Goal: Task Accomplishment & Management: Use online tool/utility

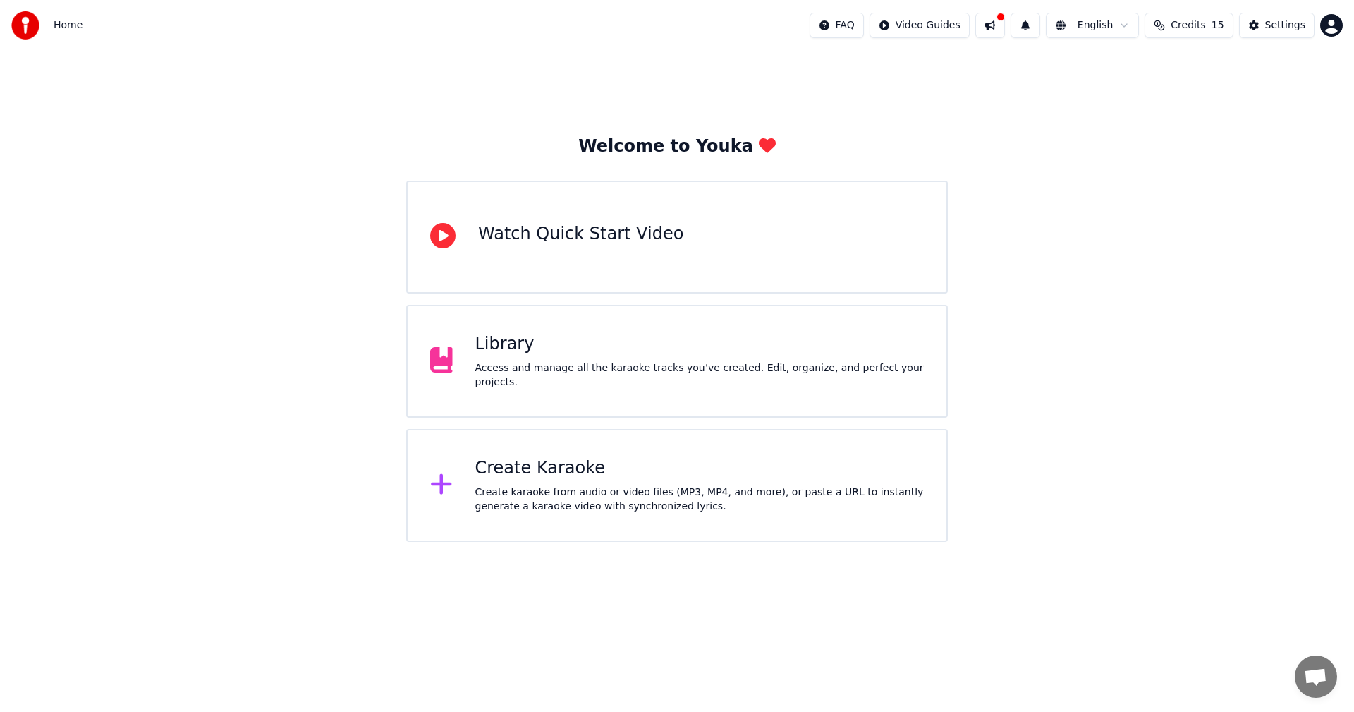
click at [576, 465] on div "Create Karaoke" at bounding box center [699, 468] width 449 height 23
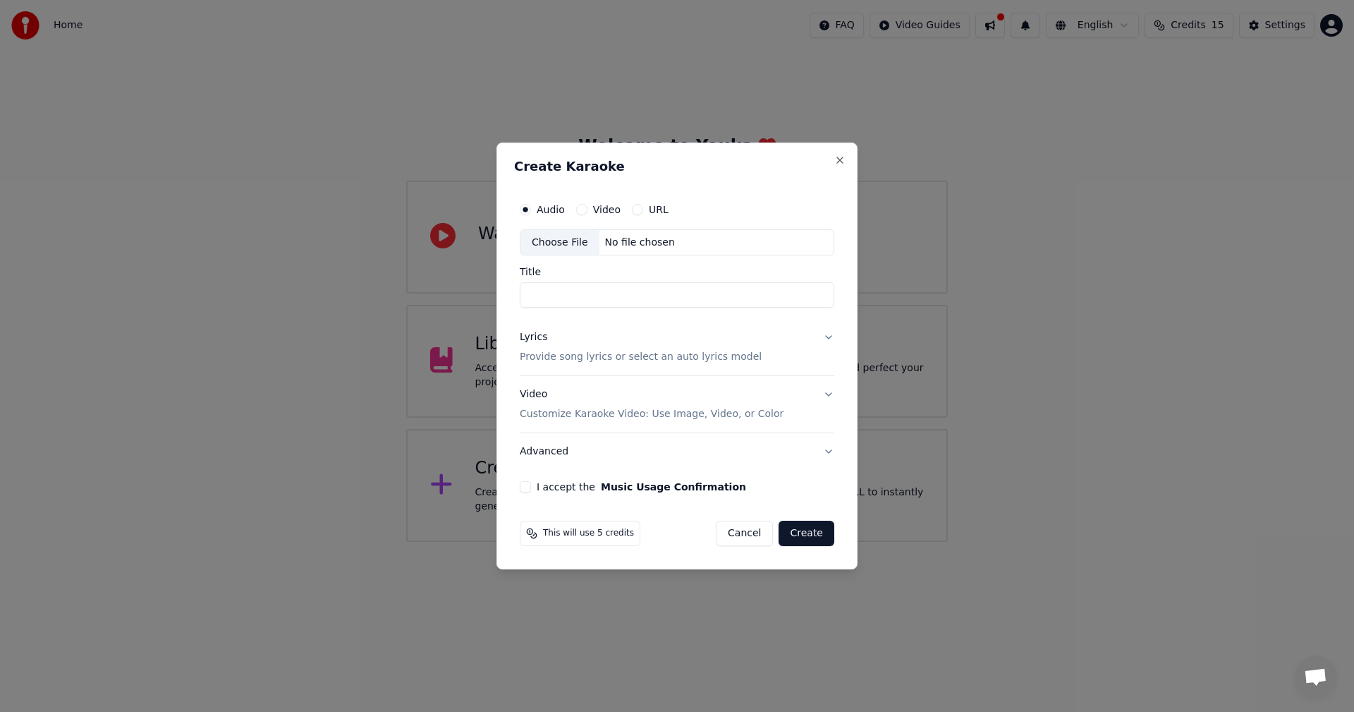
click at [587, 244] on div "Choose File" at bounding box center [559, 242] width 79 height 25
type input "**********"
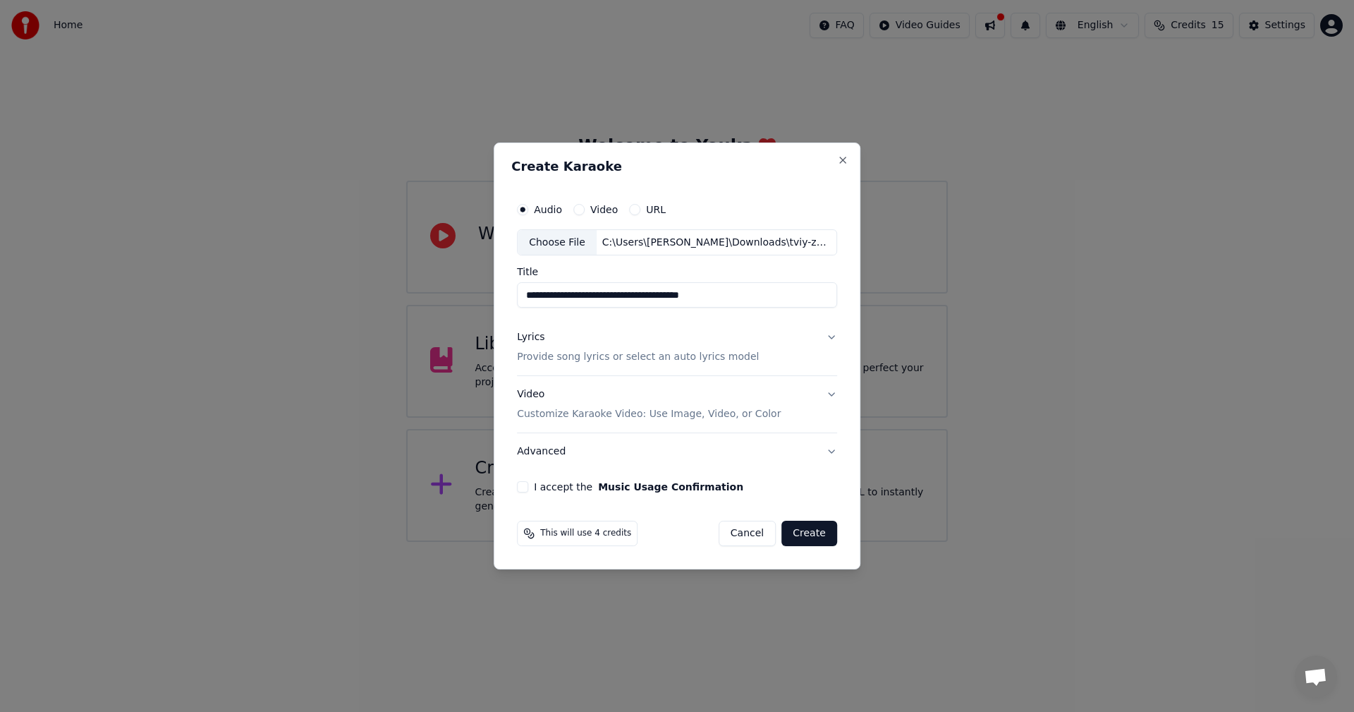
drag, startPoint x: 748, startPoint y: 298, endPoint x: 429, endPoint y: 283, distance: 319.8
click at [429, 283] on body "**********" at bounding box center [677, 271] width 1354 height 542
type input "**********"
click at [824, 335] on button "Lyrics Provide song lyrics or select an auto lyrics model" at bounding box center [677, 347] width 320 height 56
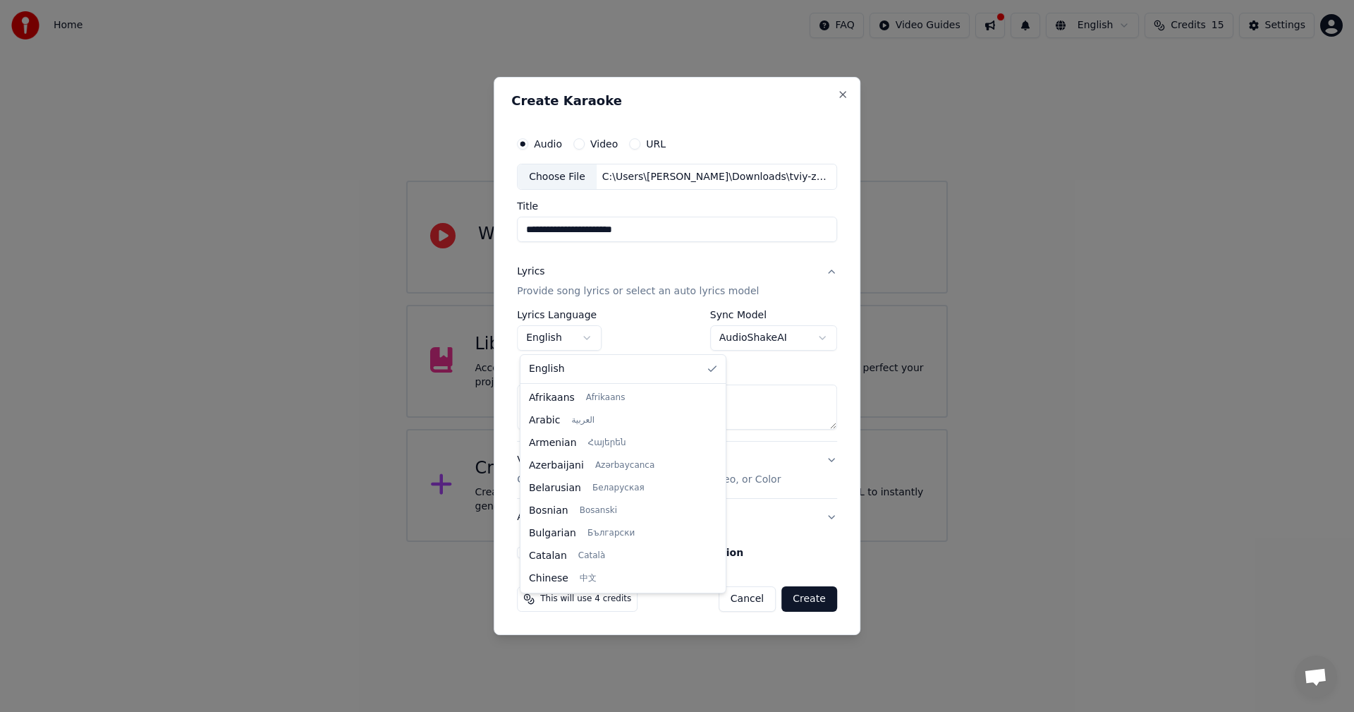
click at [574, 338] on body "**********" at bounding box center [677, 271] width 1354 height 542
drag, startPoint x: 678, startPoint y: 409, endPoint x: 688, endPoint y: 599, distance: 190.7
click at [717, 589] on div at bounding box center [719, 573] width 5 height 32
select select "**"
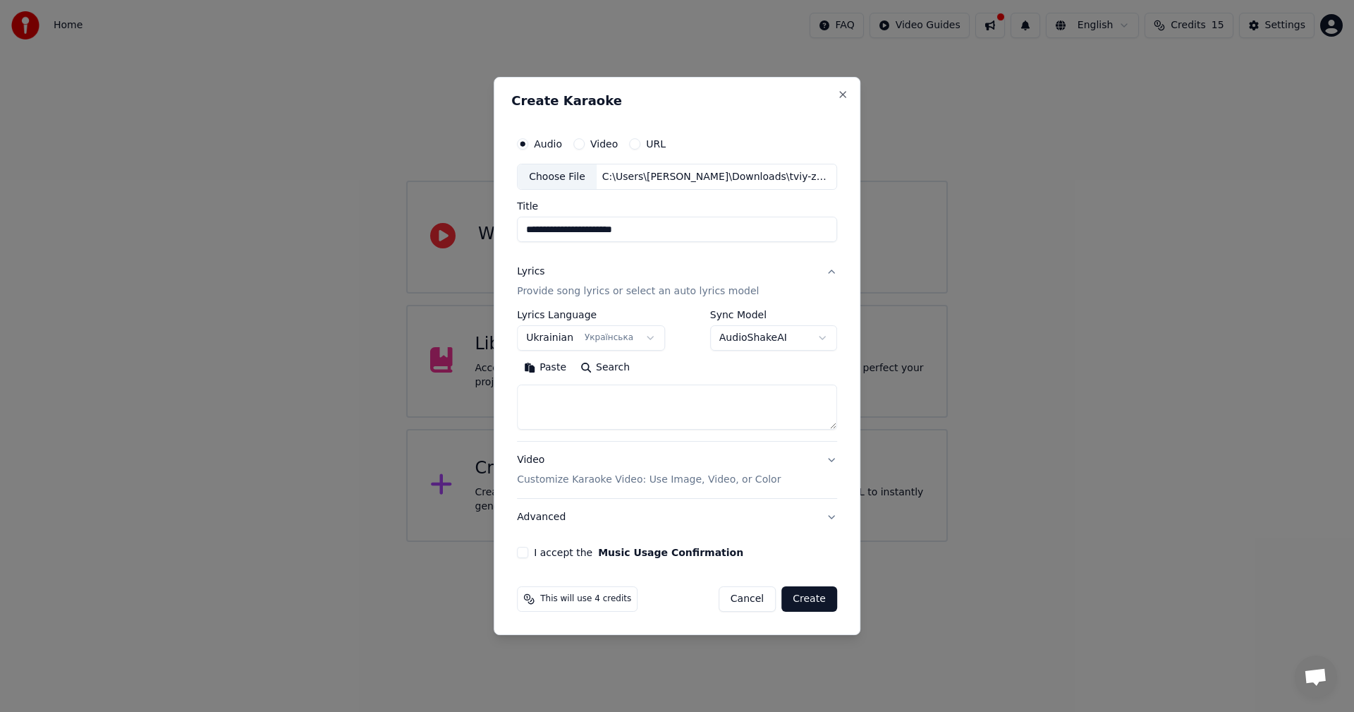
click at [556, 411] on textarea at bounding box center [677, 407] width 320 height 45
click at [669, 405] on textarea at bounding box center [677, 407] width 320 height 45
click at [558, 398] on textarea at bounding box center [677, 407] width 320 height 45
paste textarea "**********"
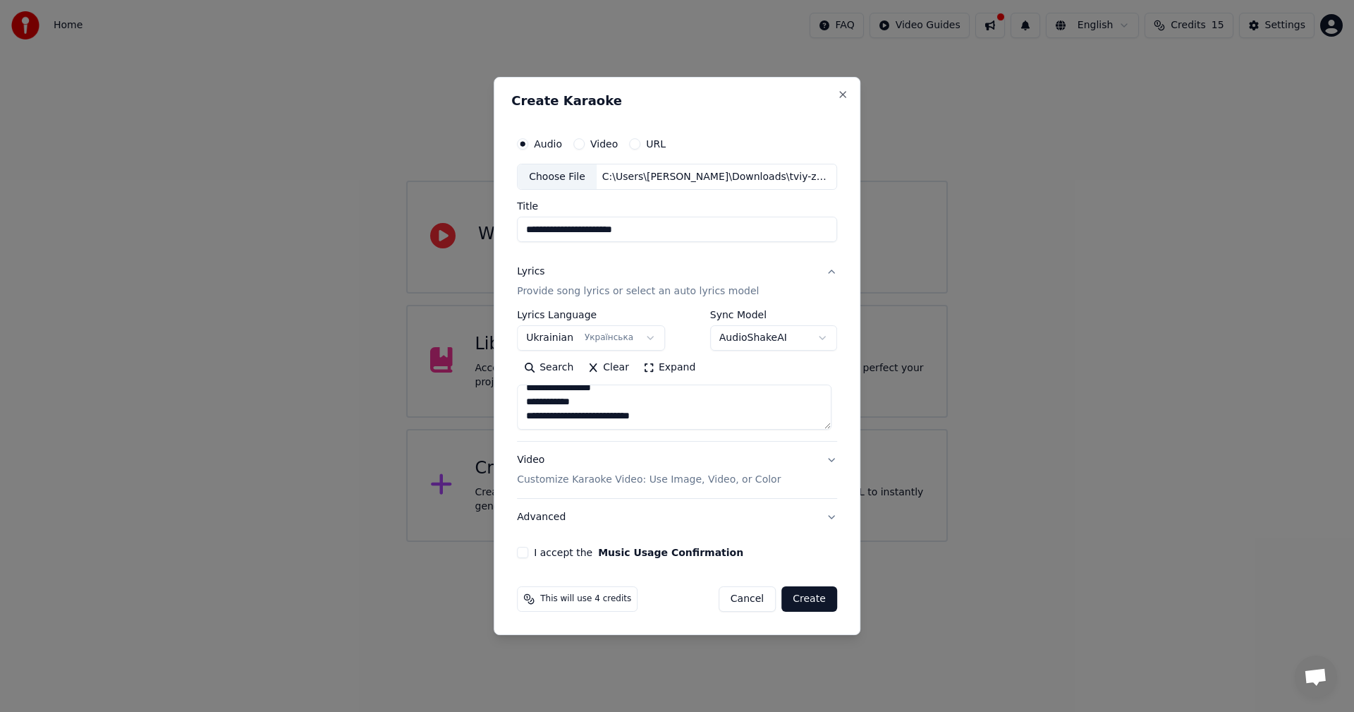
click at [616, 417] on textarea "**********" at bounding box center [674, 407] width 315 height 45
click at [584, 414] on textarea "**********" at bounding box center [674, 407] width 315 height 45
click at [580, 420] on textarea "**********" at bounding box center [674, 407] width 315 height 45
paste textarea "**********"
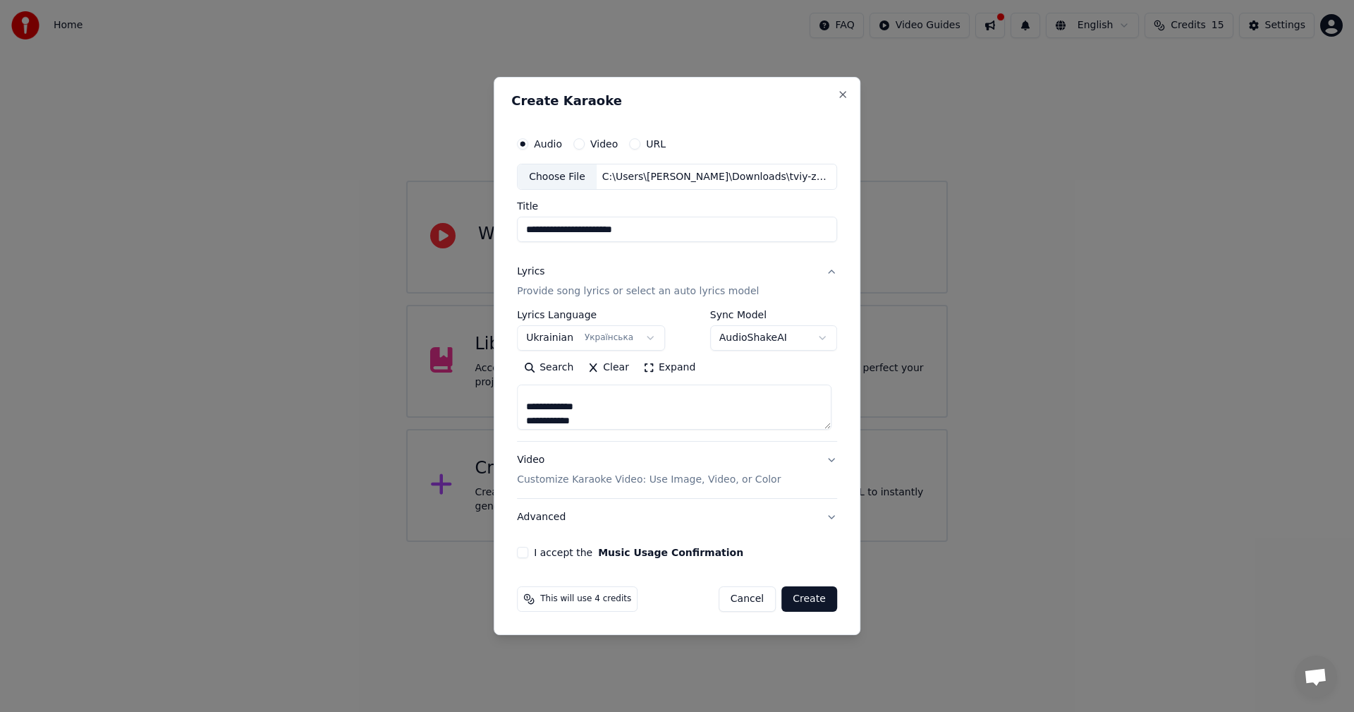
drag, startPoint x: 597, startPoint y: 408, endPoint x: 529, endPoint y: 410, distance: 68.4
click at [529, 410] on textarea at bounding box center [674, 407] width 315 height 45
drag, startPoint x: 580, startPoint y: 406, endPoint x: 523, endPoint y: 413, distance: 58.3
click at [523, 413] on textarea at bounding box center [674, 407] width 315 height 45
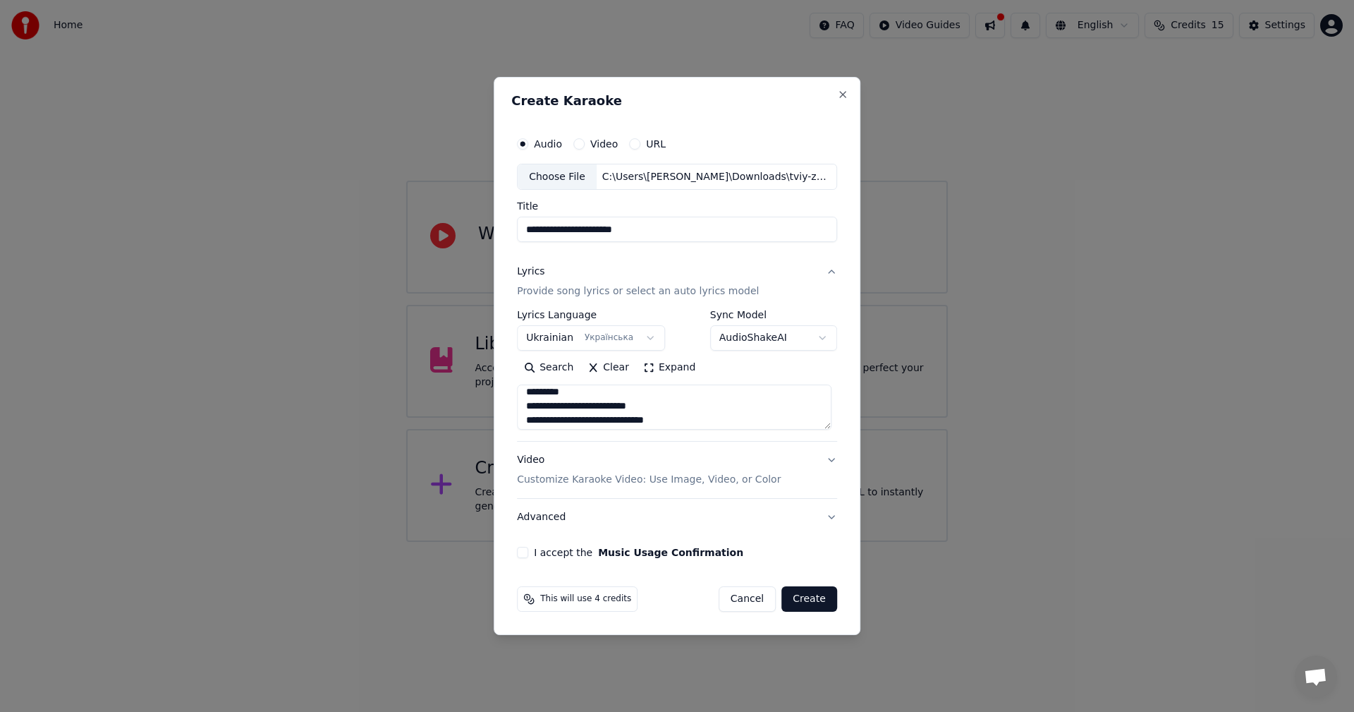
scroll to position [147, 0]
drag, startPoint x: 587, startPoint y: 404, endPoint x: 531, endPoint y: 406, distance: 55.7
click at [531, 406] on textarea at bounding box center [674, 407] width 315 height 45
type textarea "**********"
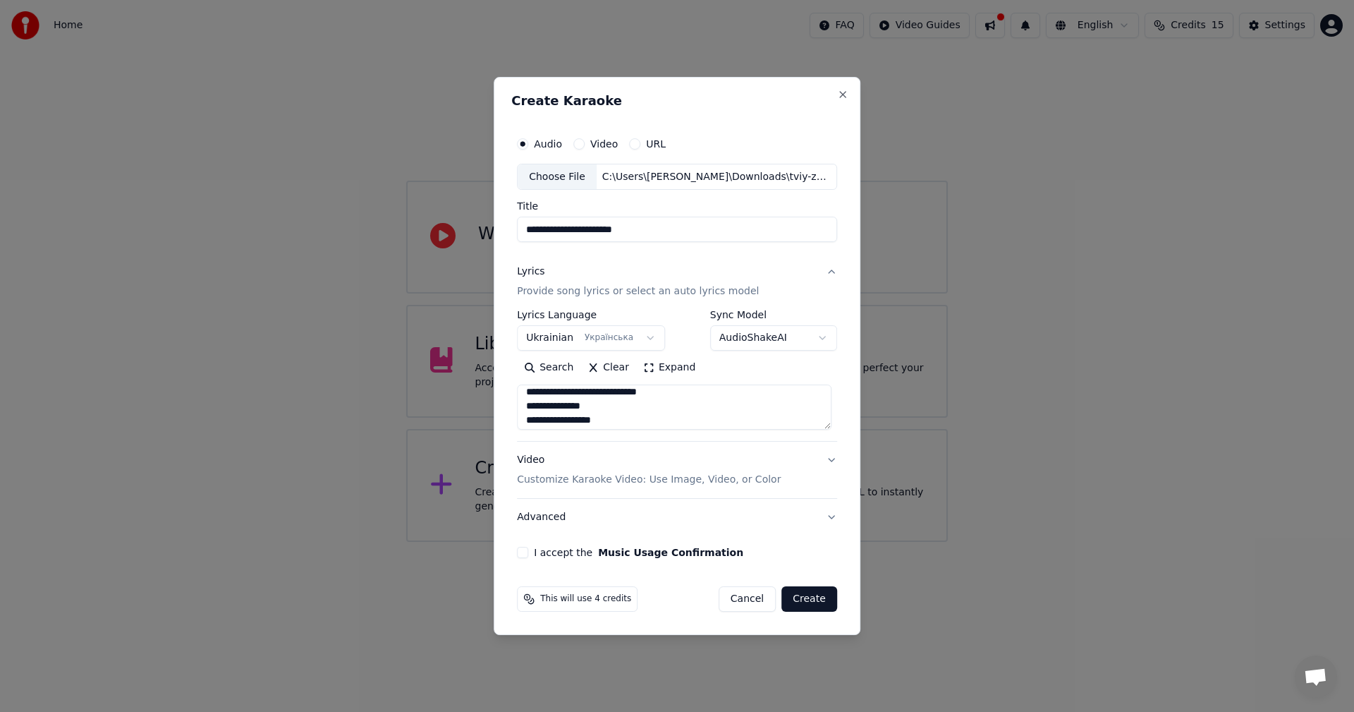
click at [829, 460] on button "Video Customize Karaoke Video: Use Image, Video, or Color" at bounding box center [677, 470] width 320 height 56
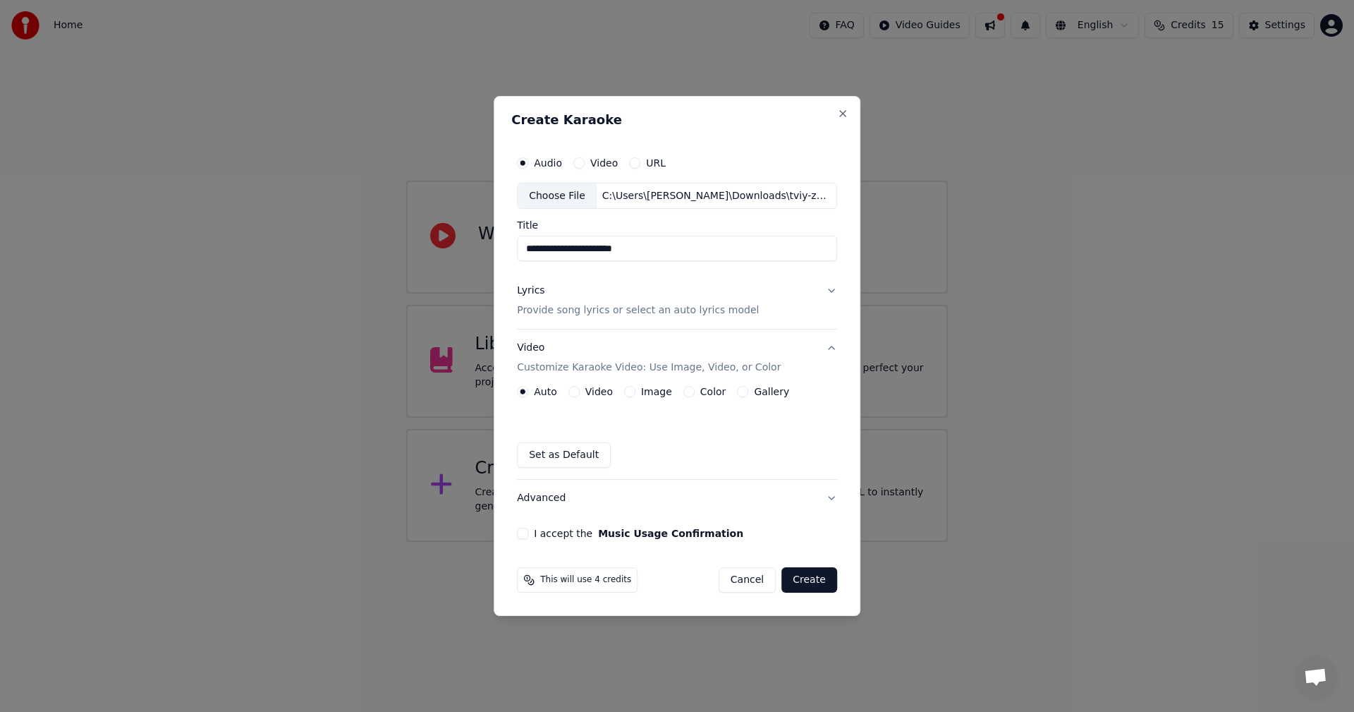
click at [635, 390] on div "Image" at bounding box center [648, 391] width 48 height 11
click at [633, 392] on button "Image" at bounding box center [629, 391] width 11 height 11
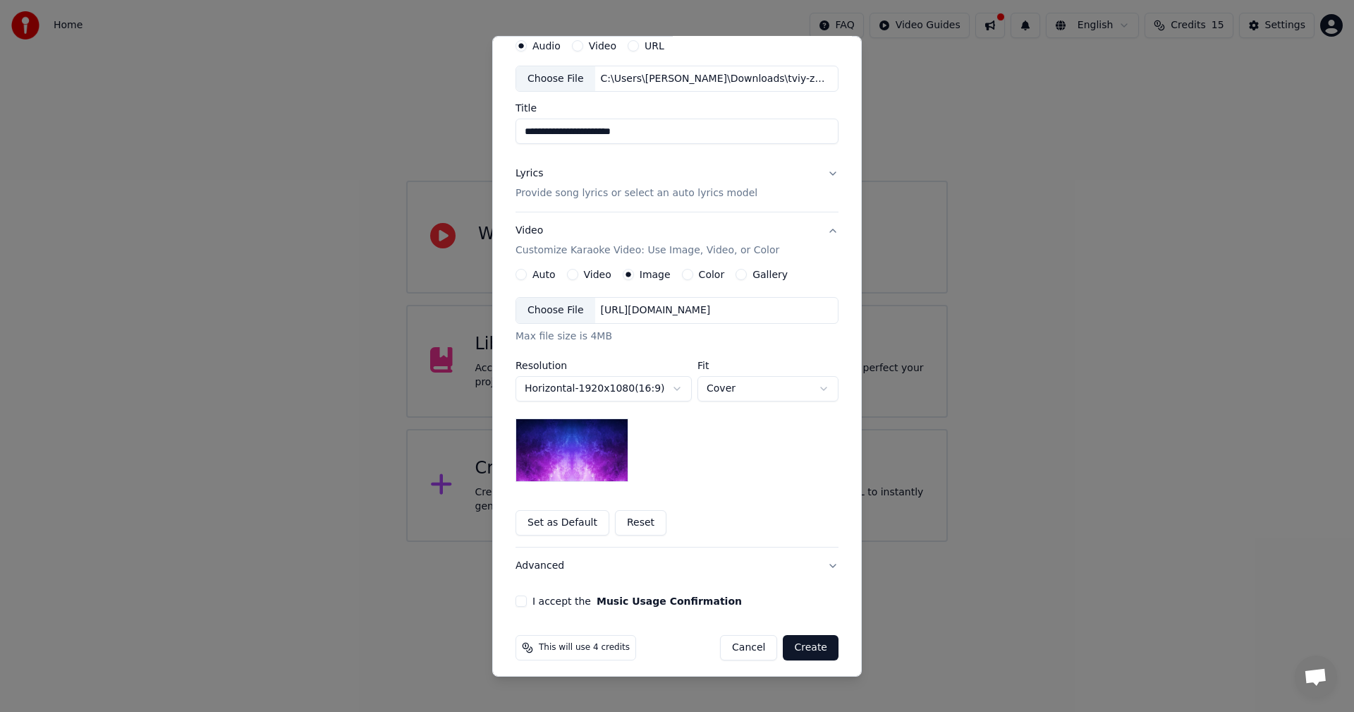
scroll to position [64, 0]
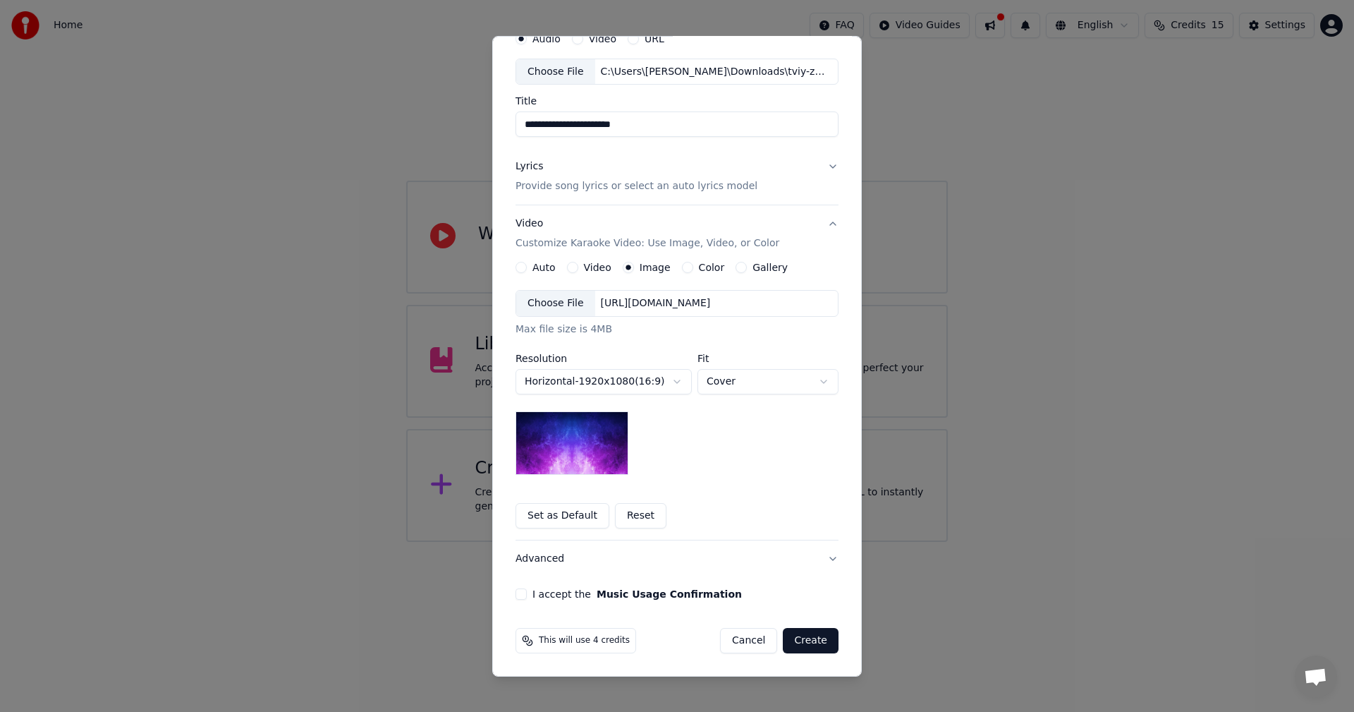
click at [554, 301] on div "Choose File" at bounding box center [555, 303] width 79 height 25
click at [520, 592] on button "I accept the Music Usage Confirmation" at bounding box center [520, 593] width 11 height 11
click at [810, 640] on button "Create" at bounding box center [811, 640] width 56 height 25
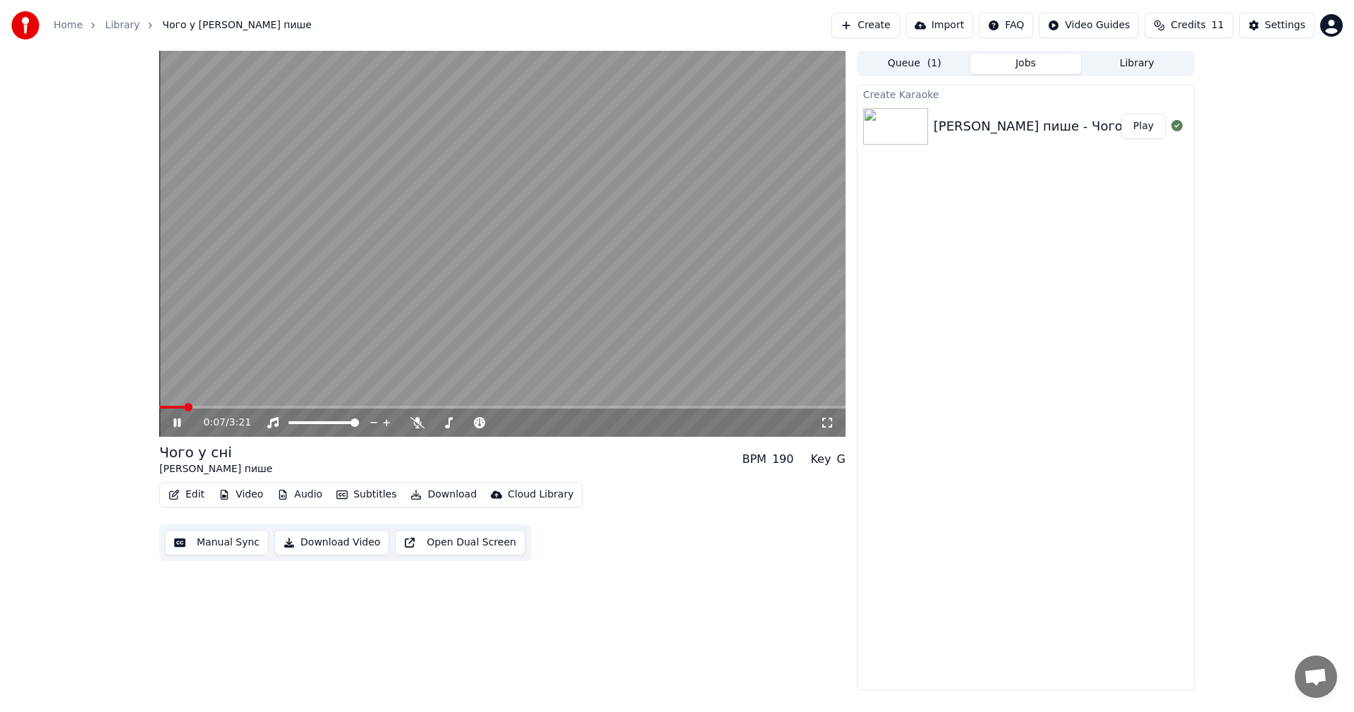
drag, startPoint x: 831, startPoint y: 419, endPoint x: 831, endPoint y: 435, distance: 16.2
click at [831, 419] on icon at bounding box center [827, 422] width 10 height 10
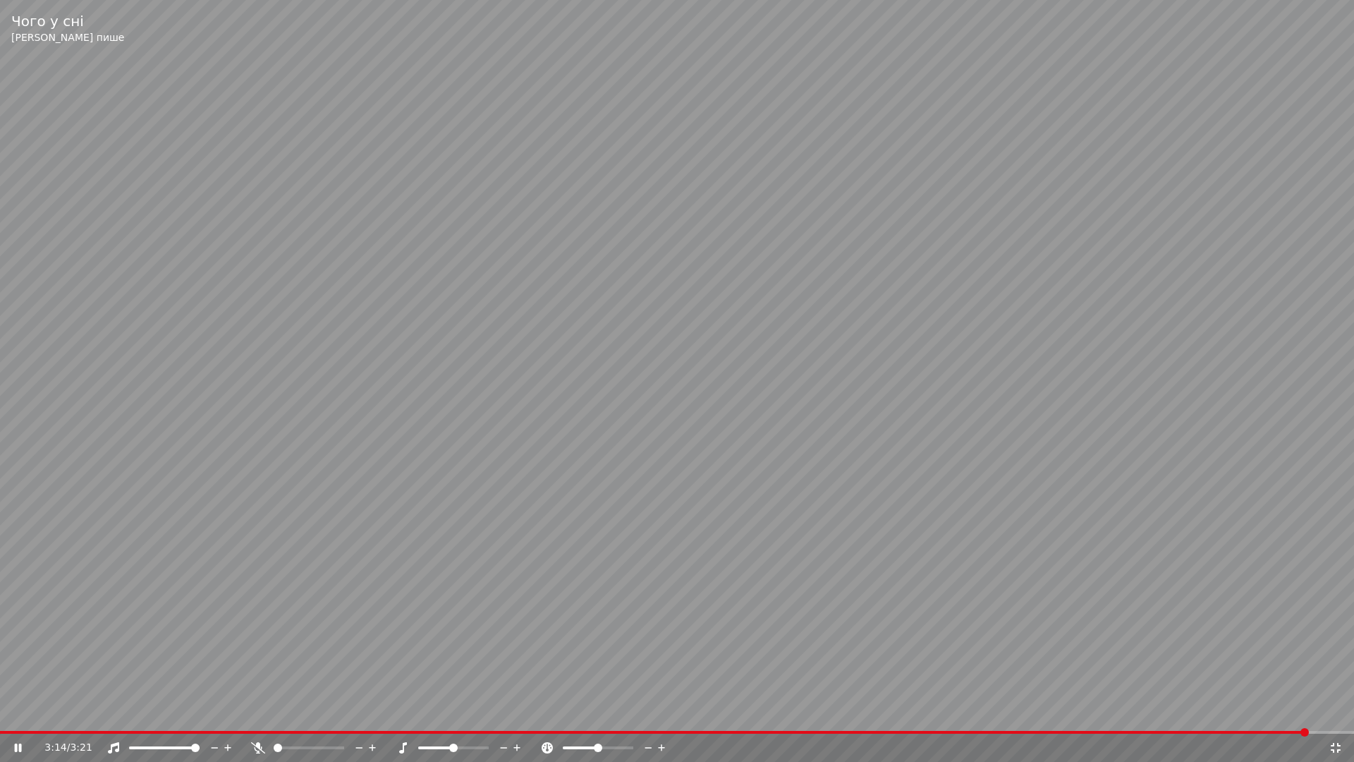
click at [1336, 711] on icon at bounding box center [1336, 747] width 14 height 11
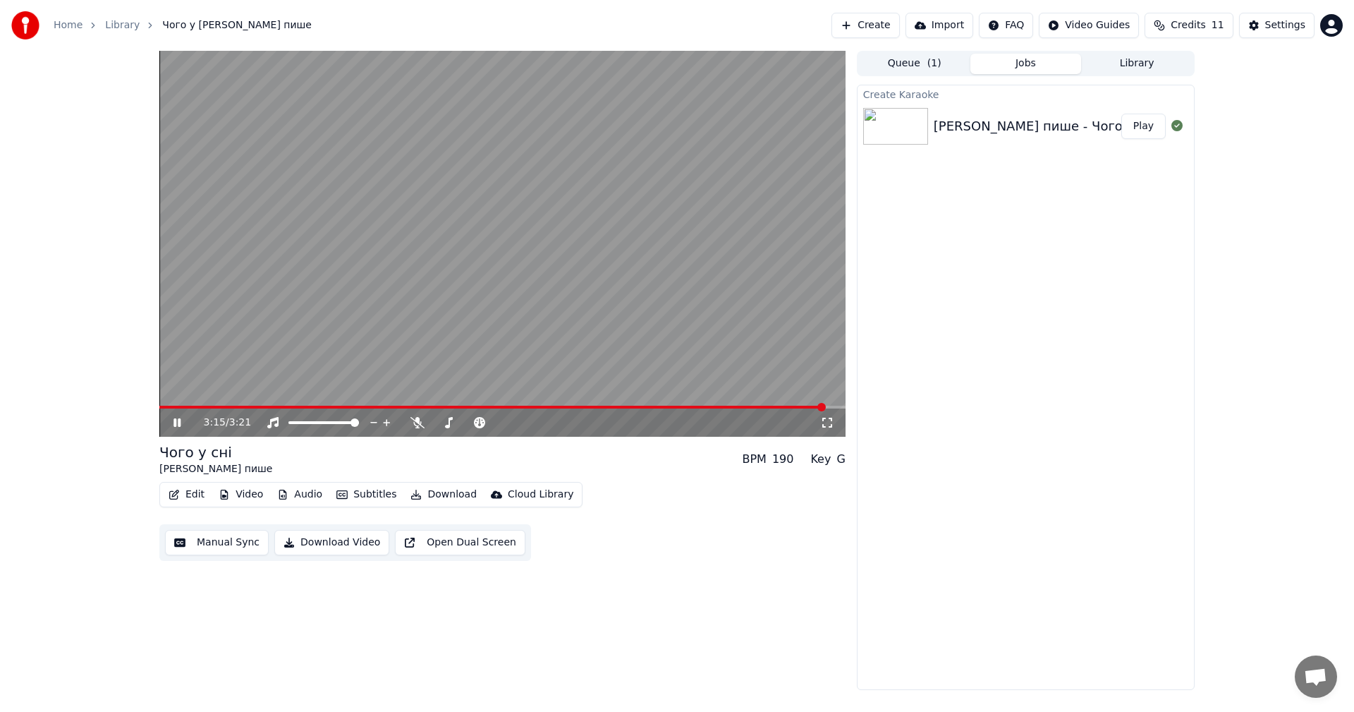
click at [546, 283] on video at bounding box center [502, 244] width 686 height 386
click at [441, 496] on button "Download" at bounding box center [444, 494] width 78 height 20
click at [615, 589] on div "3:15 / 3:21 Чого у сні Зайчик пише BPM 190 Key G Edit Video Audio Subtitles Dow…" at bounding box center [502, 370] width 686 height 639
click at [1052, 286] on div "Create [PERSON_NAME] пише - Чого у сні Play" at bounding box center [1026, 387] width 338 height 605
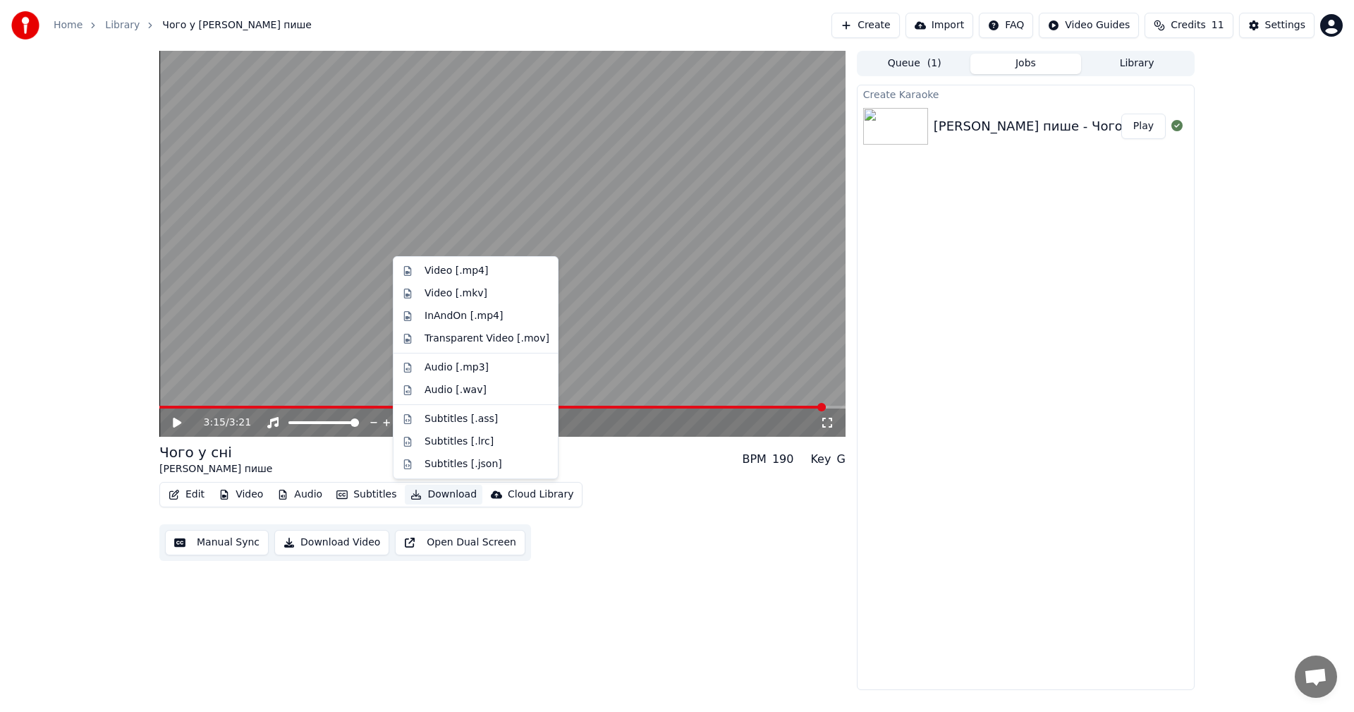
click at [426, 496] on button "Download" at bounding box center [444, 494] width 78 height 20
click at [474, 269] on div "Video [.mp4]" at bounding box center [456, 271] width 63 height 14
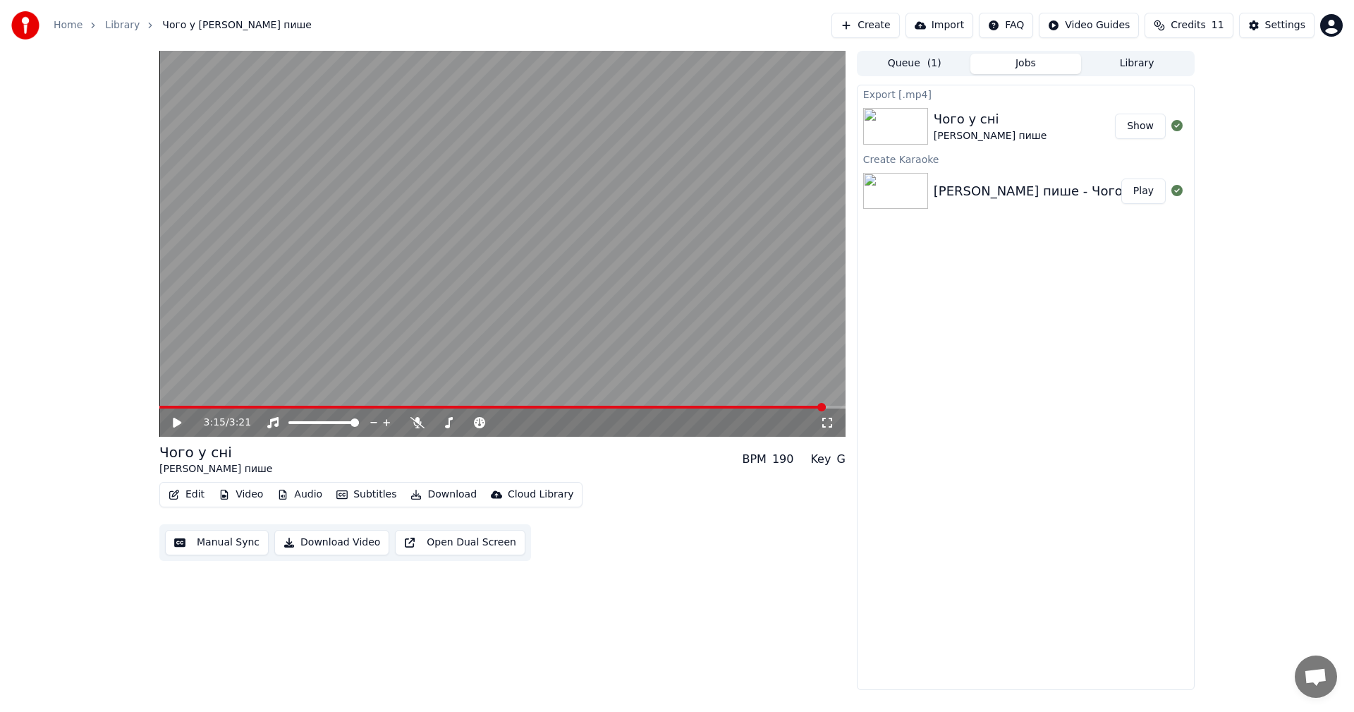
click at [1137, 121] on button "Show" at bounding box center [1140, 126] width 51 height 25
click at [882, 25] on button "Create" at bounding box center [865, 25] width 68 height 25
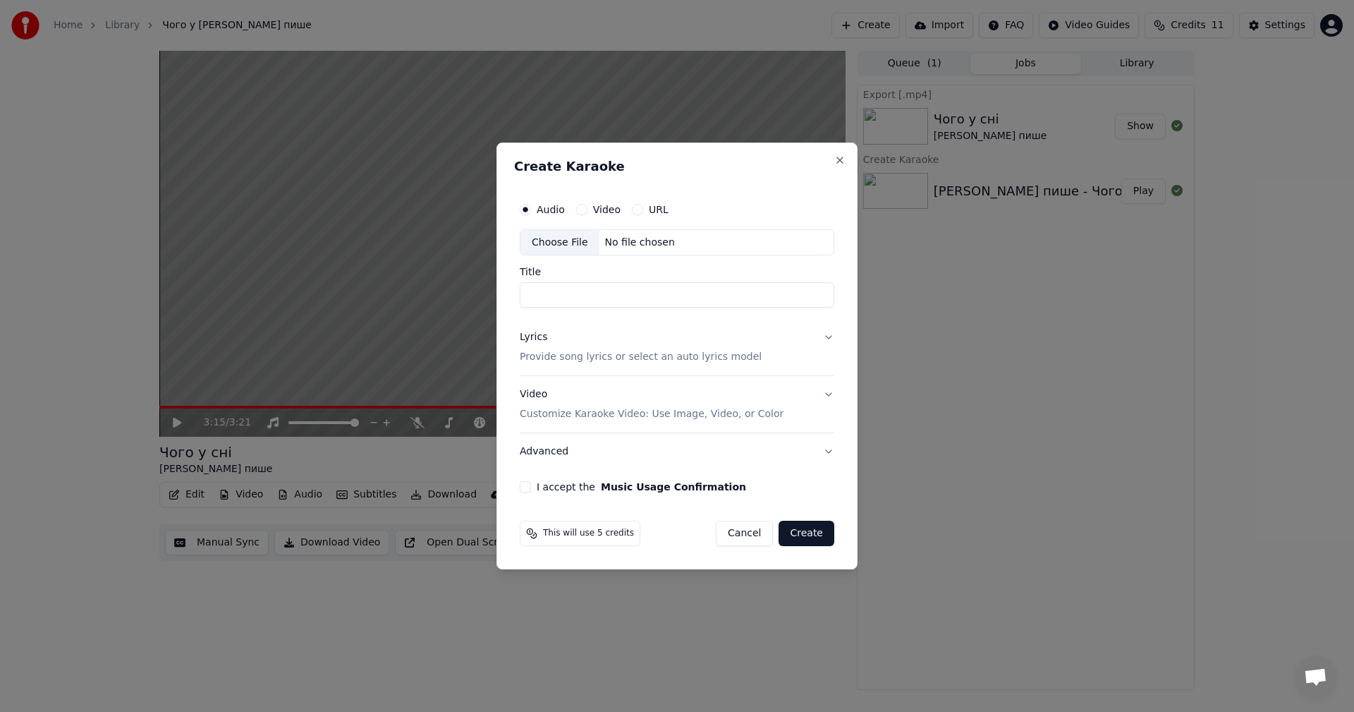
click at [637, 245] on div "No file chosen" at bounding box center [639, 243] width 81 height 14
type input "**********"
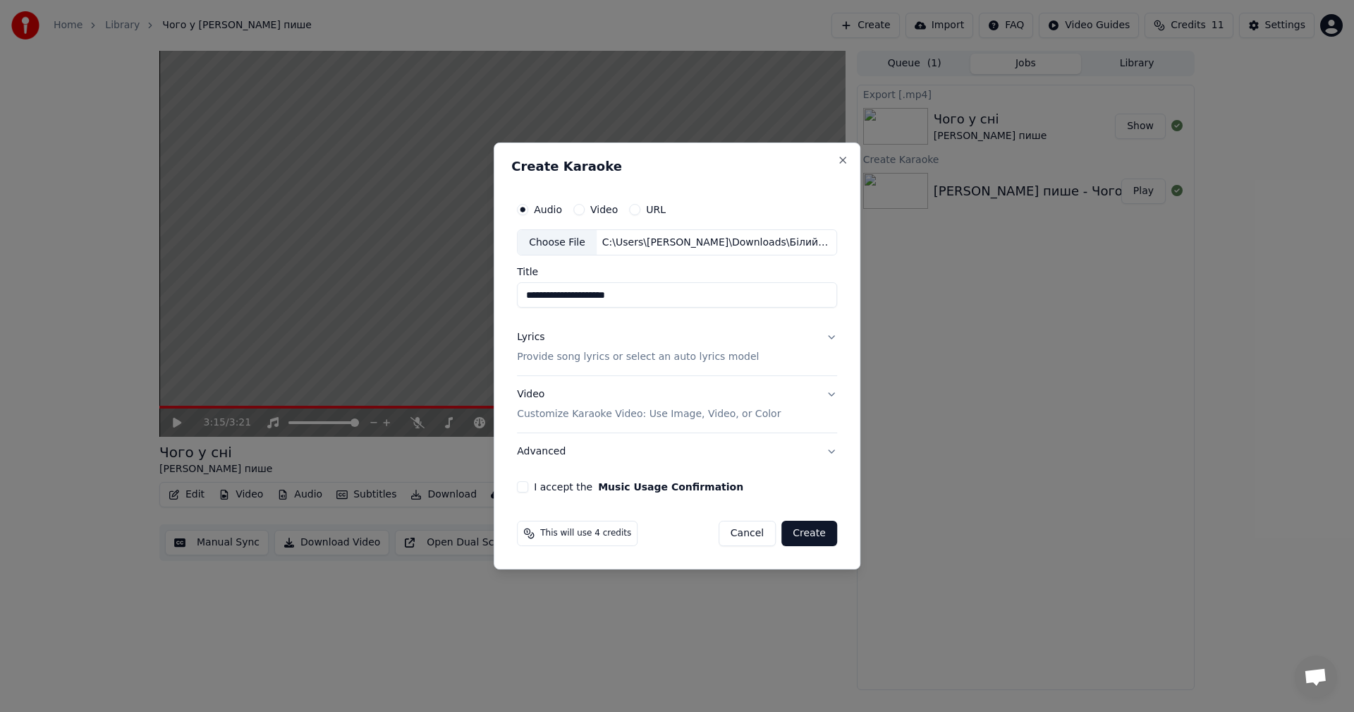
click at [822, 334] on button "Lyrics Provide song lyrics or select an auto lyrics model" at bounding box center [677, 347] width 320 height 56
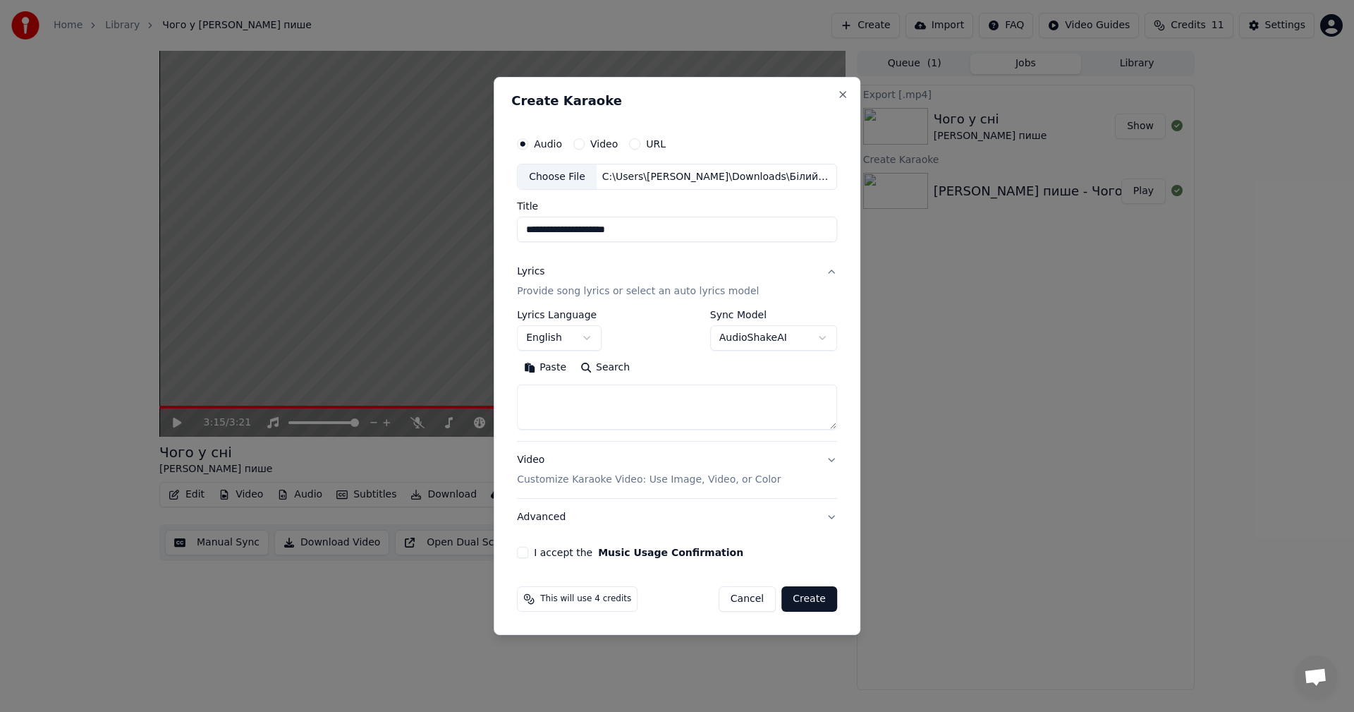
click at [554, 336] on body "**********" at bounding box center [677, 356] width 1354 height 712
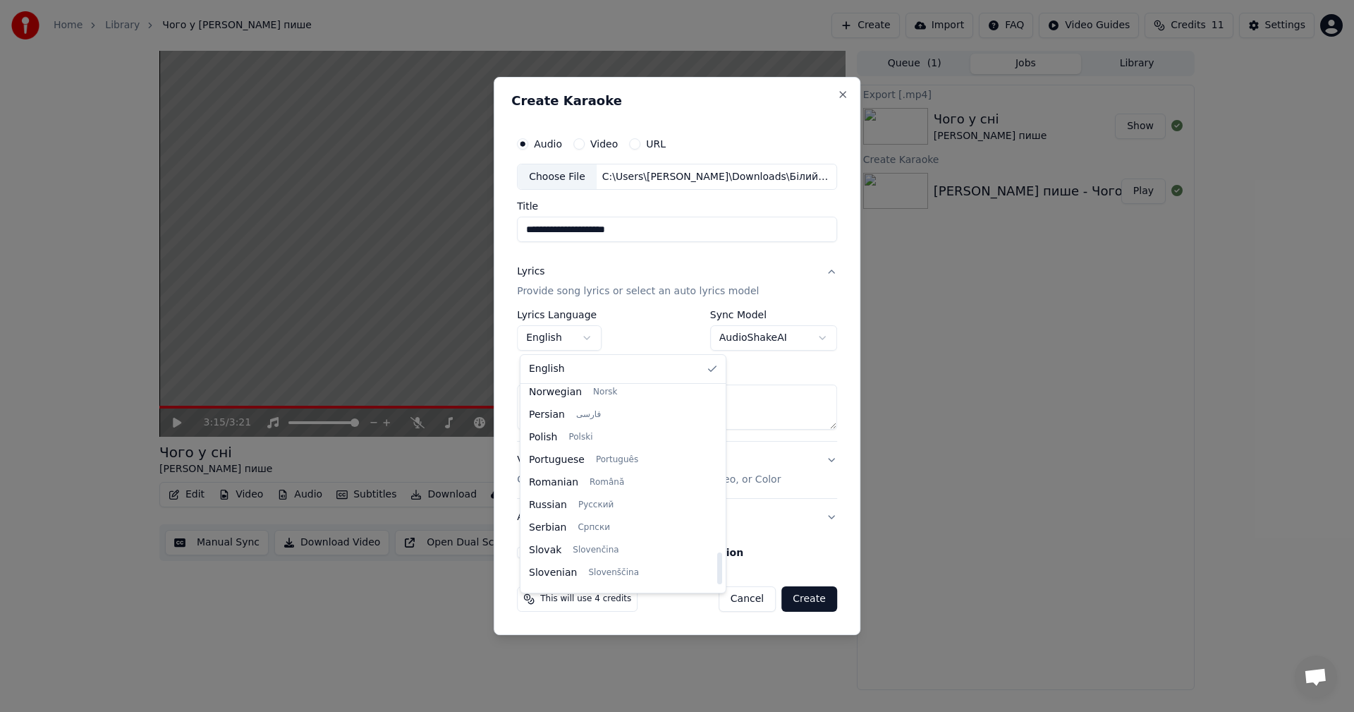
scroll to position [1082, 0]
drag, startPoint x: 680, startPoint y: 412, endPoint x: 690, endPoint y: 587, distance: 175.9
click at [717, 587] on div at bounding box center [719, 573] width 5 height 32
select select "**"
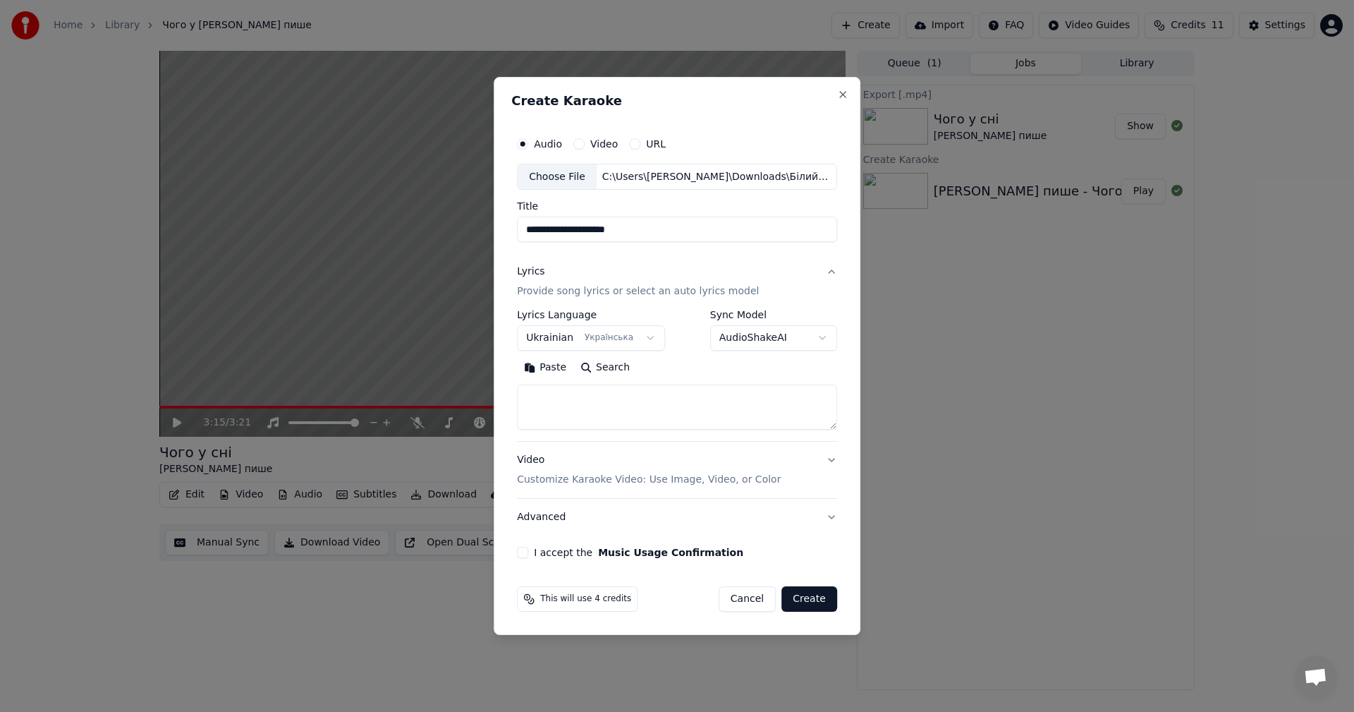
click at [606, 394] on textarea at bounding box center [677, 407] width 320 height 45
click at [688, 402] on textarea at bounding box center [677, 407] width 320 height 45
click at [682, 399] on textarea at bounding box center [677, 407] width 320 height 45
paste textarea "**********"
type textarea "**********"
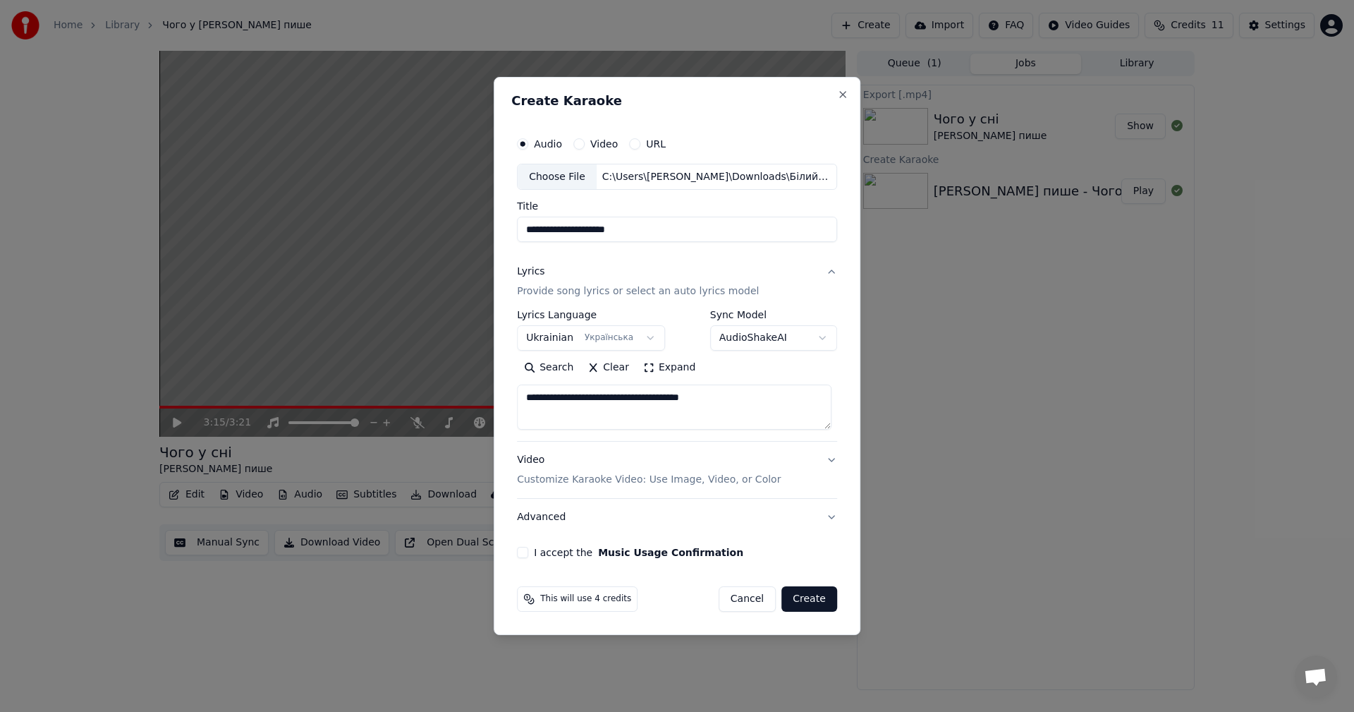
drag, startPoint x: 755, startPoint y: 402, endPoint x: 516, endPoint y: 400, distance: 238.4
click at [516, 399] on div "**********" at bounding box center [676, 344] width 331 height 440
click at [604, 401] on textarea at bounding box center [674, 407] width 315 height 45
paste textarea "**********"
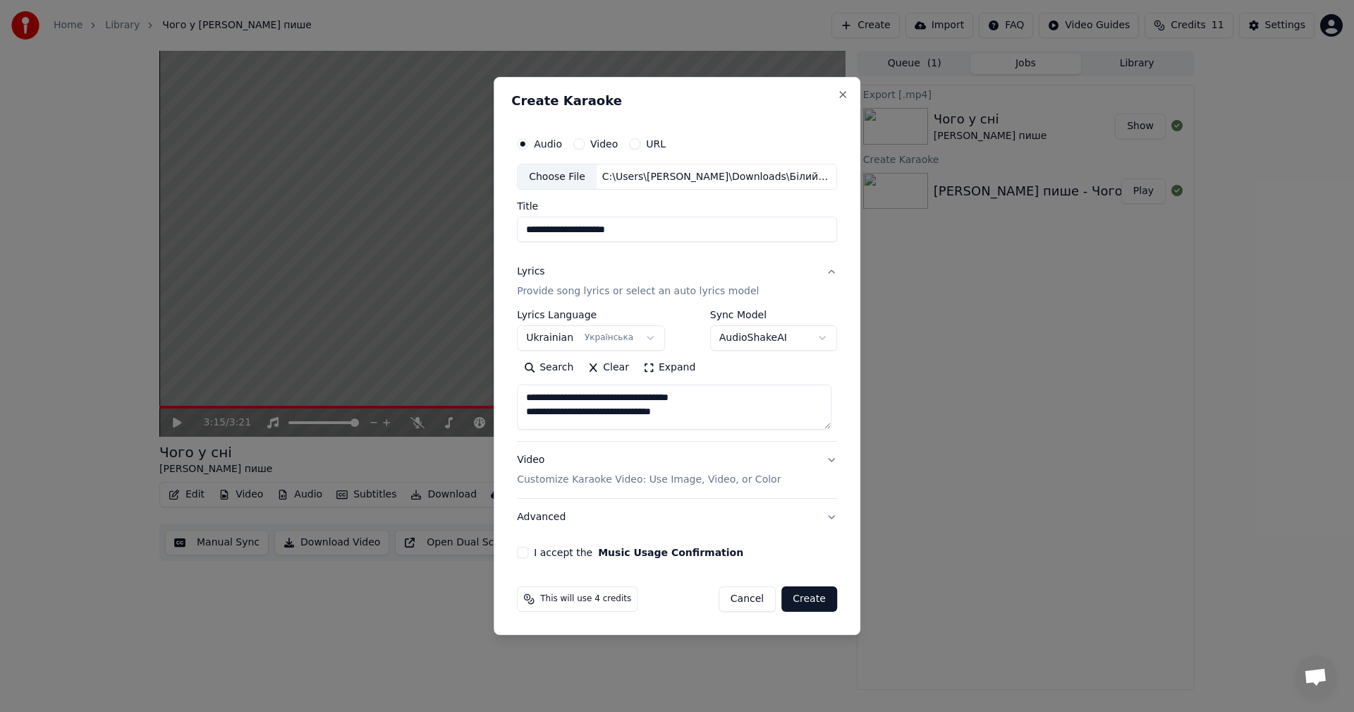
type textarea "**********"
click at [834, 465] on button "Video Customize Karaoke Video: Use Image, Video, or Color" at bounding box center [677, 470] width 320 height 56
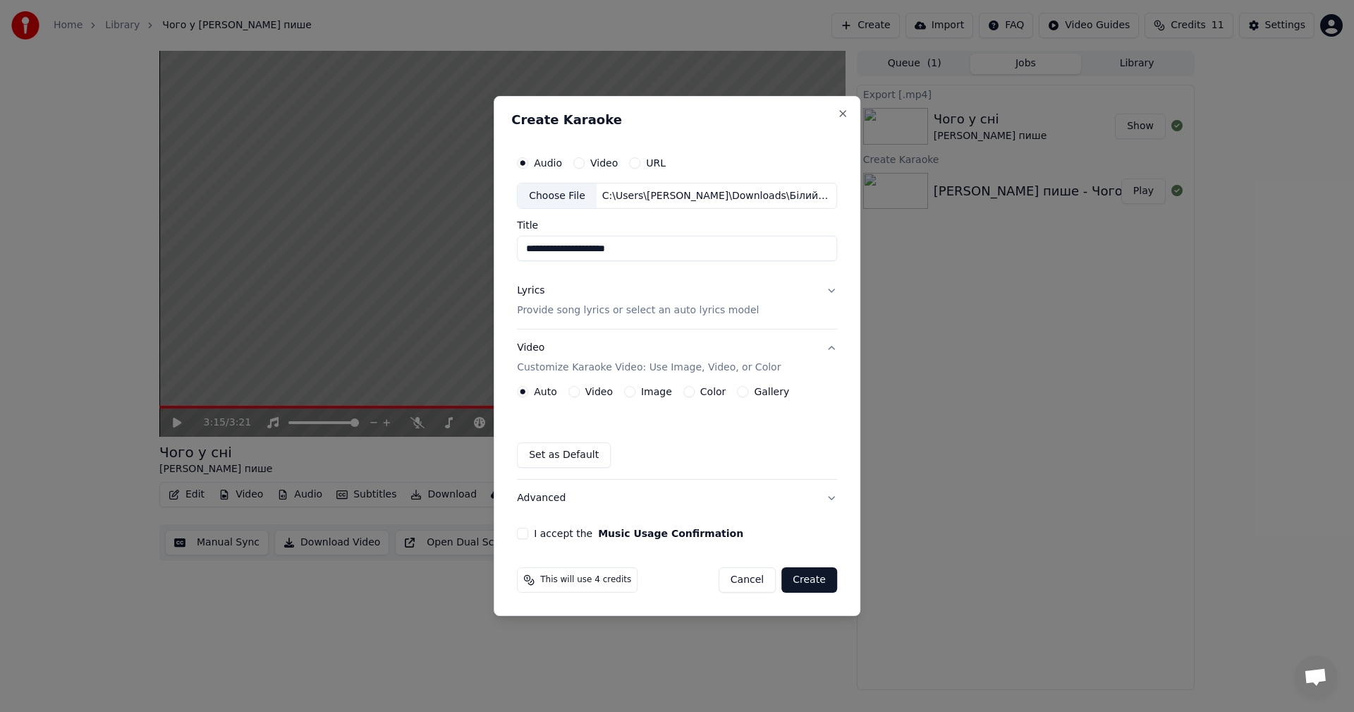
click at [630, 393] on button "Image" at bounding box center [629, 391] width 11 height 11
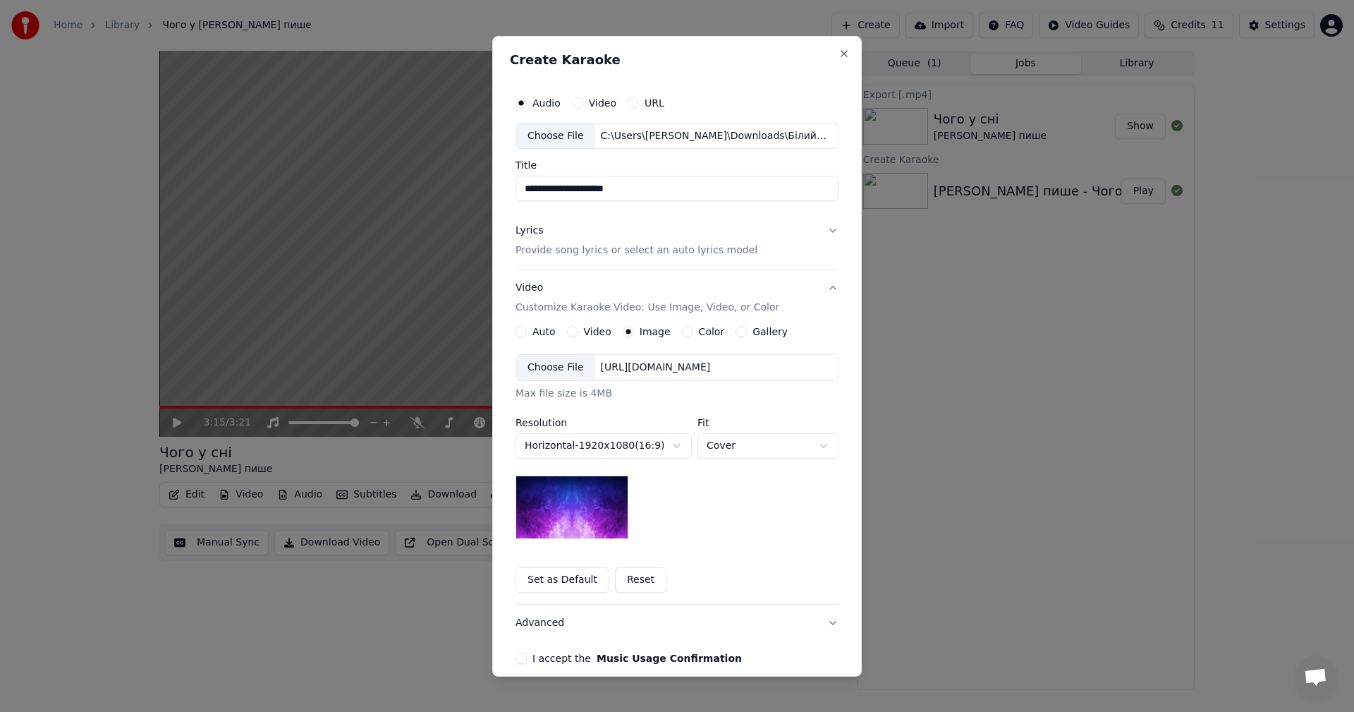
click at [672, 193] on input "**********" at bounding box center [676, 188] width 323 height 25
type input "**********"
click at [555, 368] on div "Choose File" at bounding box center [555, 367] width 79 height 25
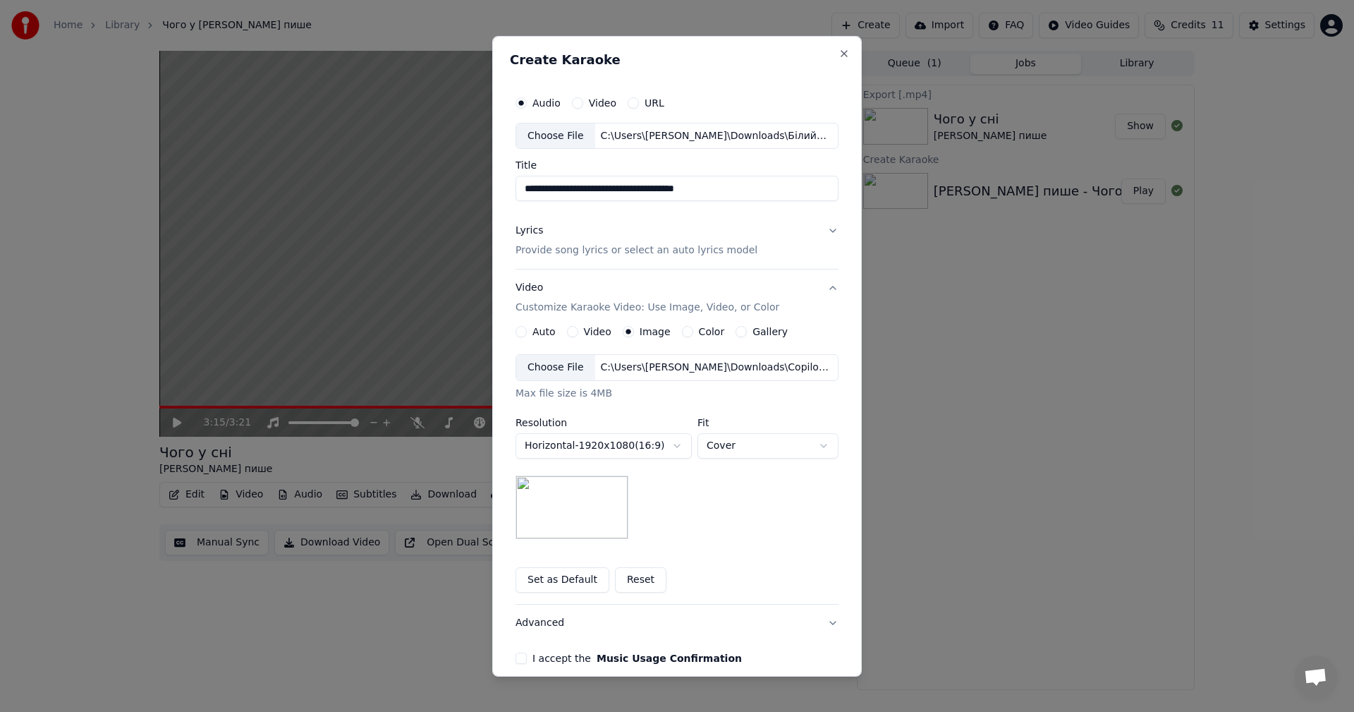
click at [515, 658] on button "I accept the Music Usage Confirmation" at bounding box center [520, 657] width 11 height 11
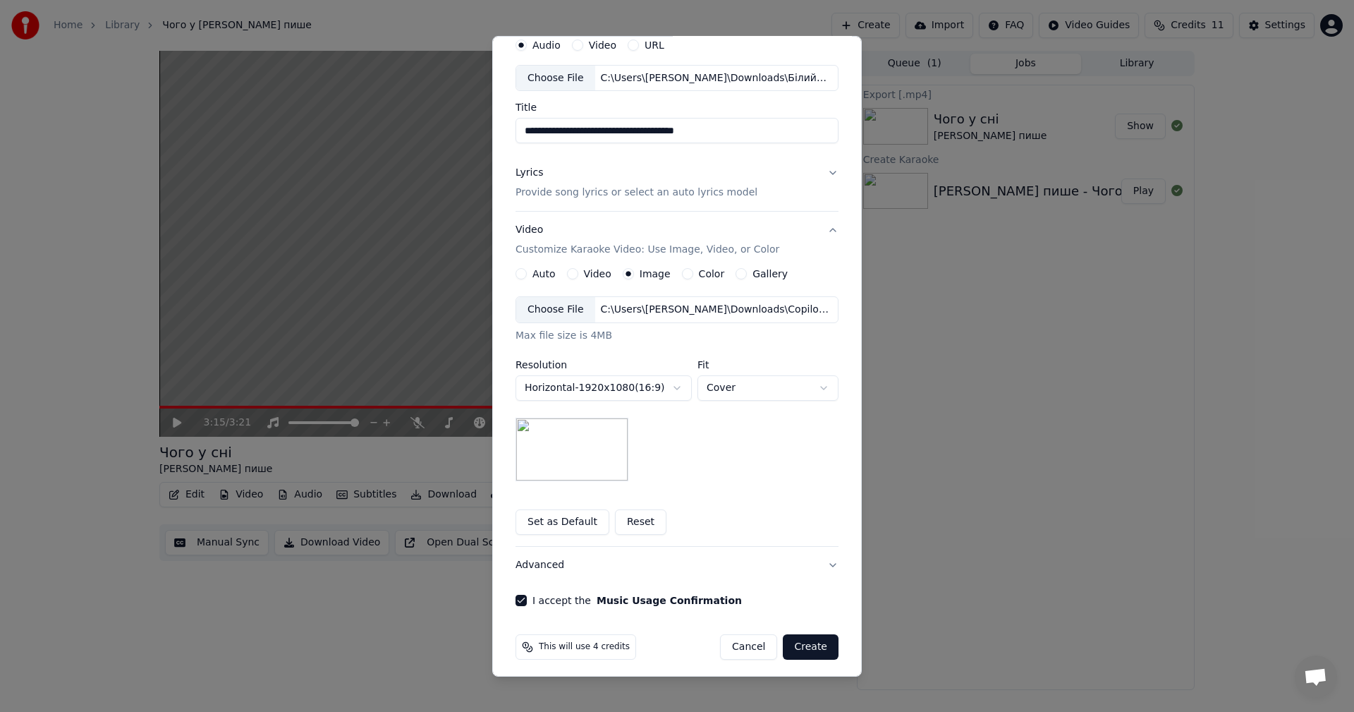
scroll to position [64, 0]
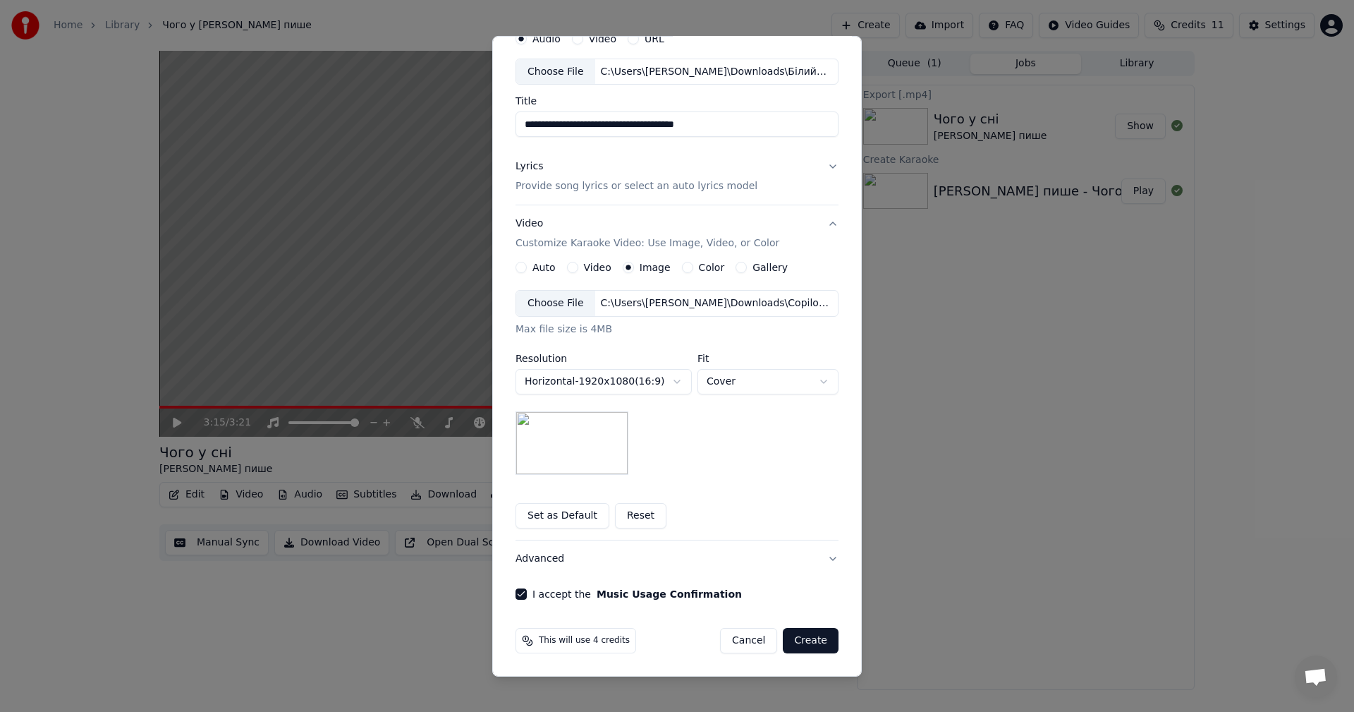
click at [810, 636] on button "Create" at bounding box center [811, 640] width 56 height 25
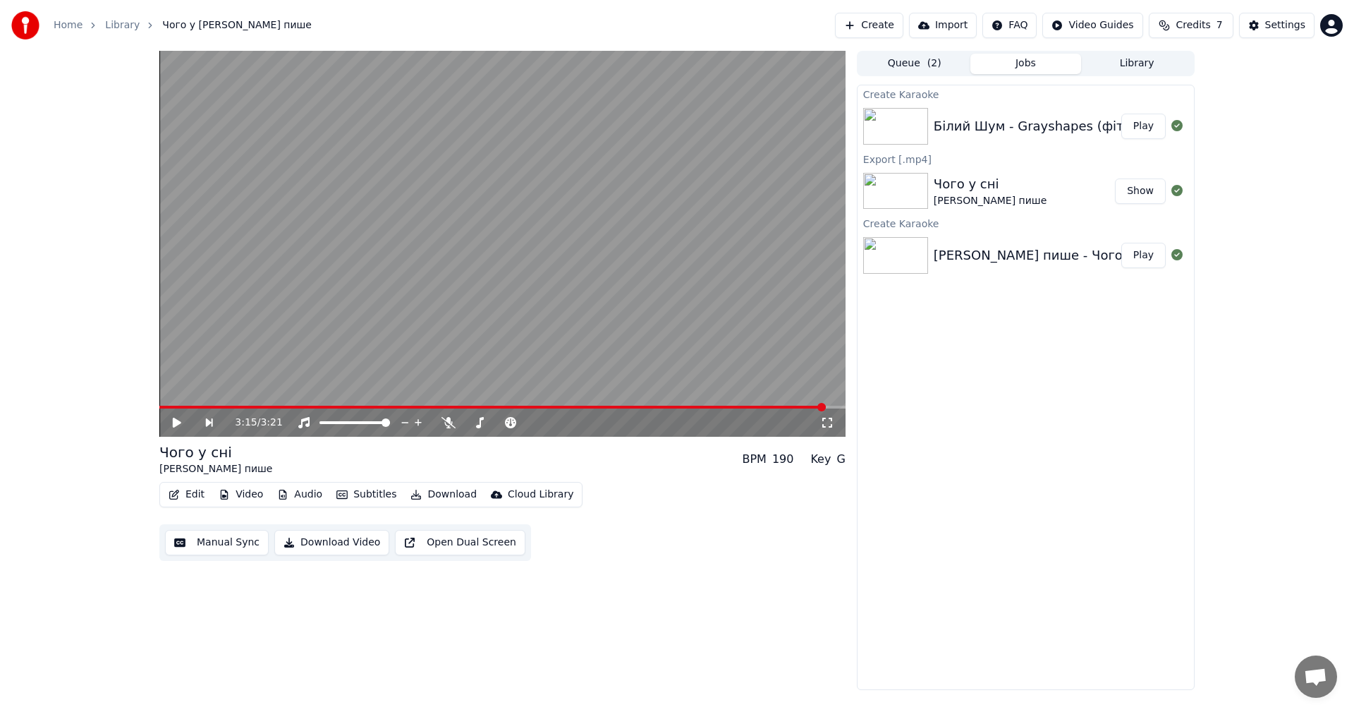
click at [1135, 128] on button "Play" at bounding box center [1143, 126] width 44 height 25
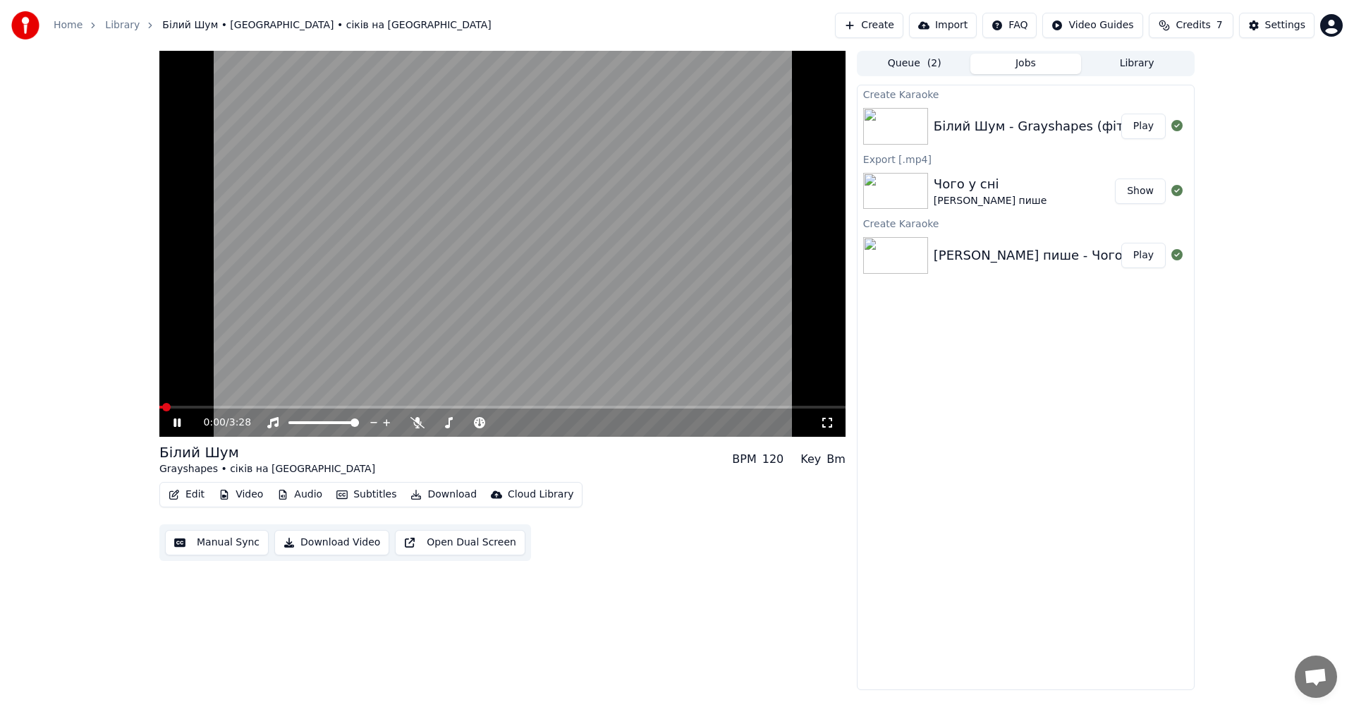
click at [831, 422] on icon at bounding box center [827, 422] width 14 height 11
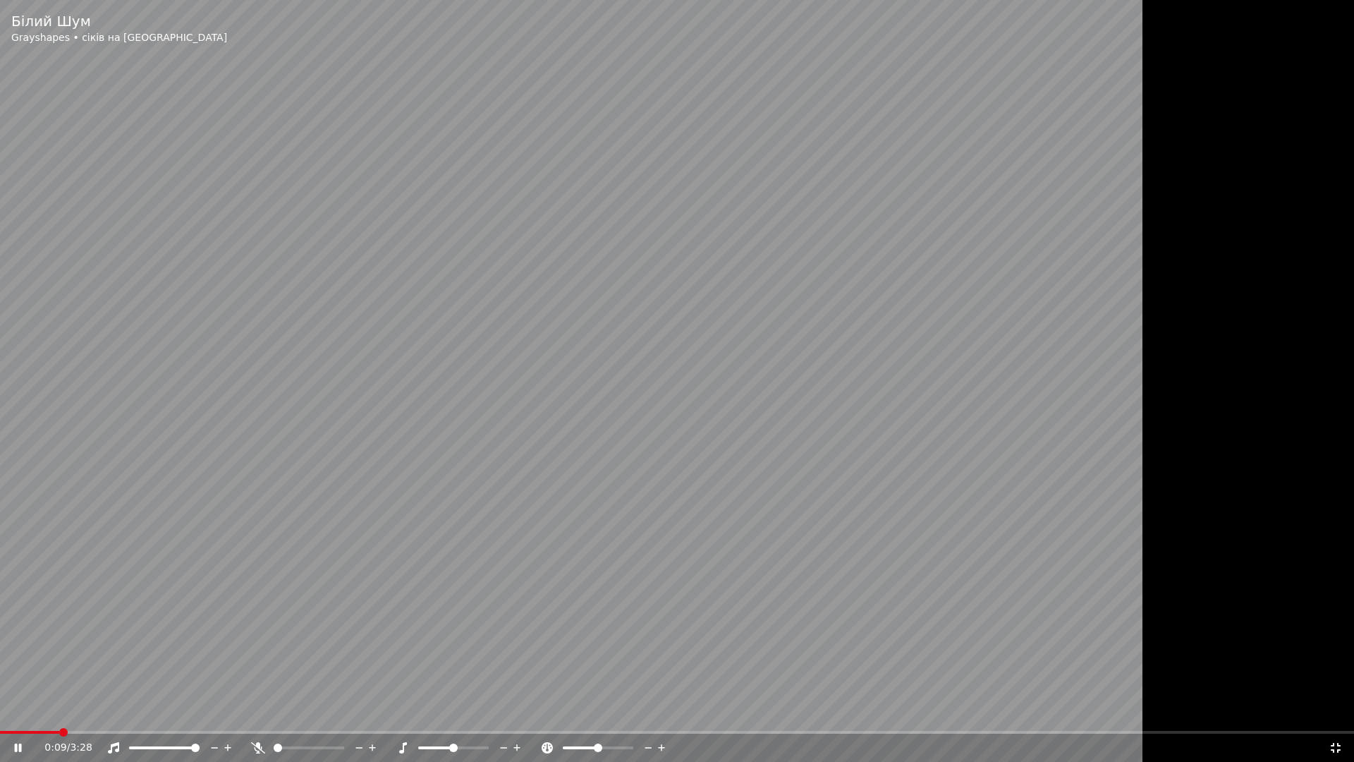
click at [1333, 711] on icon at bounding box center [1336, 747] width 14 height 11
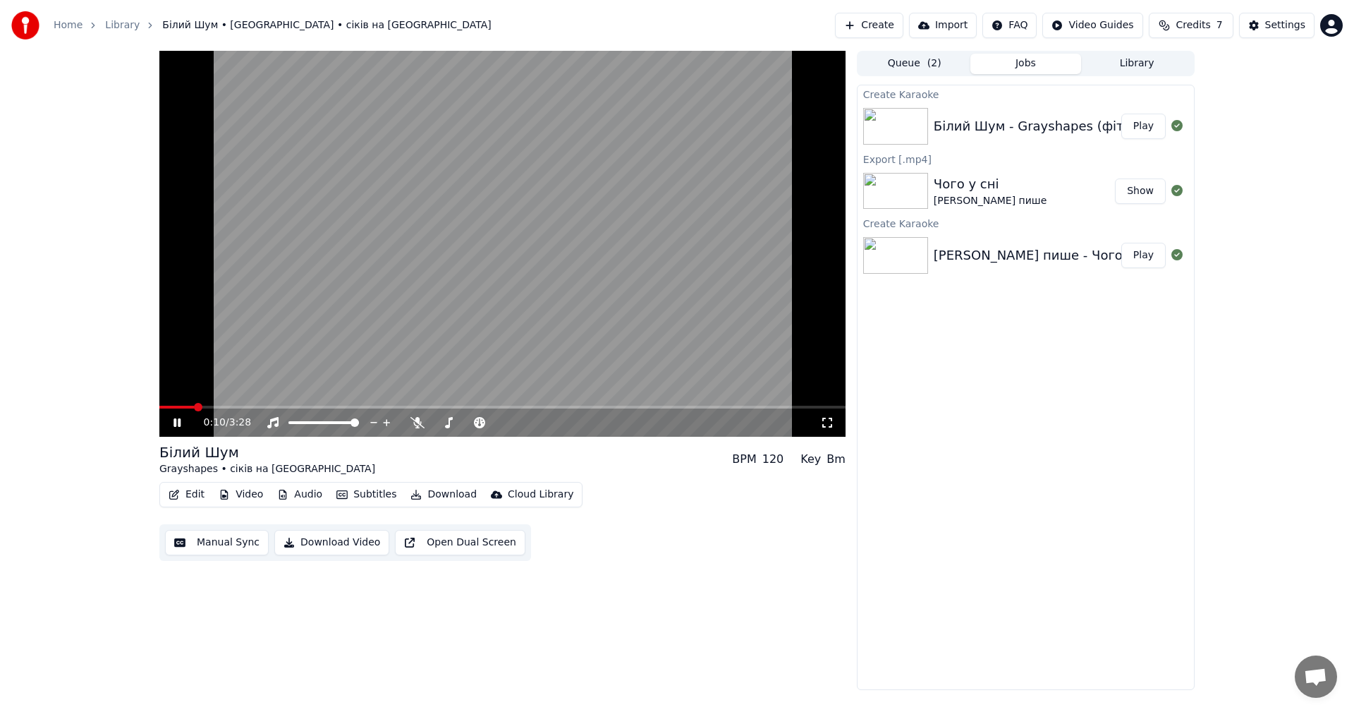
click at [828, 427] on icon at bounding box center [827, 422] width 14 height 11
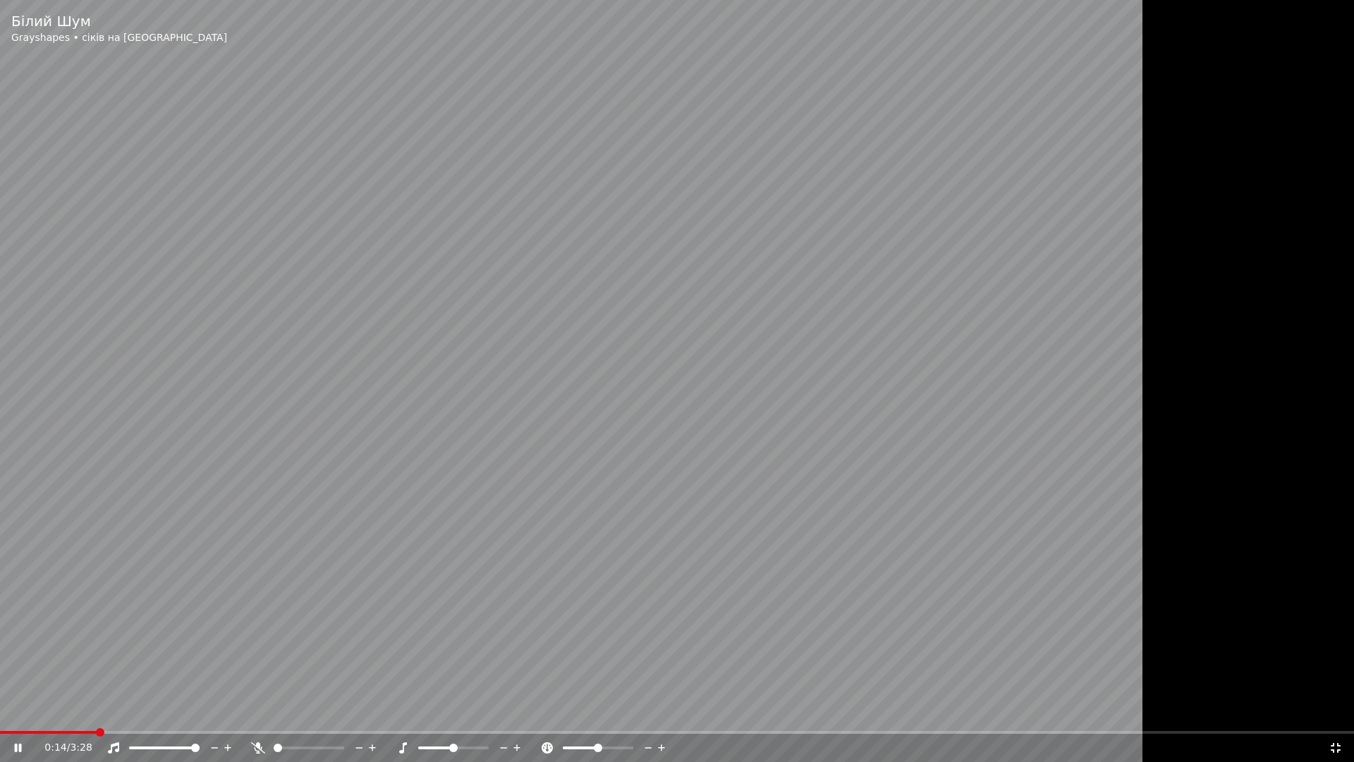
click at [1340, 711] on div "0:14 / 3:28" at bounding box center [677, 747] width 1343 height 14
click at [1331, 711] on icon at bounding box center [1336, 747] width 14 height 11
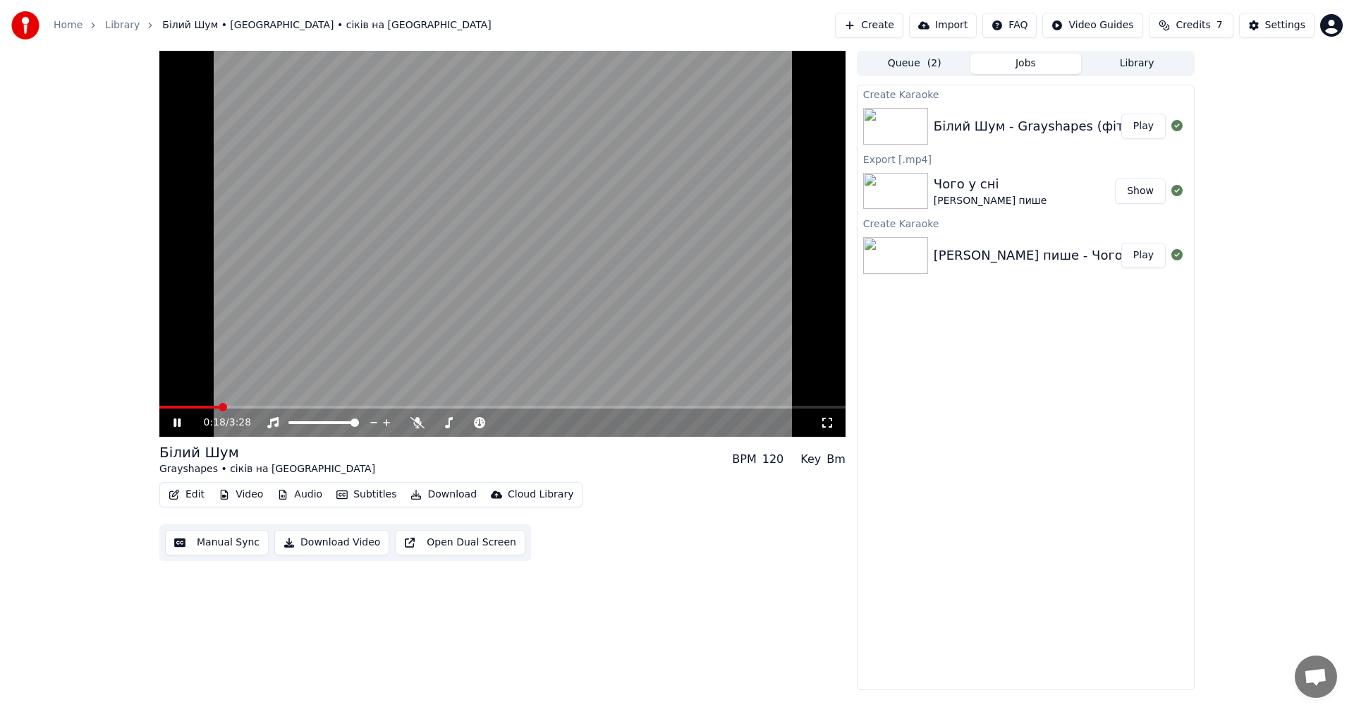
click at [181, 419] on icon at bounding box center [176, 422] width 7 height 8
click at [189, 493] on button "Edit" at bounding box center [186, 494] width 47 height 20
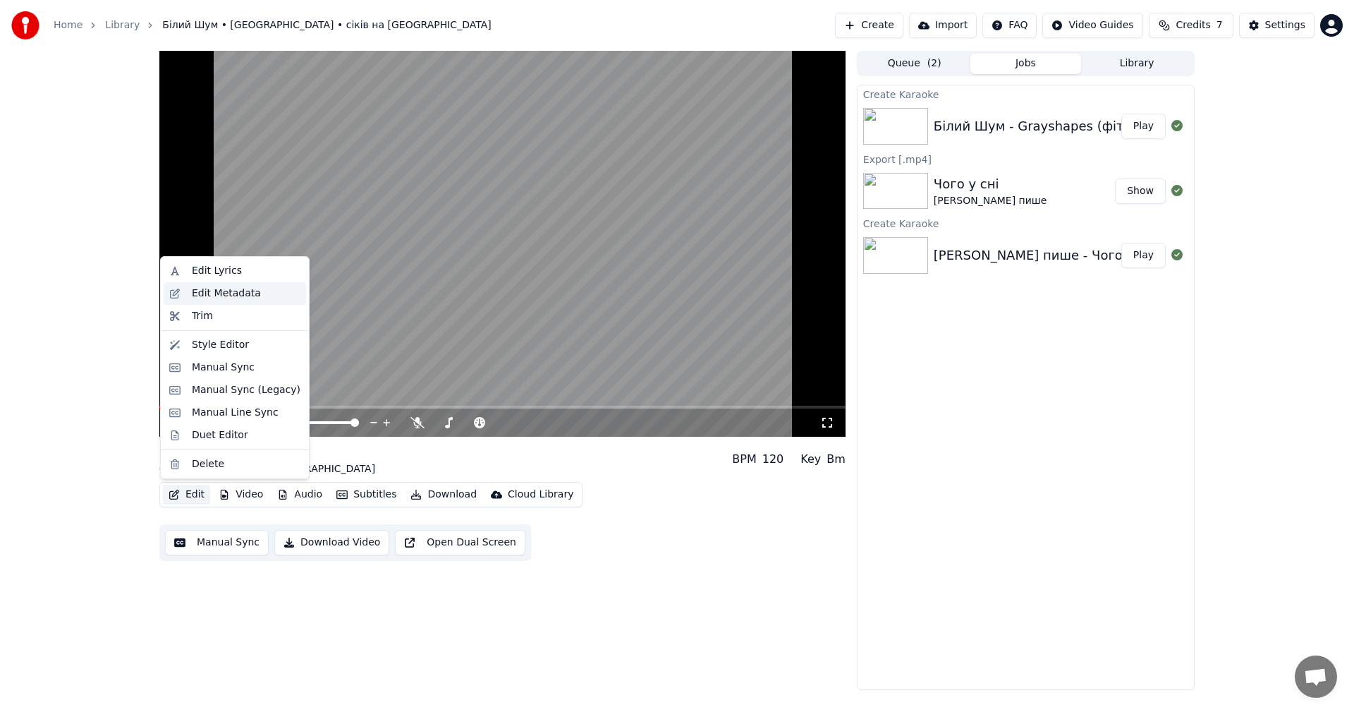
click at [243, 292] on div "Edit Metadata" at bounding box center [226, 293] width 69 height 14
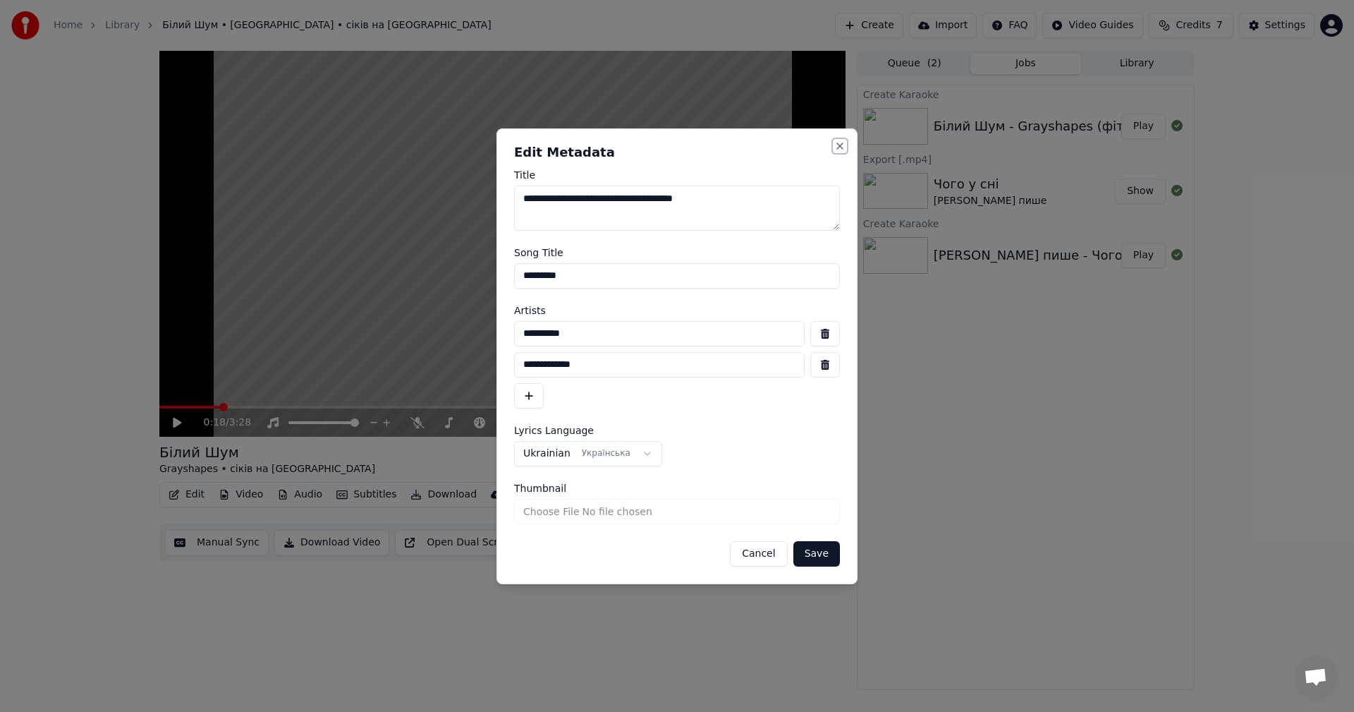
click at [839, 147] on button "Close" at bounding box center [839, 145] width 11 height 11
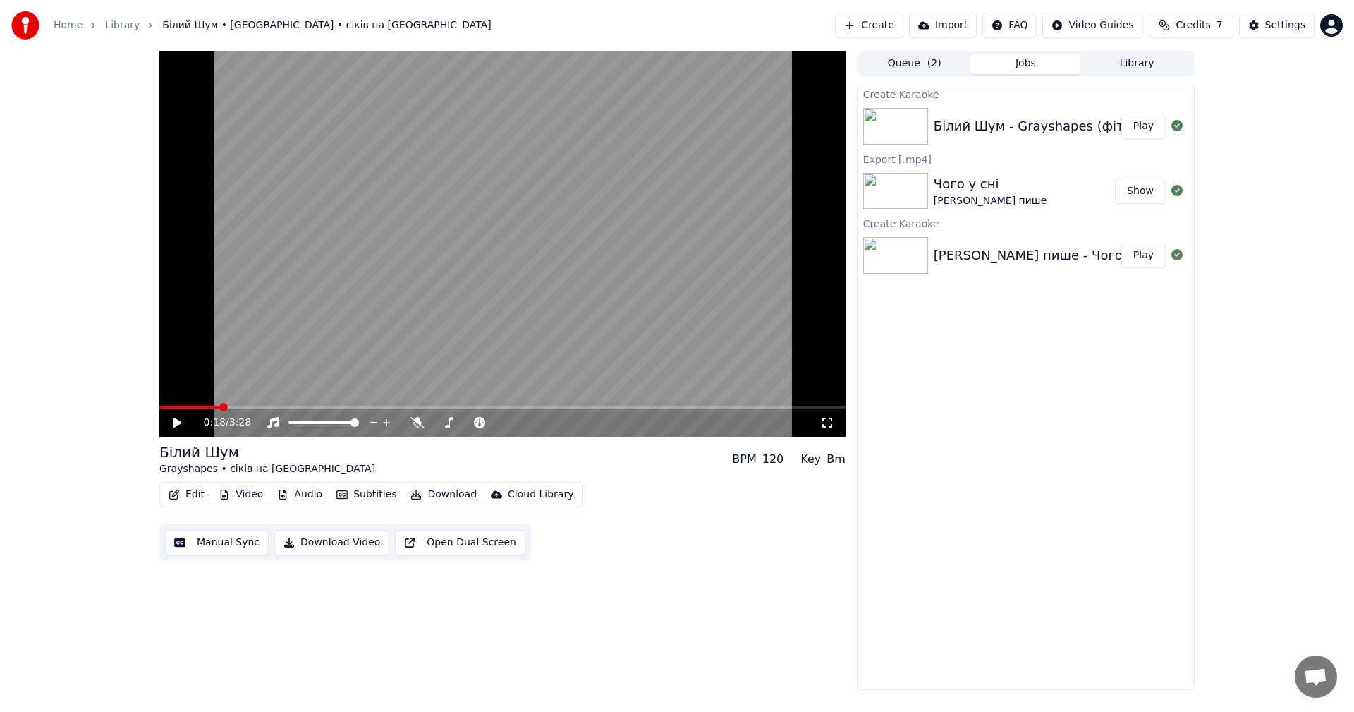
click at [248, 495] on button "Video" at bounding box center [241, 494] width 56 height 20
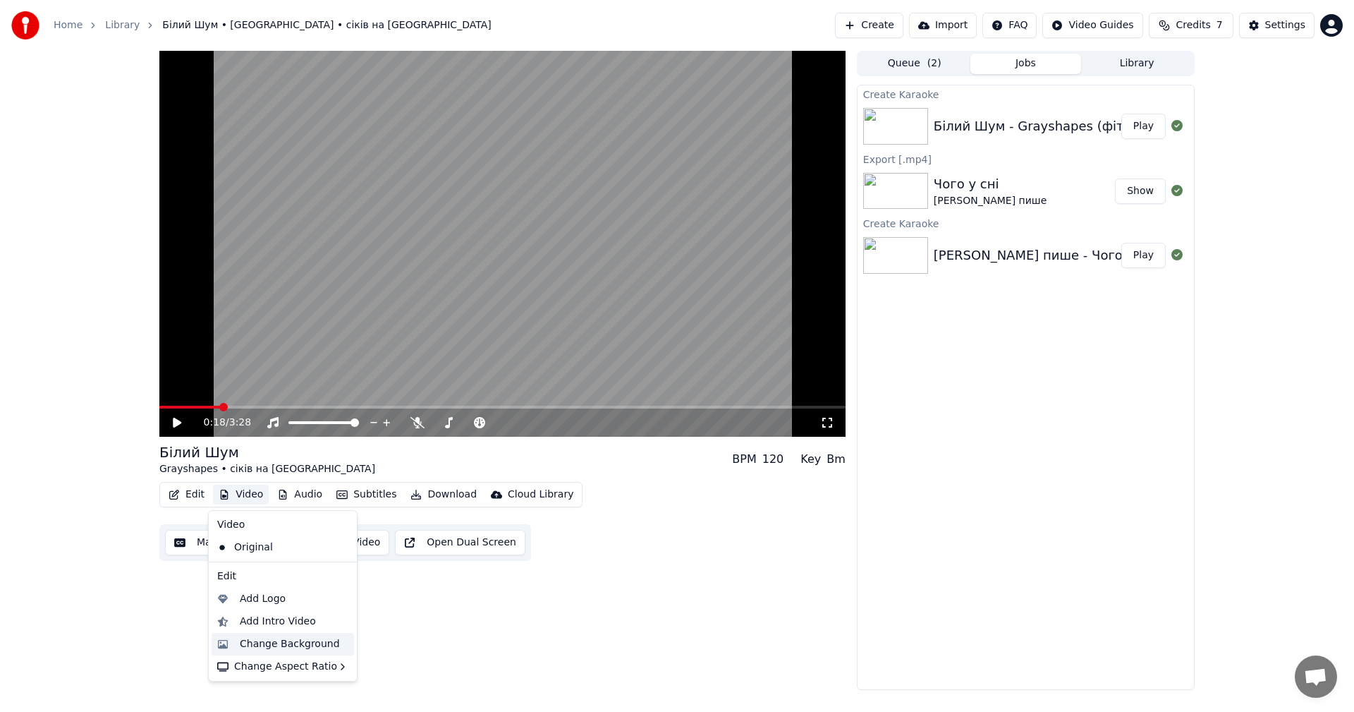
click at [283, 647] on div "Change Background" at bounding box center [290, 644] width 100 height 14
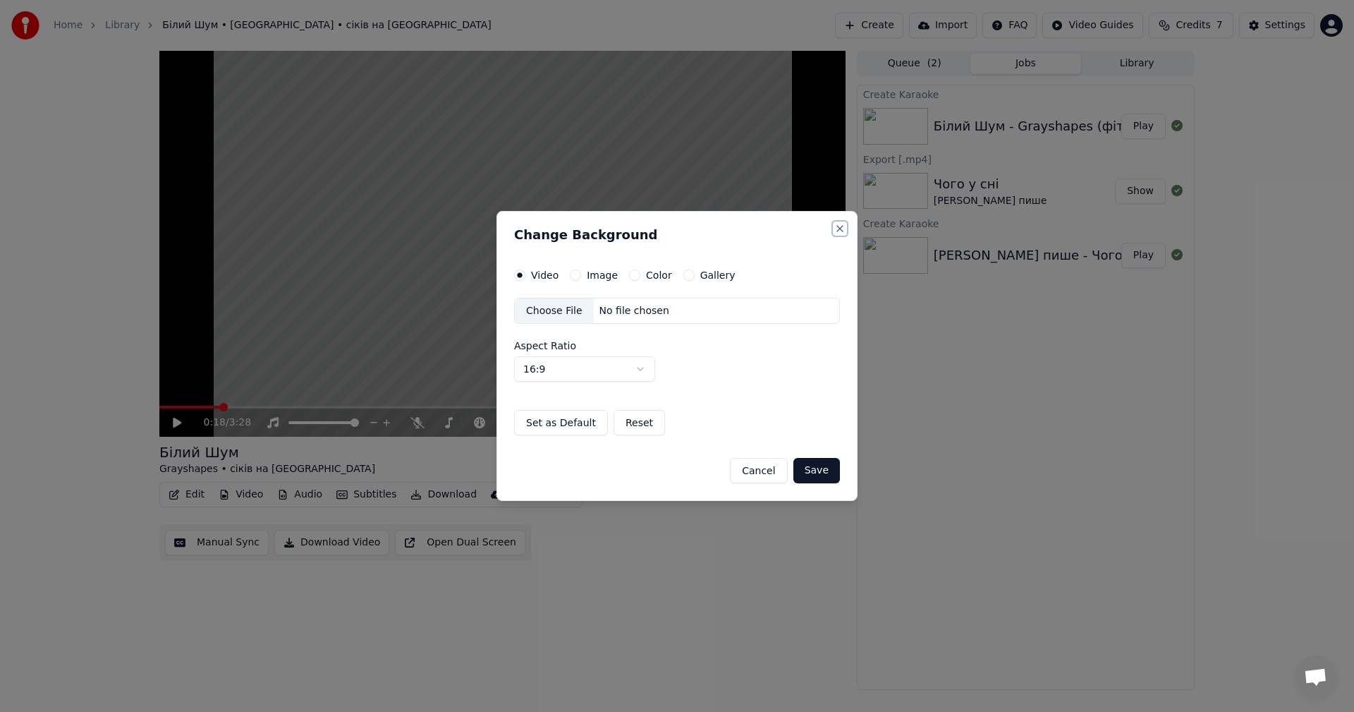
click at [842, 231] on button "Close" at bounding box center [839, 228] width 11 height 11
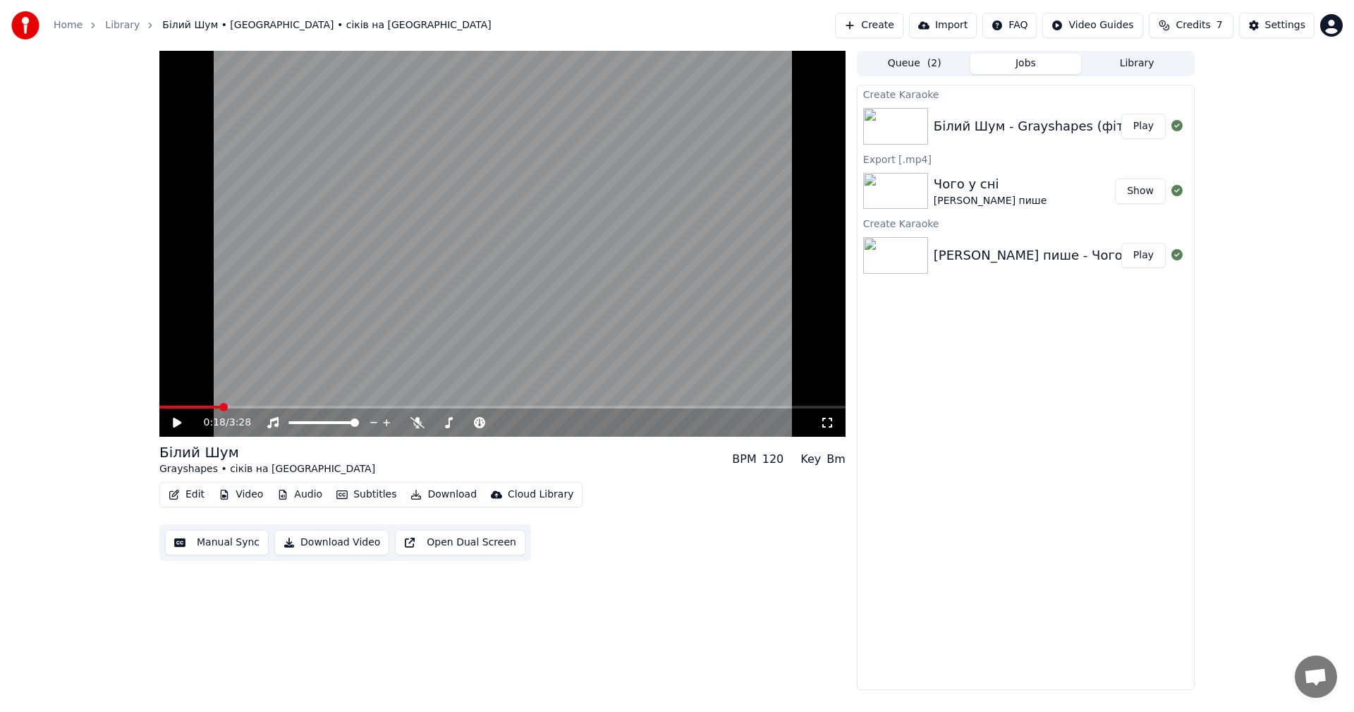
click at [235, 493] on button "Video" at bounding box center [241, 494] width 56 height 20
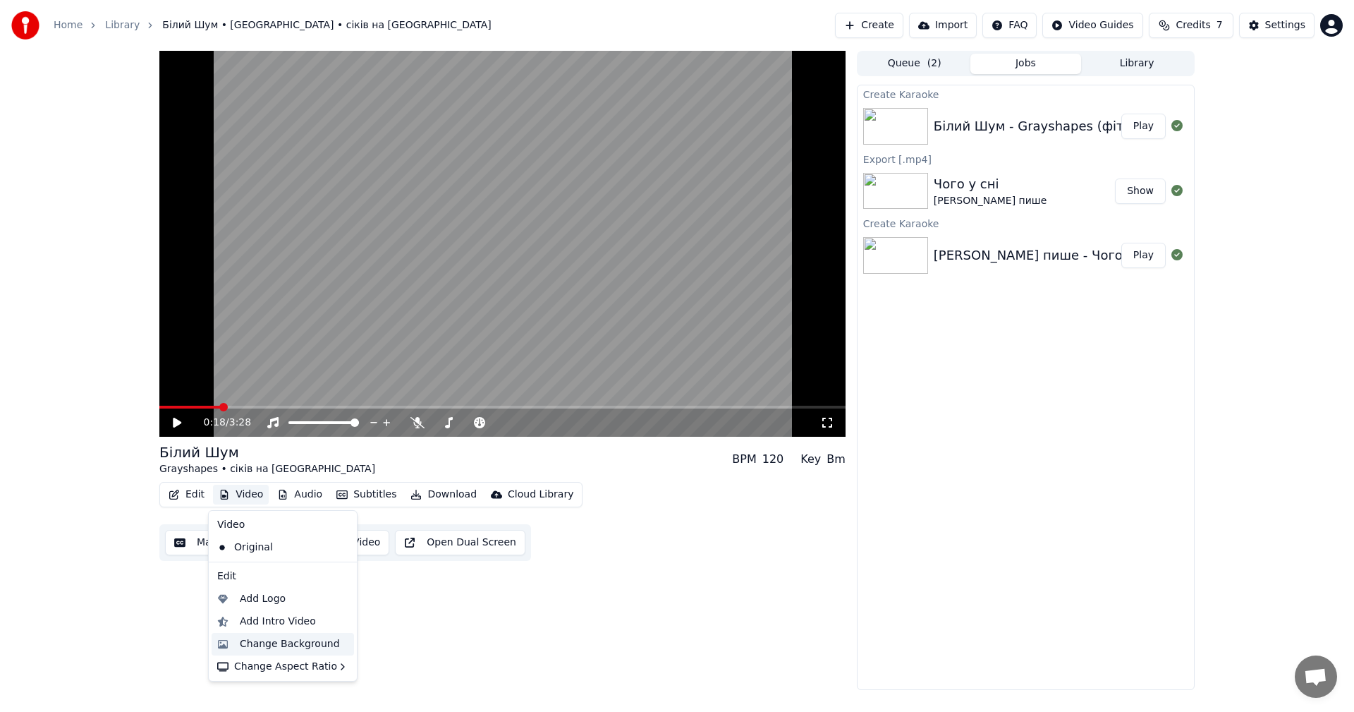
click at [303, 643] on div "Change Background" at bounding box center [290, 644] width 100 height 14
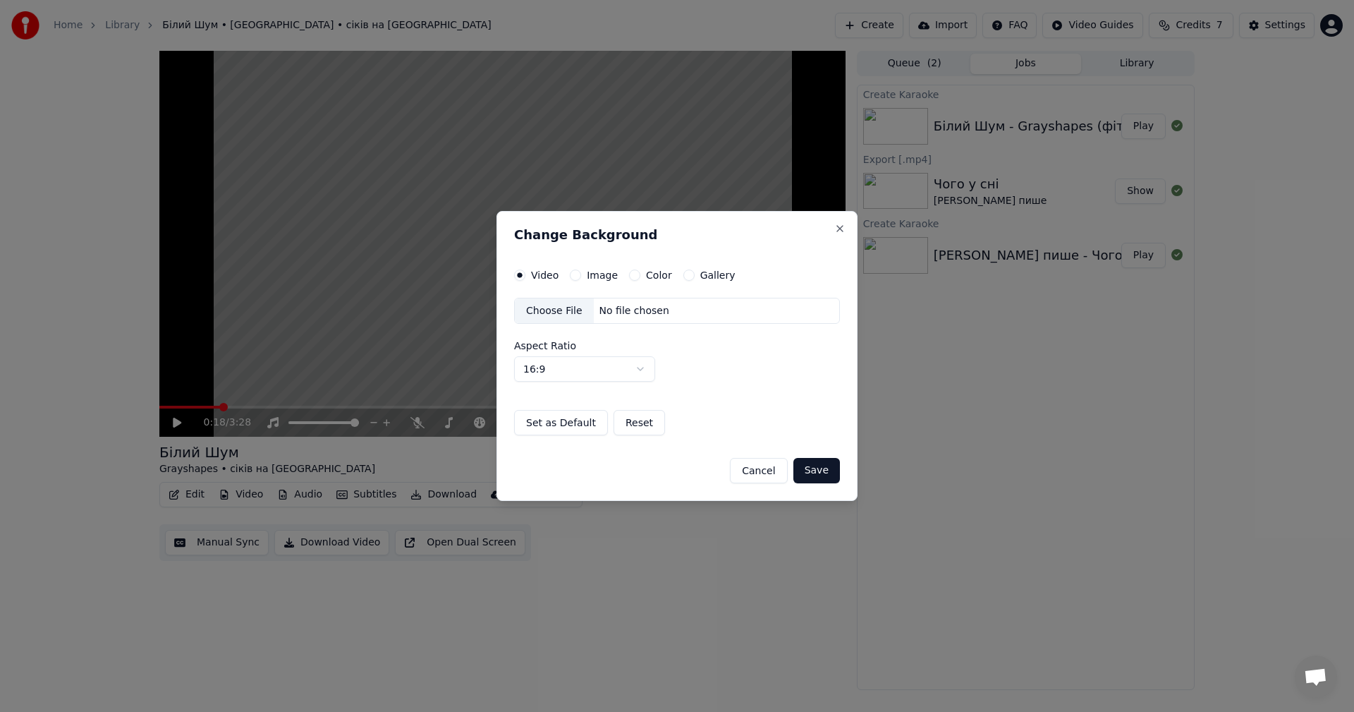
click at [560, 310] on div "Choose File" at bounding box center [554, 310] width 79 height 25
click at [602, 279] on label "Image" at bounding box center [602, 275] width 31 height 10
click at [581, 279] on button "Image" at bounding box center [575, 274] width 11 height 11
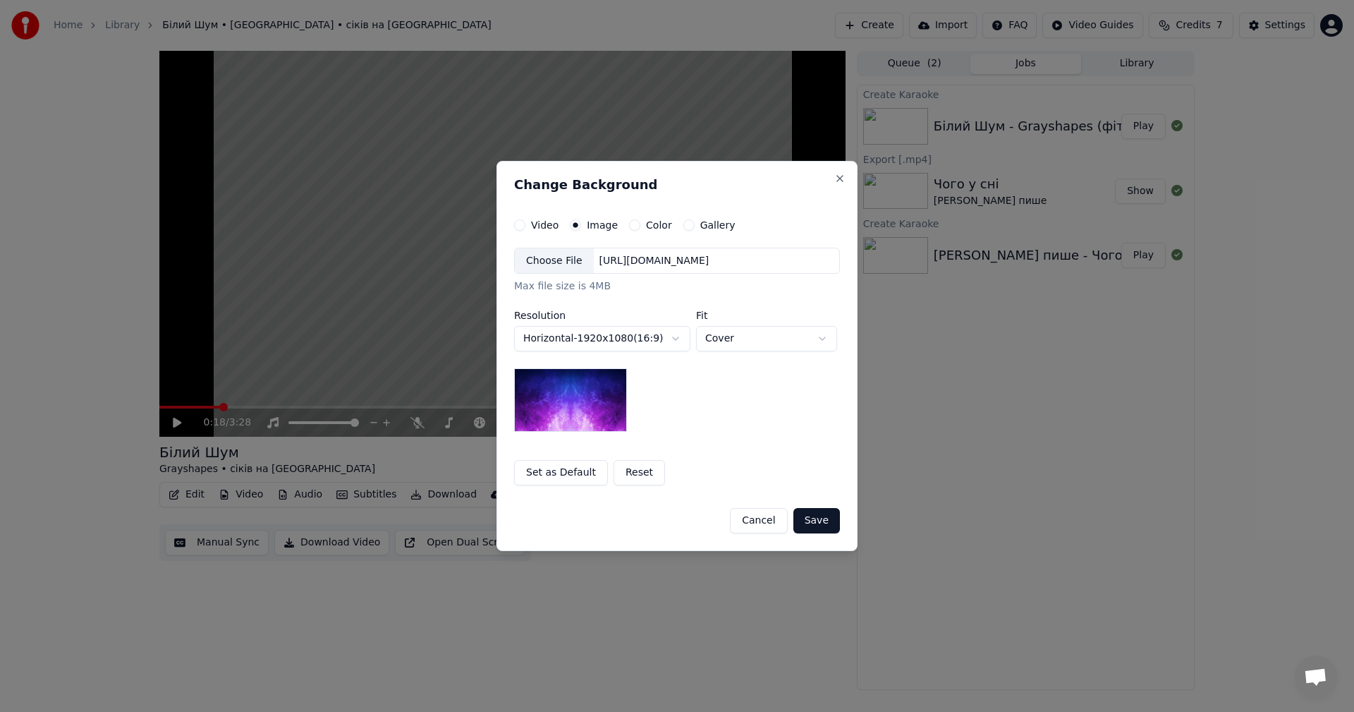
click at [558, 262] on div "Choose File" at bounding box center [554, 260] width 79 height 25
click at [822, 522] on button "Save" at bounding box center [816, 520] width 47 height 25
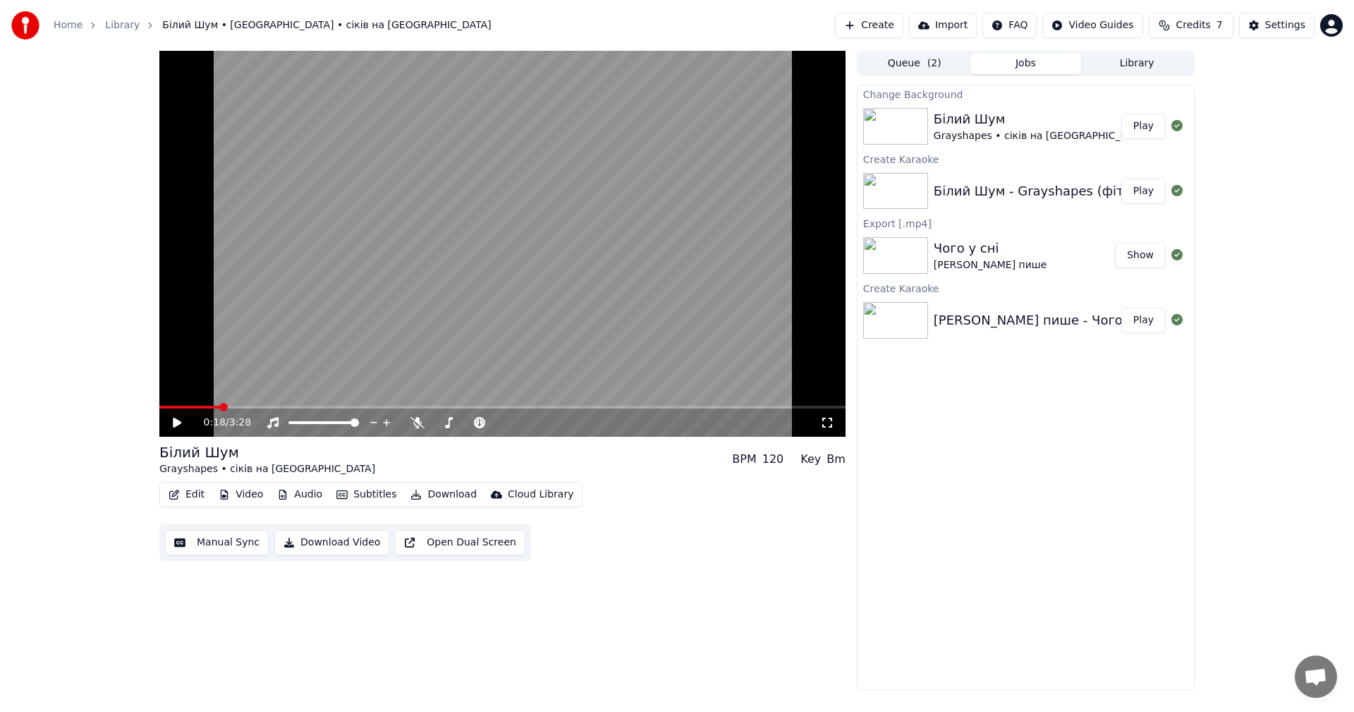
click at [1145, 126] on button "Play" at bounding box center [1143, 126] width 44 height 25
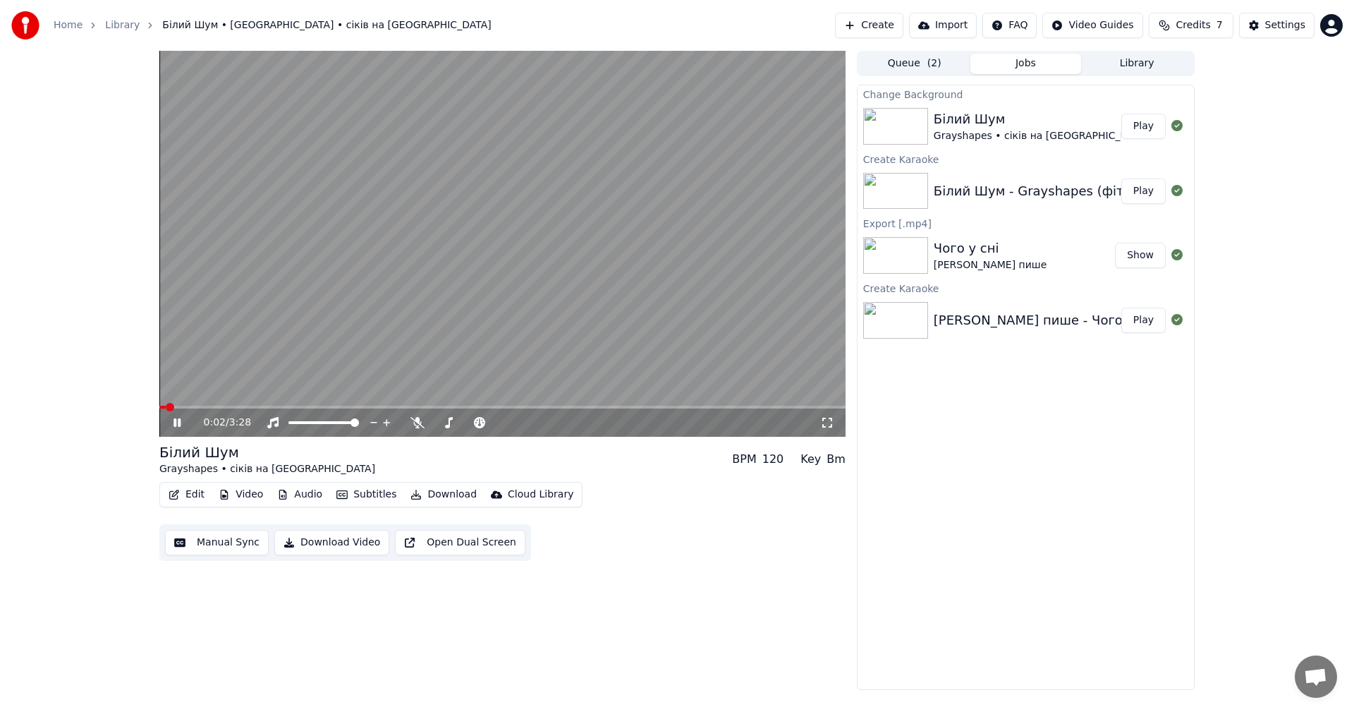
click at [831, 421] on icon at bounding box center [827, 422] width 10 height 10
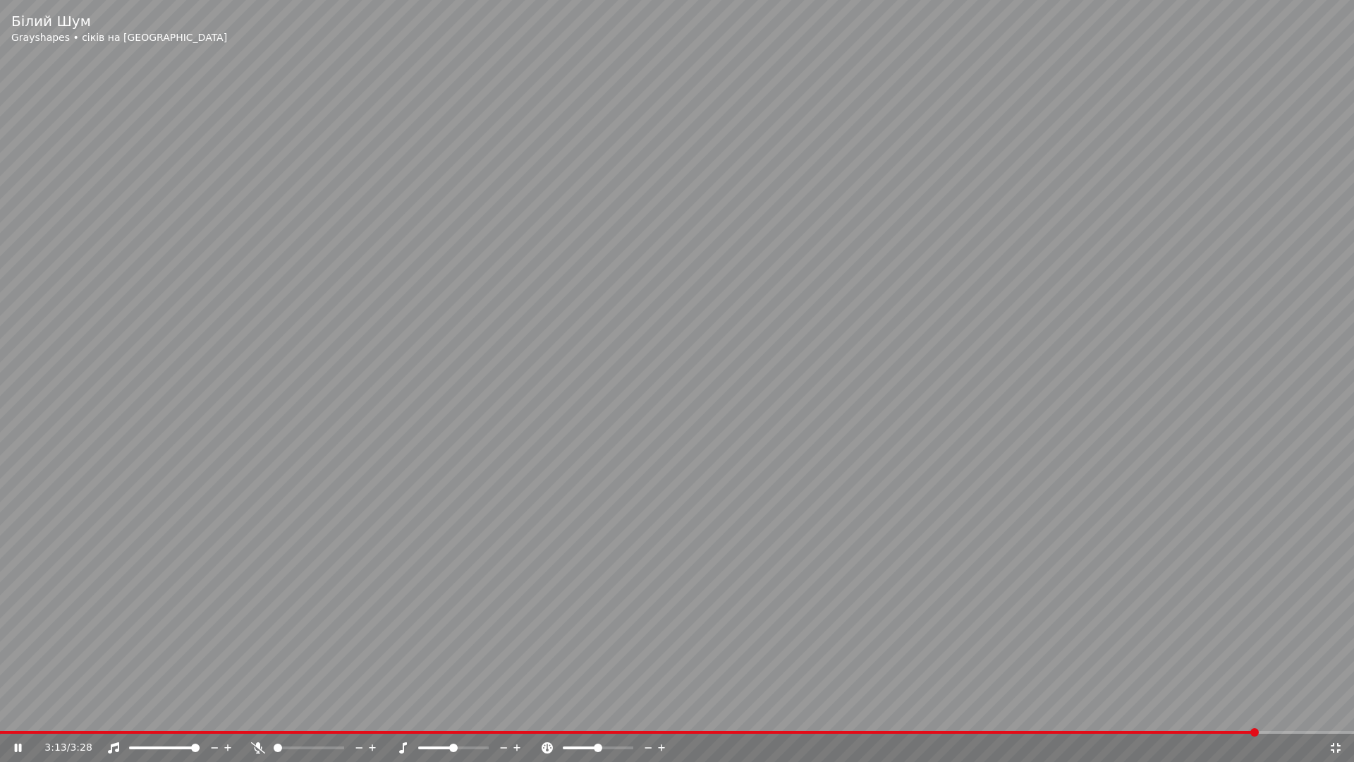
click at [1034, 711] on video at bounding box center [677, 381] width 1354 height 762
click at [1046, 711] on video at bounding box center [677, 381] width 1354 height 762
click at [1050, 711] on span at bounding box center [631, 732] width 1263 height 3
click at [1332, 711] on icon at bounding box center [1336, 748] width 10 height 10
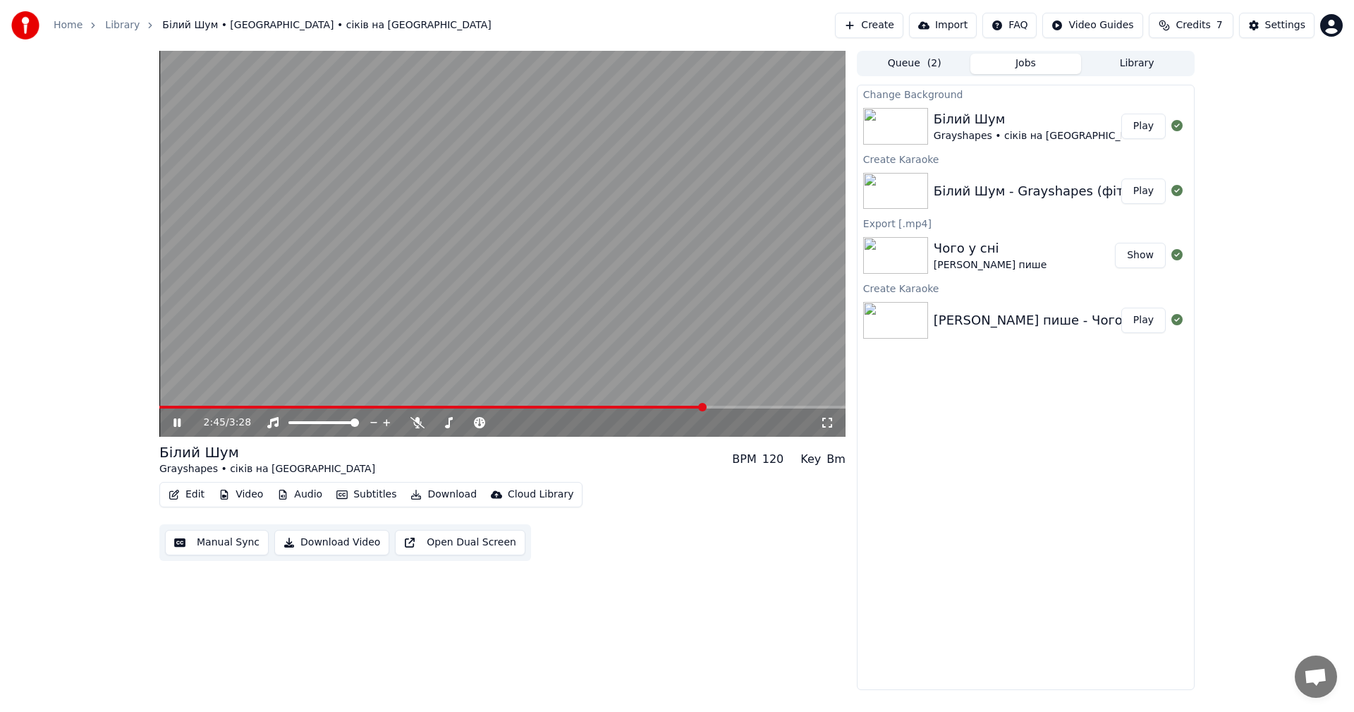
click at [566, 286] on video at bounding box center [502, 244] width 686 height 386
click at [193, 494] on button "Edit" at bounding box center [186, 494] width 47 height 20
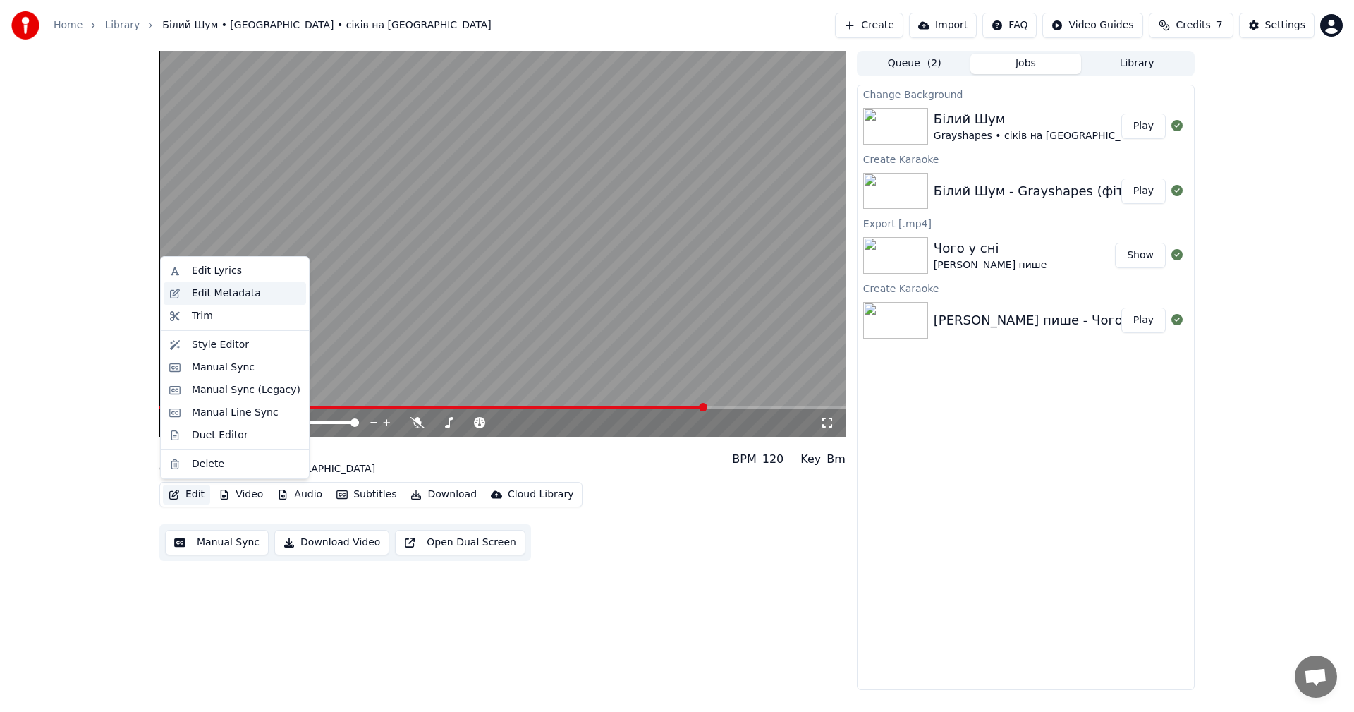
click at [221, 293] on div "Edit Metadata" at bounding box center [226, 293] width 69 height 14
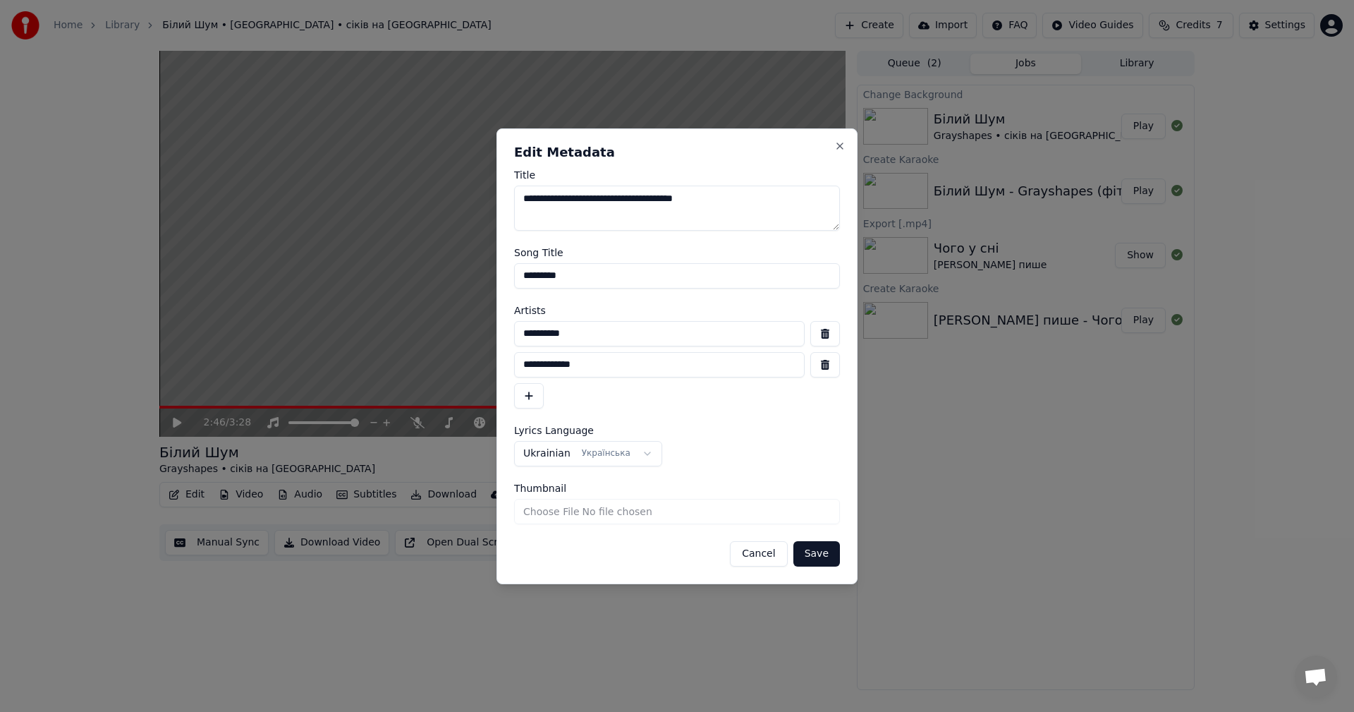
click at [764, 558] on button "Cancel" at bounding box center [758, 553] width 57 height 25
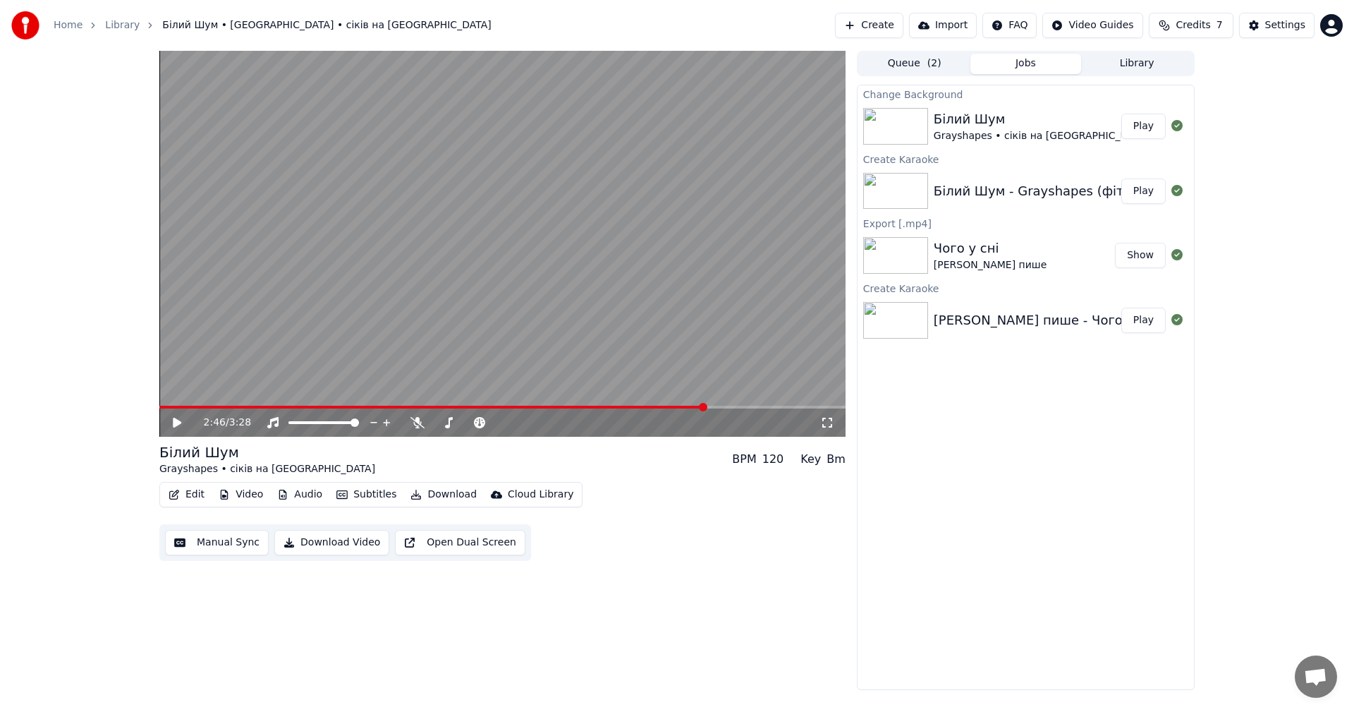
click at [372, 497] on button "Subtitles" at bounding box center [366, 494] width 71 height 20
click at [250, 596] on div "2:46 / 3:28 Білий Шум Grayshapes • сіків на мейн BPM 120 Key Bm Edit Video Audi…" at bounding box center [502, 370] width 686 height 639
click at [190, 496] on button "Edit" at bounding box center [186, 494] width 47 height 20
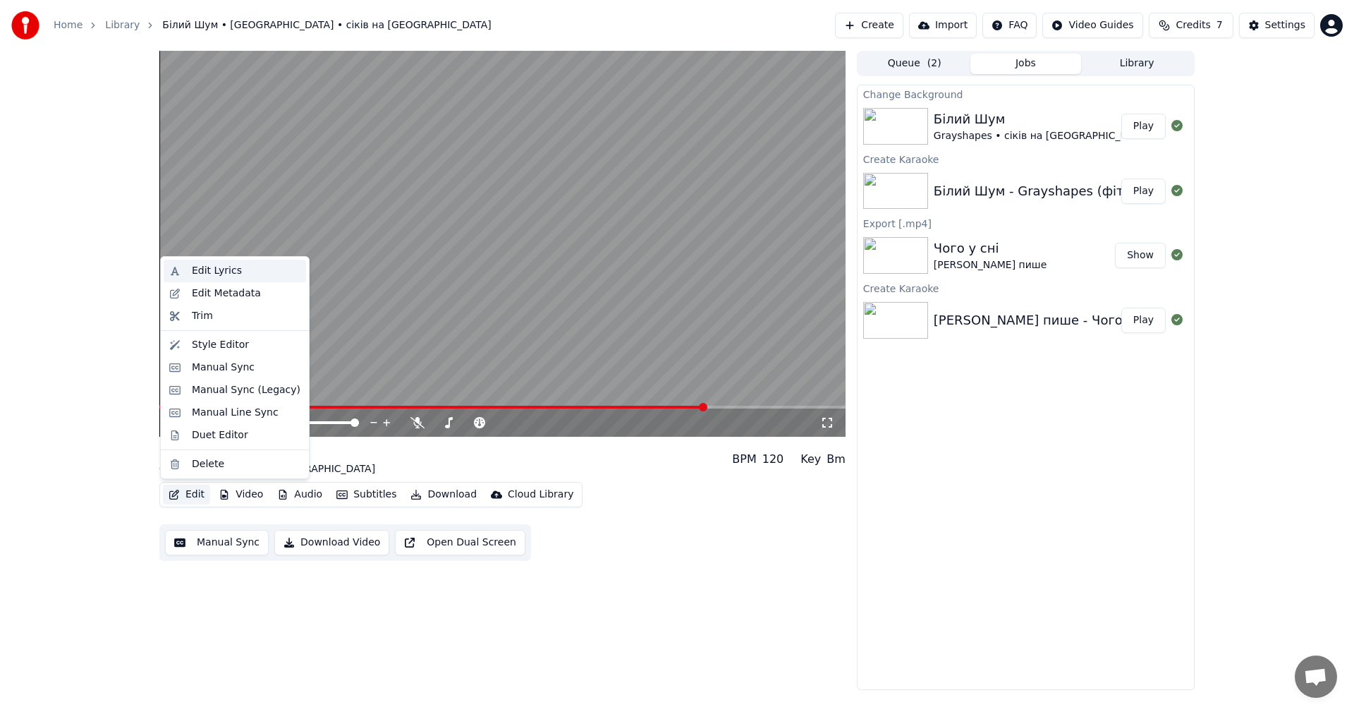
click at [244, 276] on div "Edit Lyrics" at bounding box center [246, 271] width 109 height 14
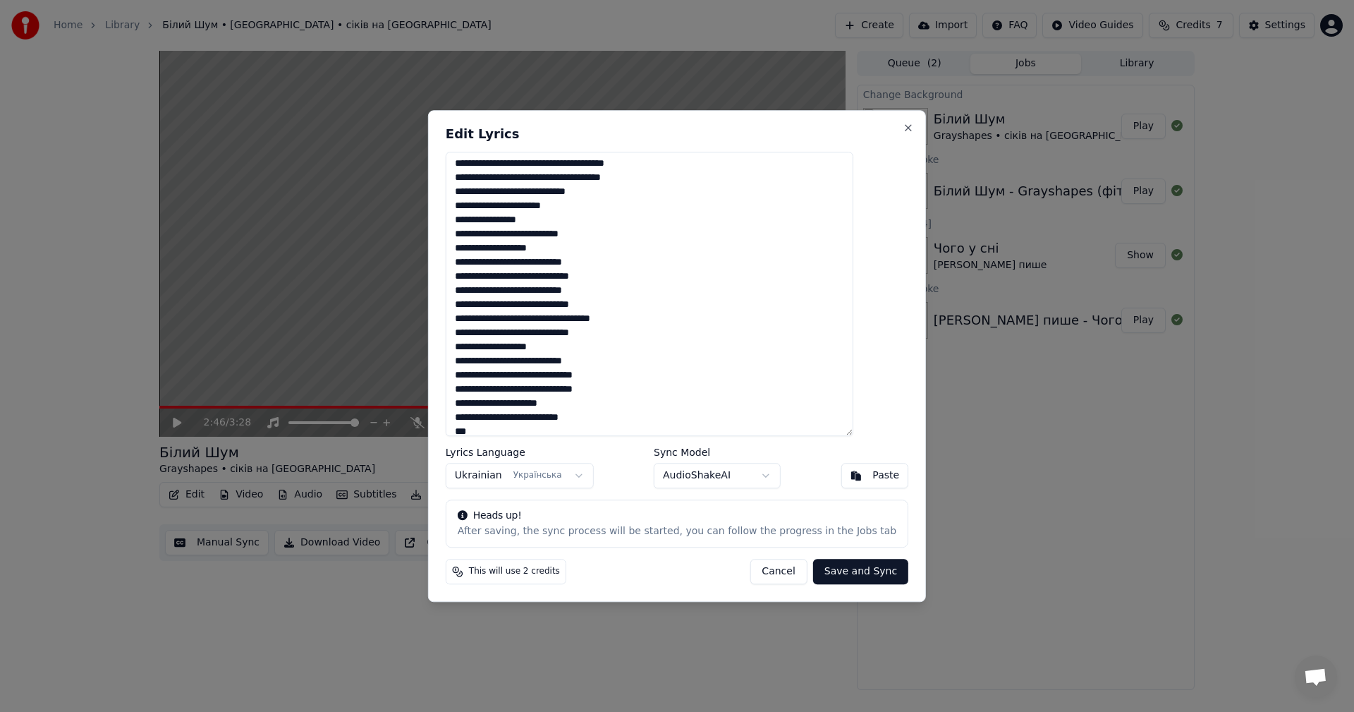
scroll to position [263, 0]
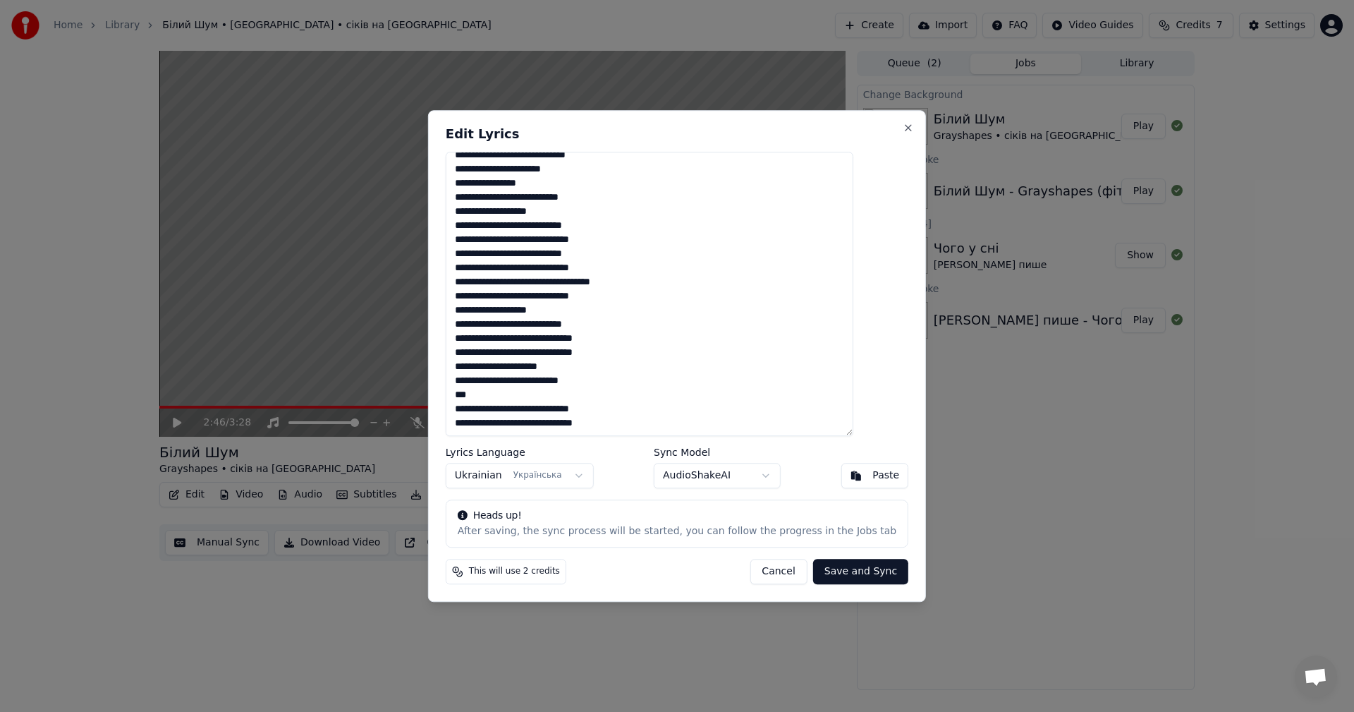
click at [493, 400] on textarea at bounding box center [650, 294] width 408 height 285
click at [564, 339] on textarea at bounding box center [650, 294] width 408 height 285
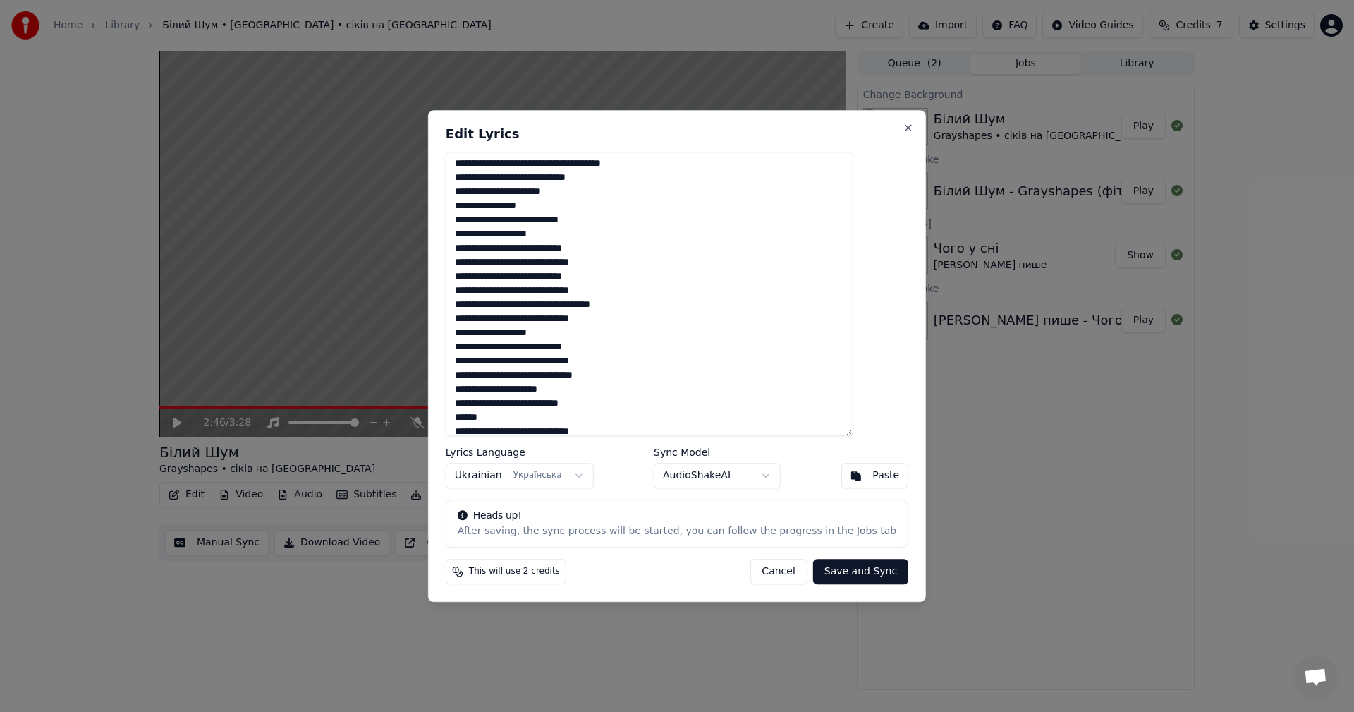
scroll to position [193, 0]
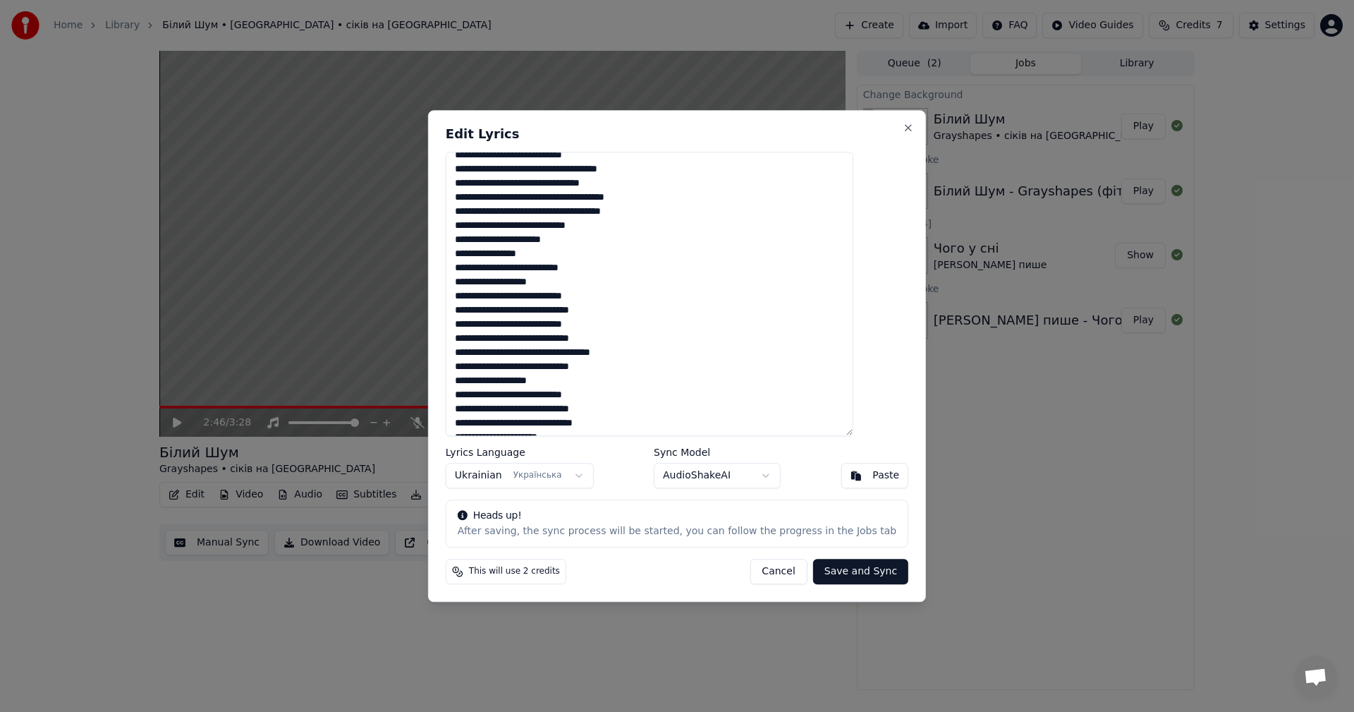
click at [566, 255] on textarea at bounding box center [650, 294] width 408 height 285
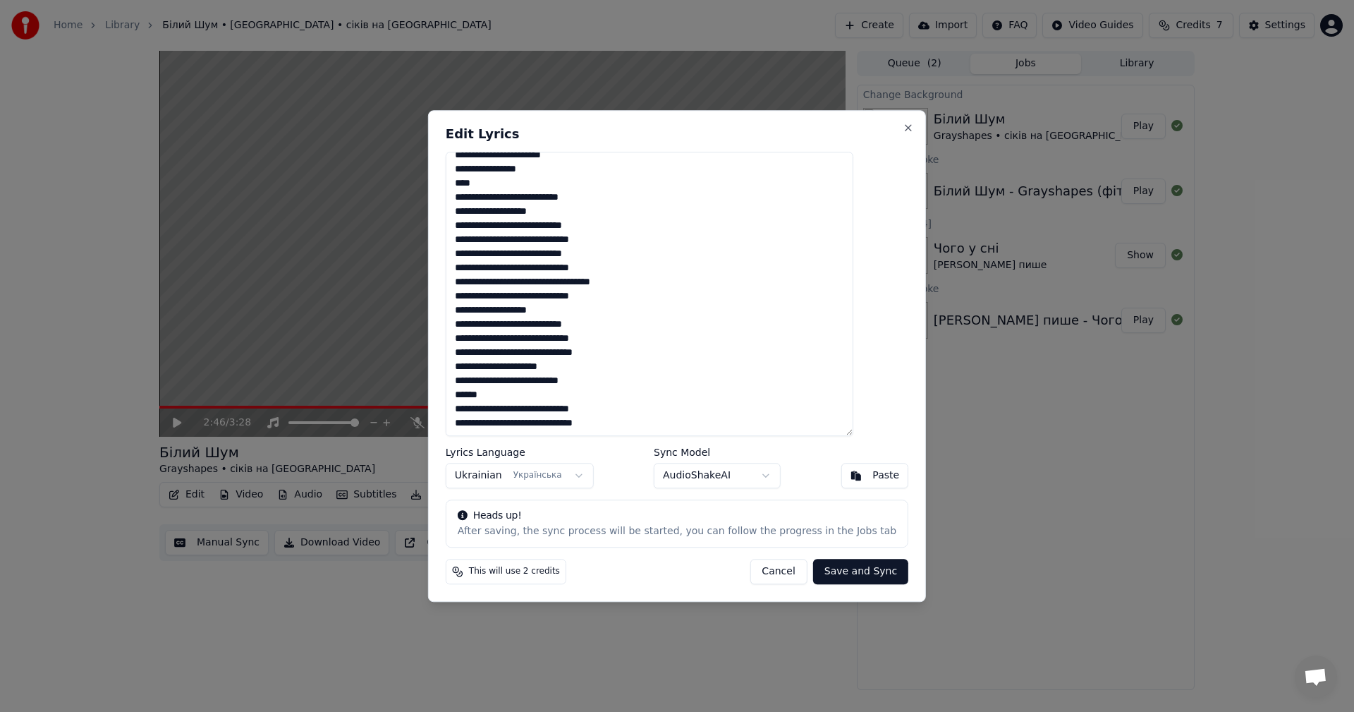
click at [577, 168] on textarea at bounding box center [650, 294] width 408 height 285
click at [563, 183] on textarea at bounding box center [650, 294] width 408 height 285
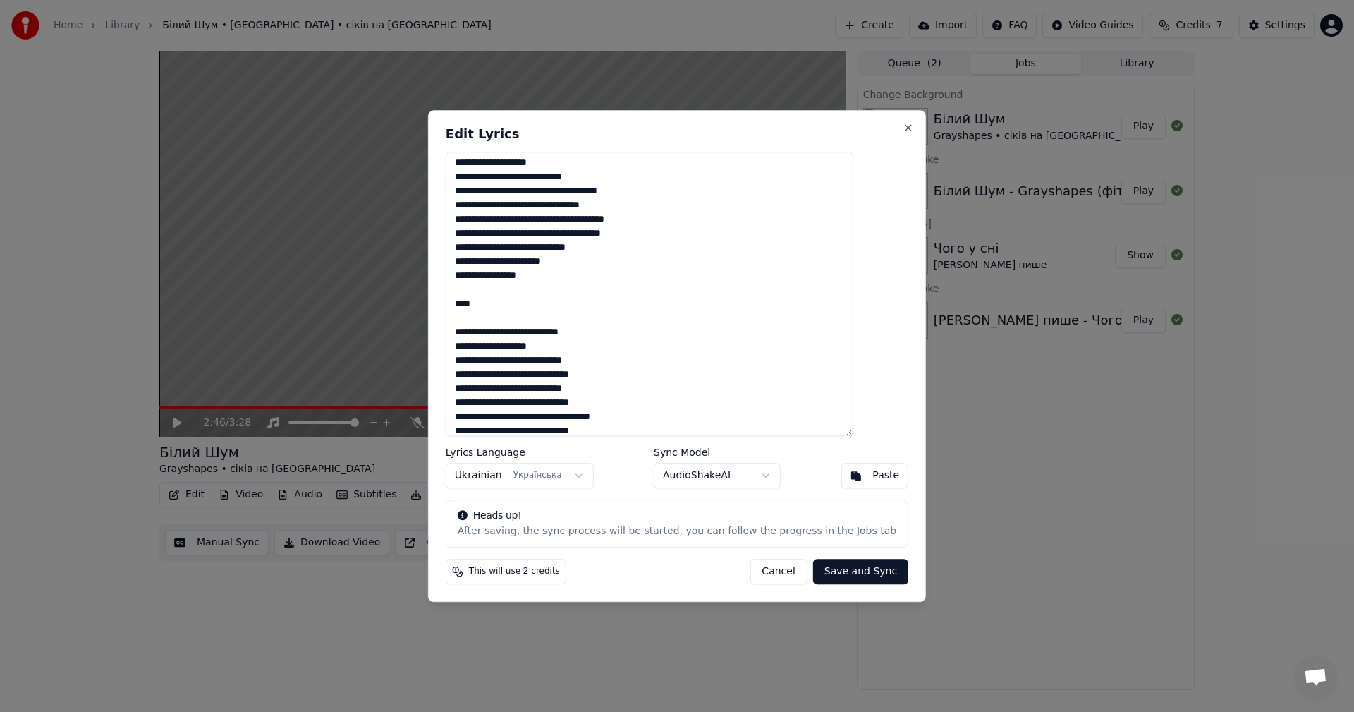
scroll to position [164, 0]
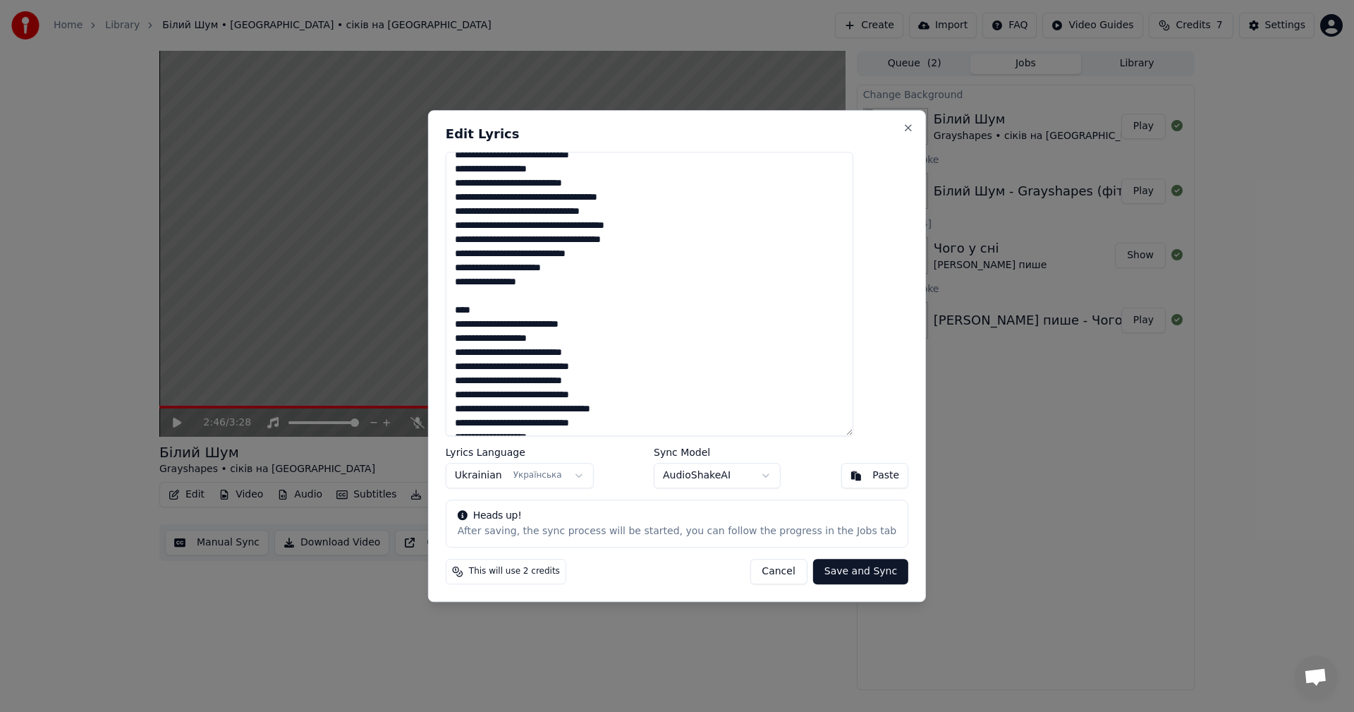
click at [511, 302] on textarea at bounding box center [650, 294] width 408 height 285
drag, startPoint x: 511, startPoint y: 296, endPoint x: 486, endPoint y: 296, distance: 25.4
click at [486, 296] on textarea at bounding box center [650, 294] width 408 height 285
click at [603, 268] on textarea at bounding box center [650, 294] width 408 height 285
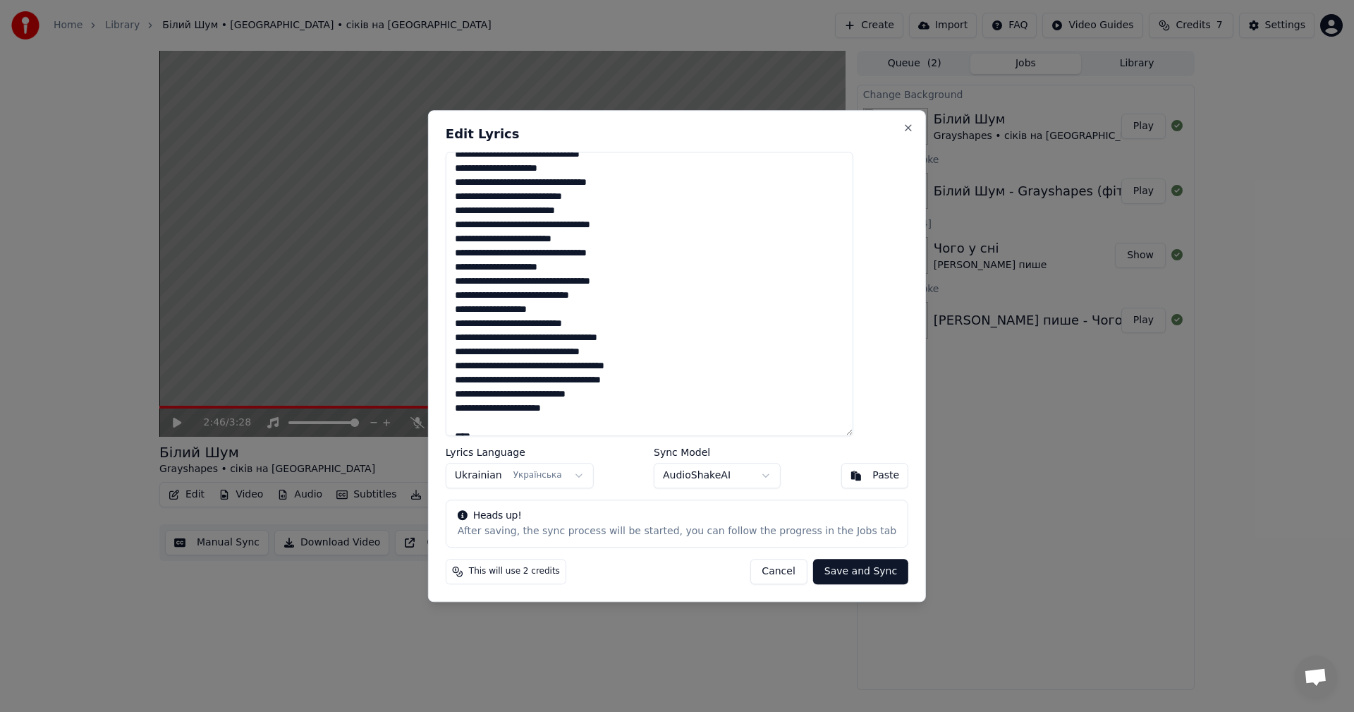
scroll to position [0, 0]
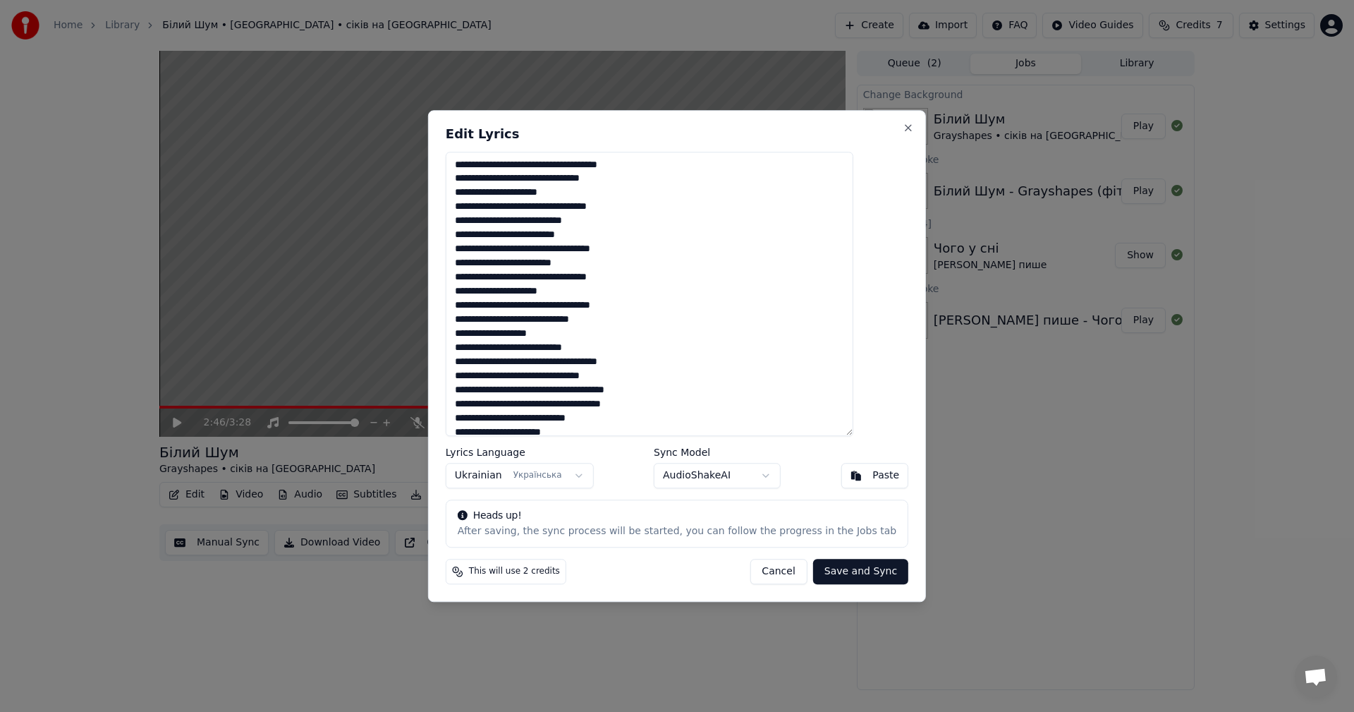
click at [519, 209] on textarea at bounding box center [650, 294] width 408 height 285
drag, startPoint x: 592, startPoint y: 294, endPoint x: 491, endPoint y: 297, distance: 101.6
click at [491, 297] on textarea at bounding box center [650, 294] width 408 height 285
type textarea "**********"
click at [832, 573] on button "Save and Sync" at bounding box center [860, 570] width 95 height 25
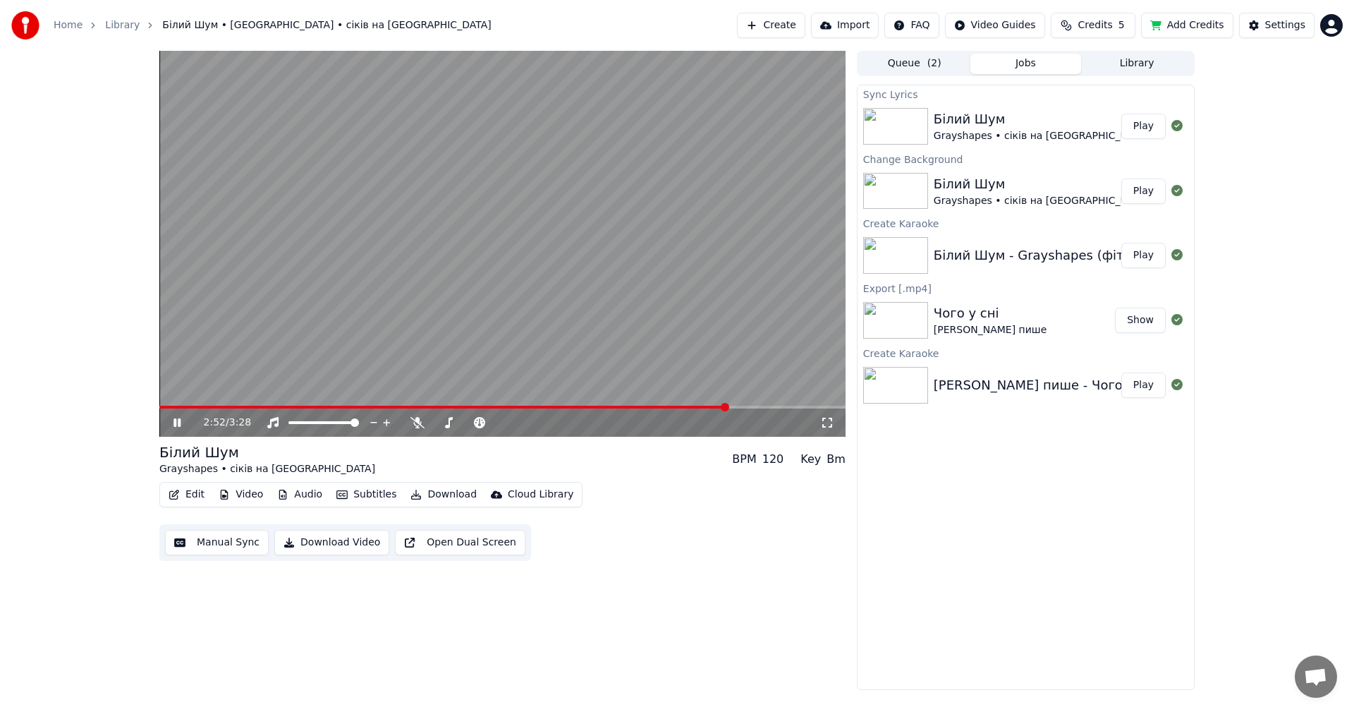
click at [176, 406] on div "2:52 / 3:28" at bounding box center [502, 420] width 686 height 31
click at [163, 406] on span at bounding box center [161, 406] width 4 height 3
click at [159, 404] on span at bounding box center [163, 407] width 8 height 8
click at [826, 424] on icon at bounding box center [827, 422] width 14 height 11
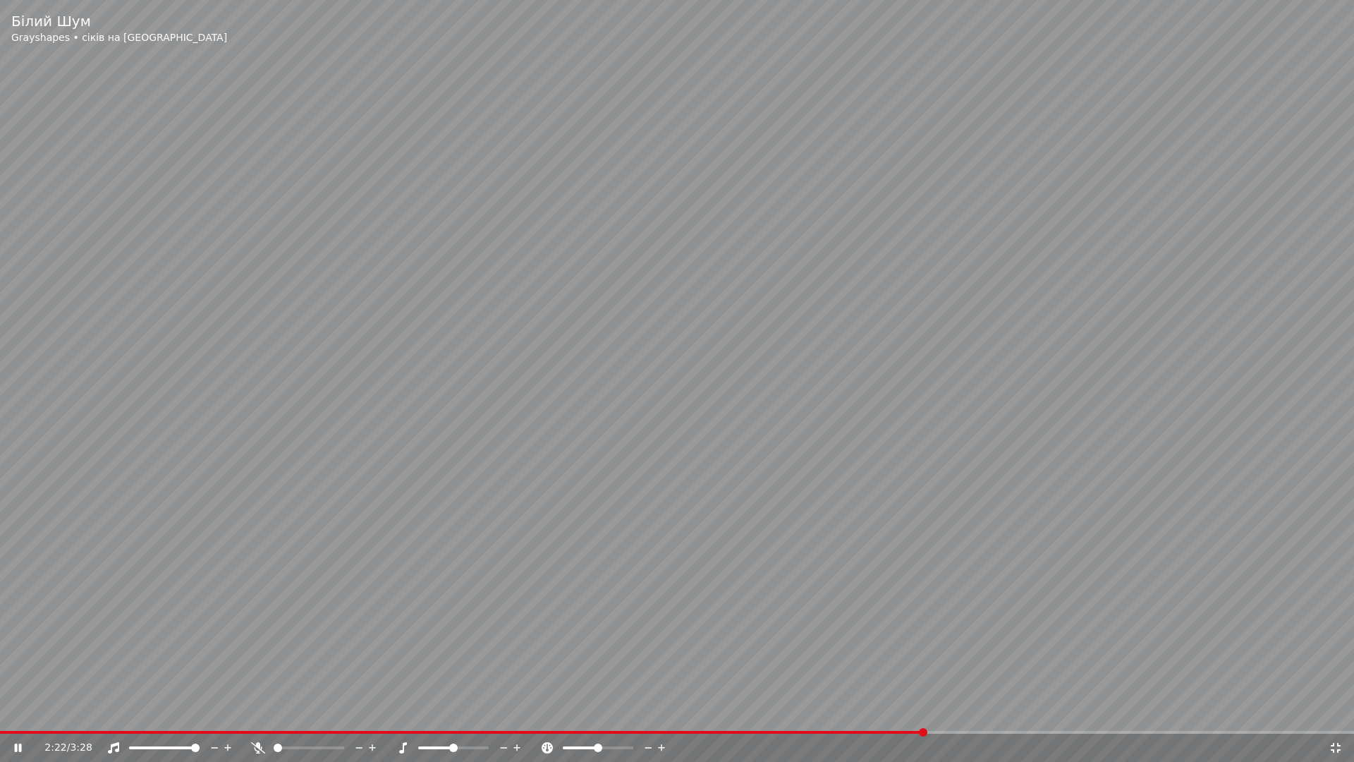
click at [887, 477] on video at bounding box center [677, 381] width 1354 height 762
click at [1335, 711] on icon at bounding box center [1336, 747] width 14 height 11
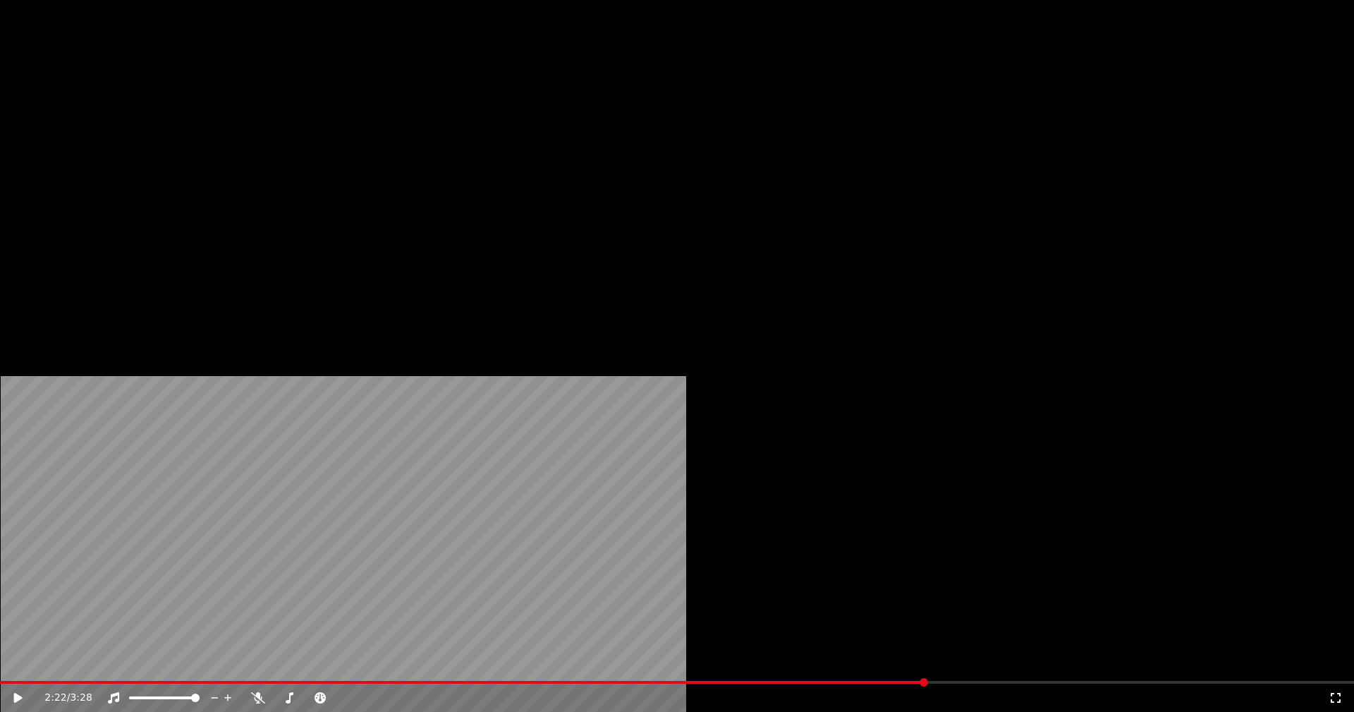
click at [196, 118] on button "Edit" at bounding box center [186, 109] width 47 height 20
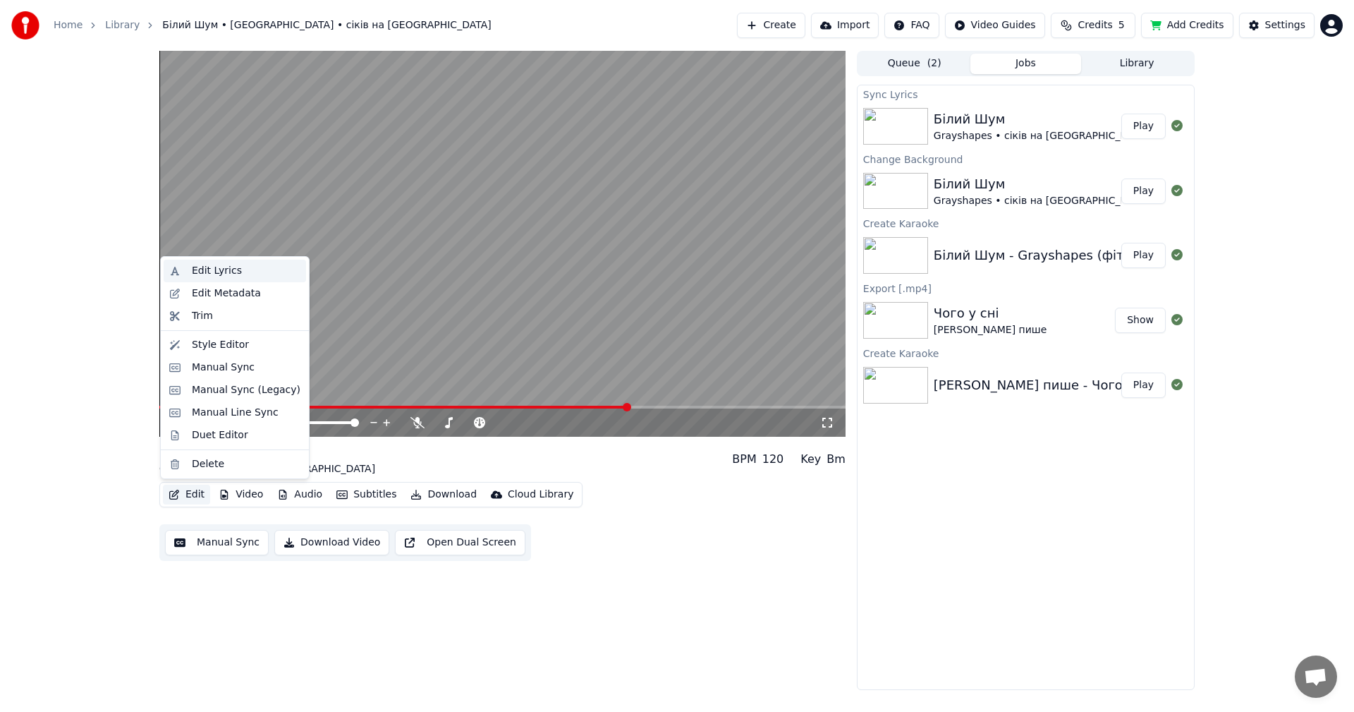
click at [225, 269] on div "Edit Lyrics" at bounding box center [217, 271] width 50 height 14
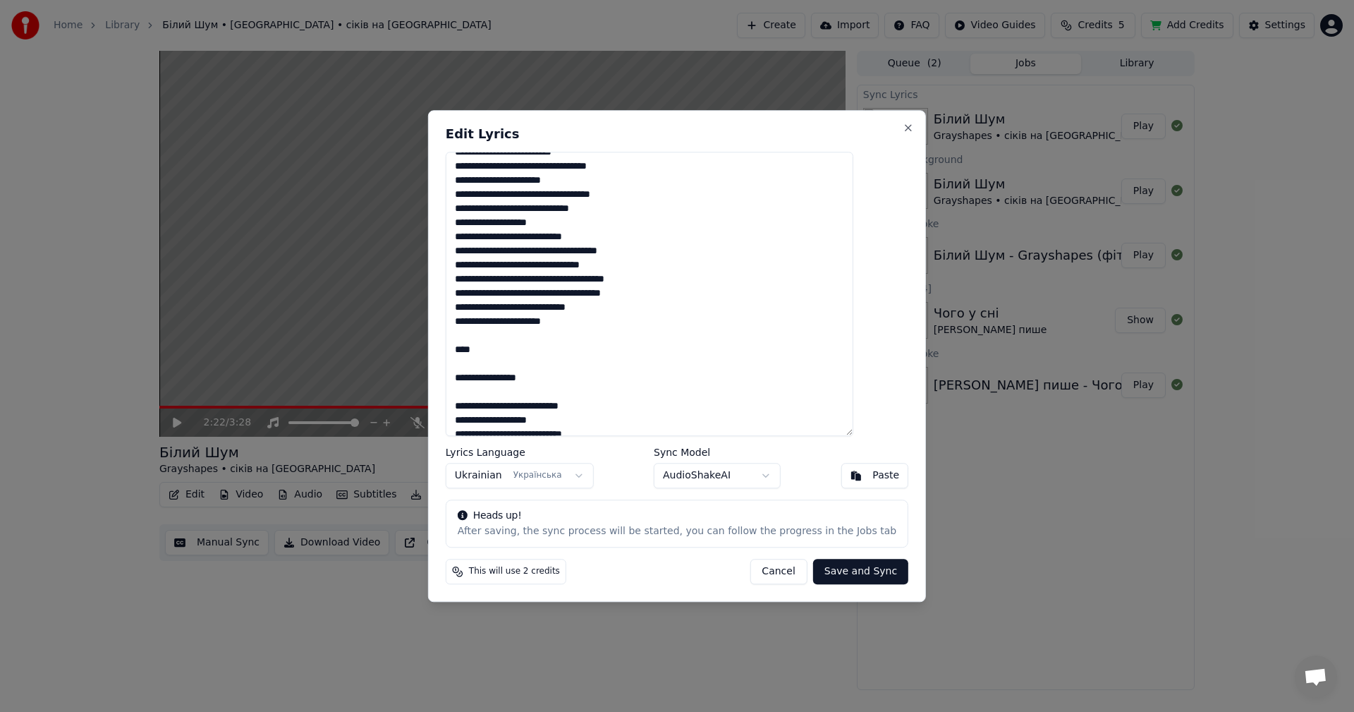
scroll to position [141, 0]
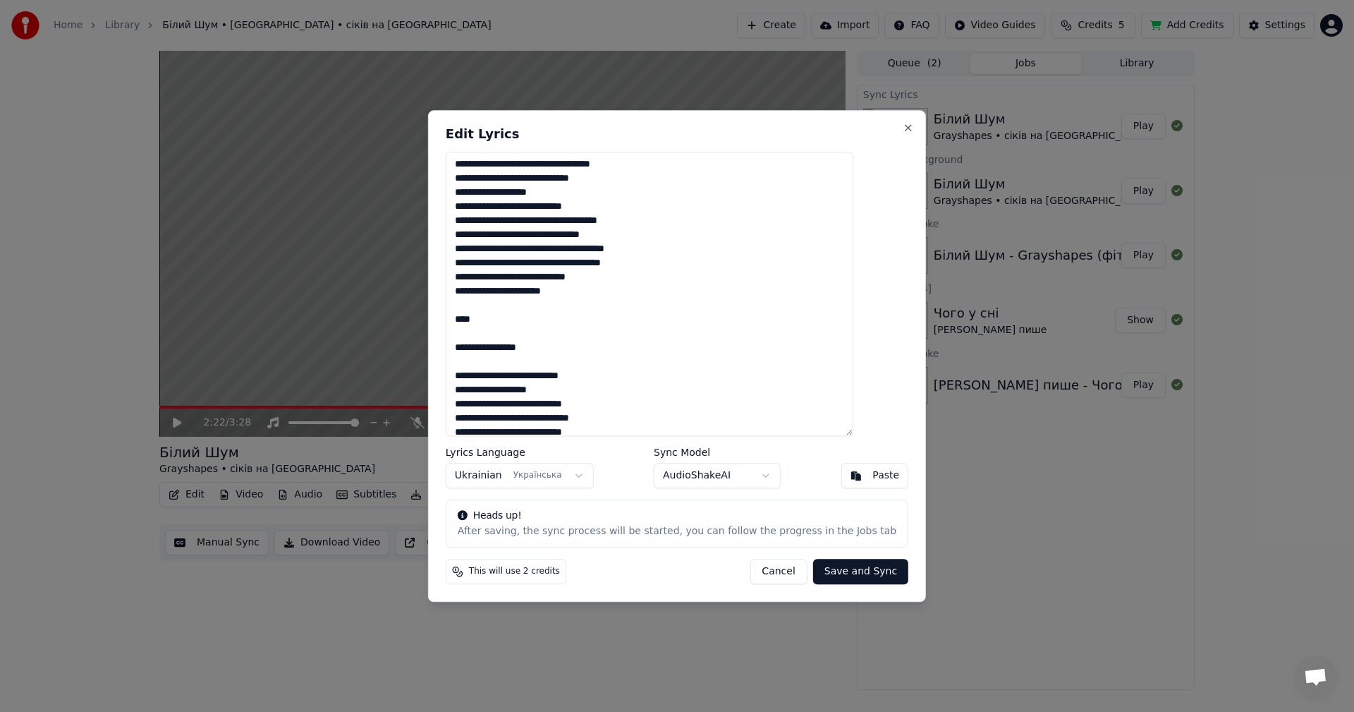
click at [524, 307] on textarea at bounding box center [650, 294] width 408 height 285
click at [495, 330] on textarea at bounding box center [650, 294] width 408 height 285
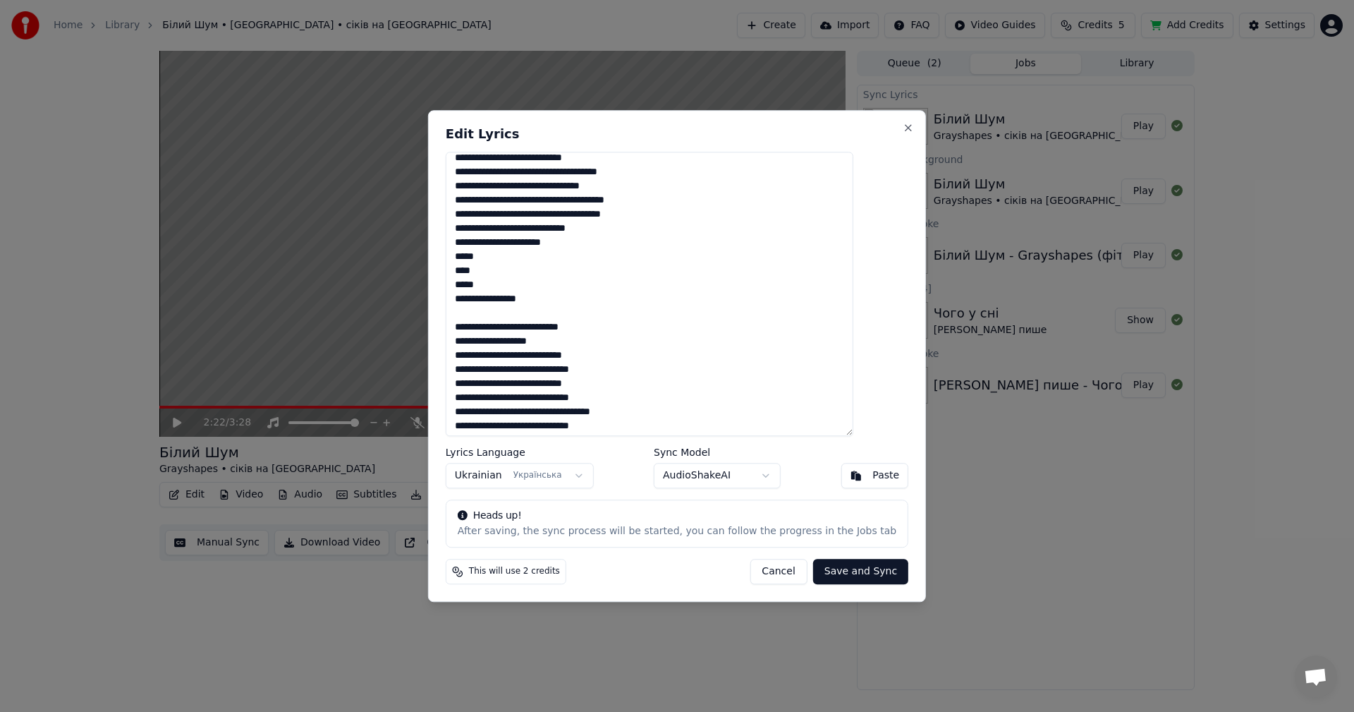
scroll to position [179, 0]
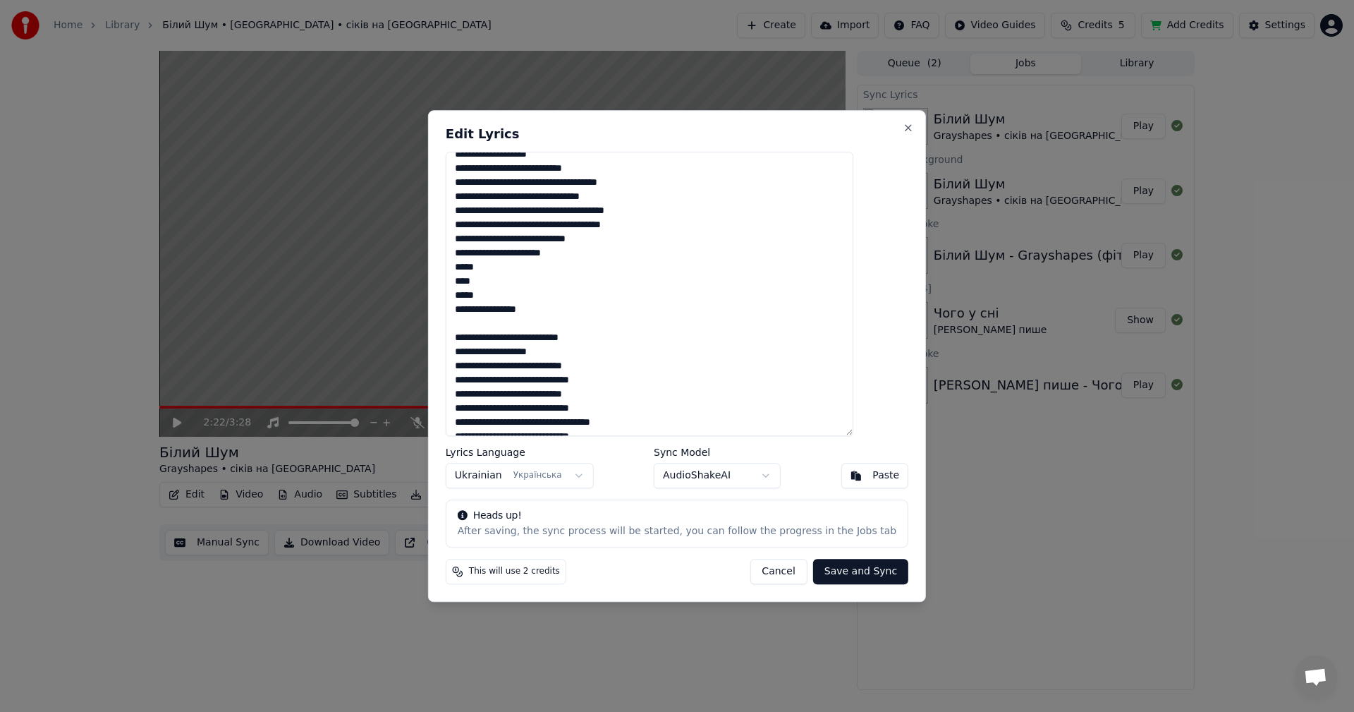
click at [654, 382] on textarea at bounding box center [650, 294] width 408 height 285
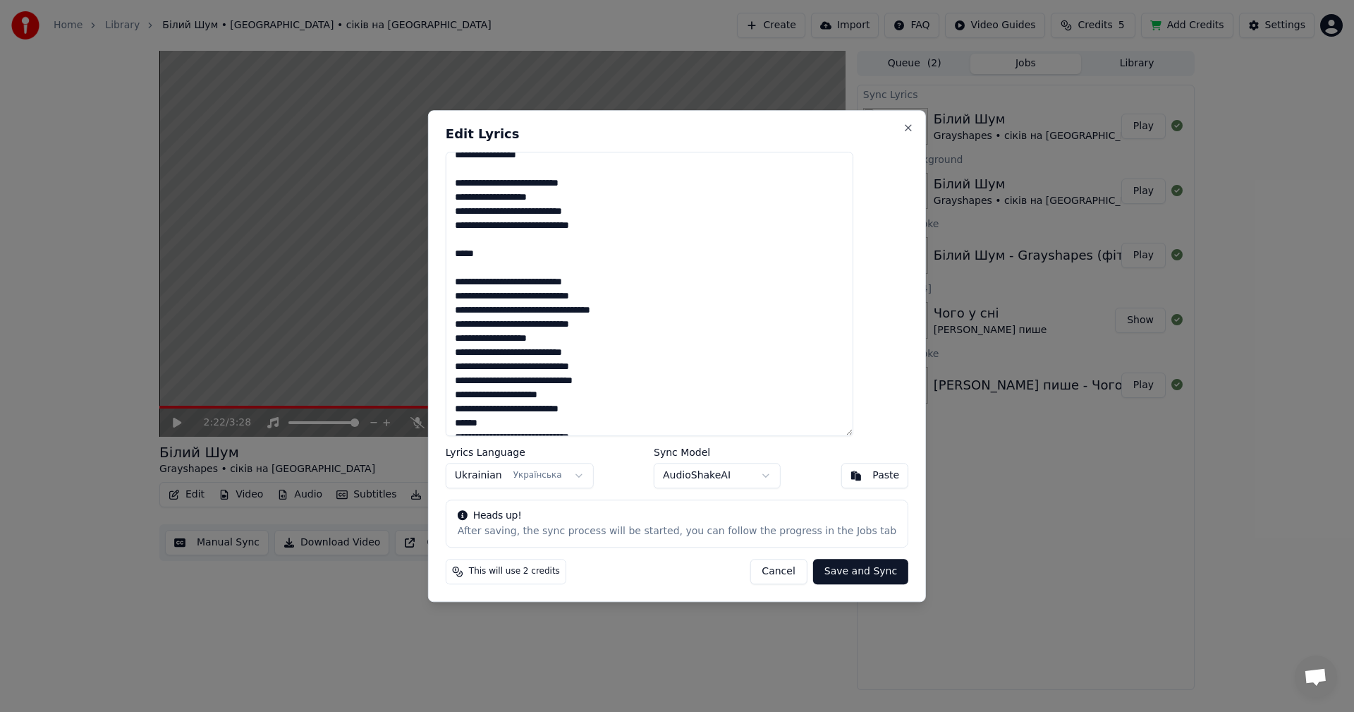
click at [512, 262] on textarea at bounding box center [650, 294] width 408 height 285
type textarea "**********"
click at [848, 577] on button "Save and Sync" at bounding box center [860, 570] width 95 height 25
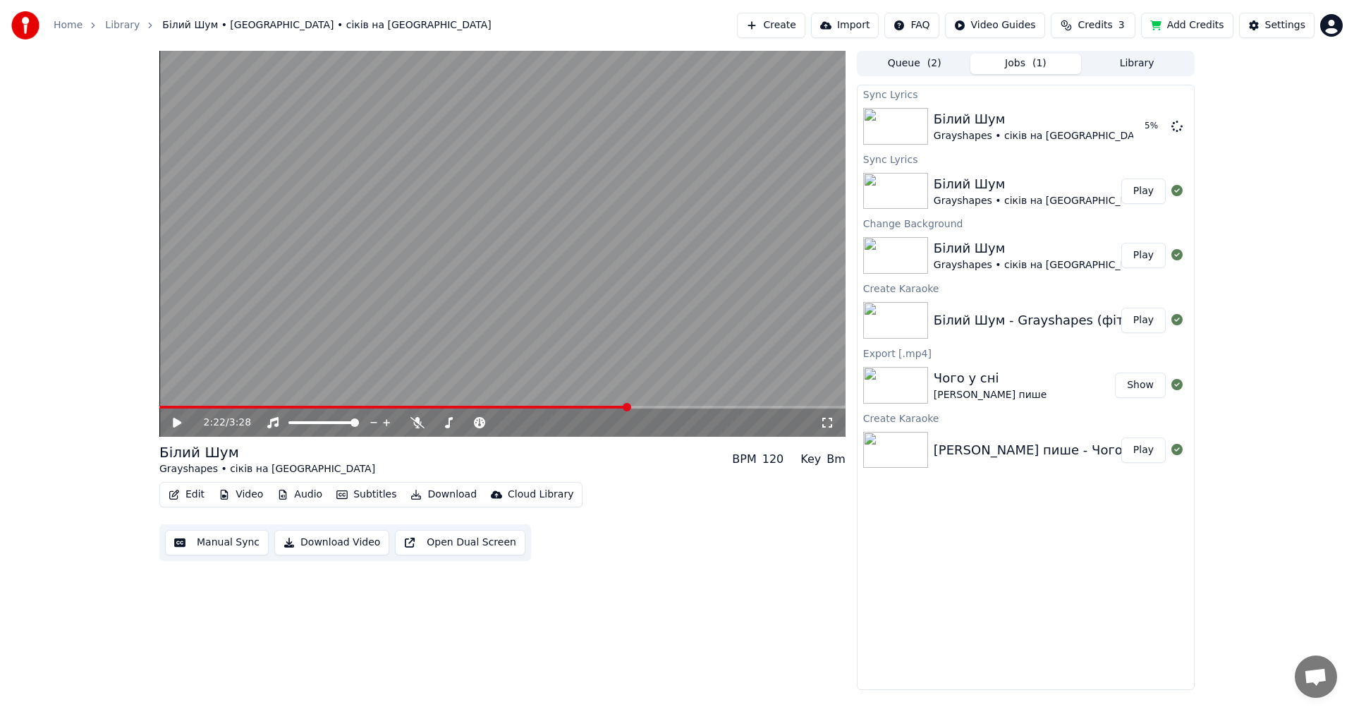
click at [1147, 581] on div "Sync [PERSON_NAME] Шум Grayshapes • сіків на мейн 5 % Sync [PERSON_NAME] Шум Gr…" at bounding box center [1026, 387] width 338 height 605
click at [549, 403] on video at bounding box center [502, 244] width 686 height 386
click at [531, 406] on span at bounding box center [396, 406] width 475 height 3
click at [829, 422] on icon at bounding box center [827, 422] width 14 height 11
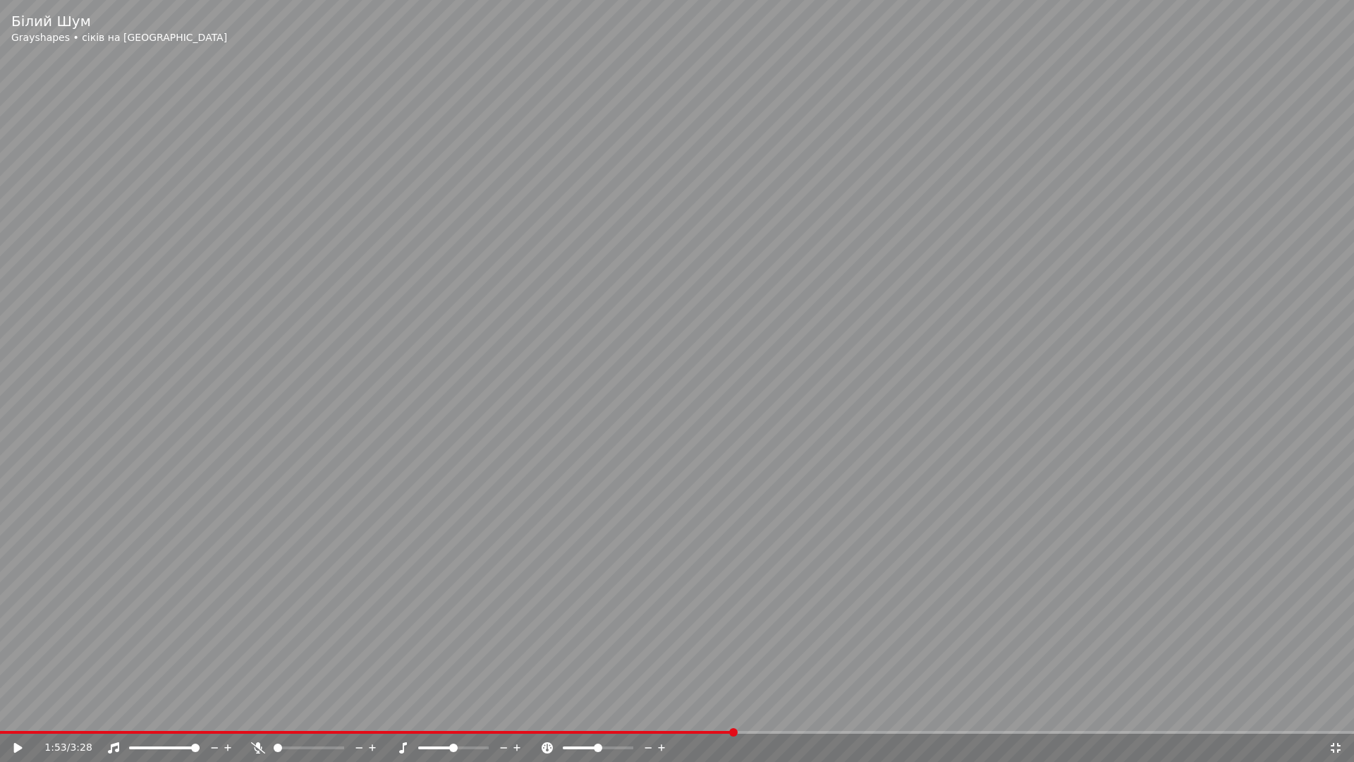
click at [24, 711] on icon at bounding box center [27, 747] width 33 height 11
click at [708, 711] on span at bounding box center [354, 732] width 708 height 3
click at [669, 711] on span at bounding box center [334, 732] width 669 height 3
click at [623, 711] on span at bounding box center [311, 732] width 623 height 3
click at [1333, 711] on icon at bounding box center [1336, 747] width 14 height 11
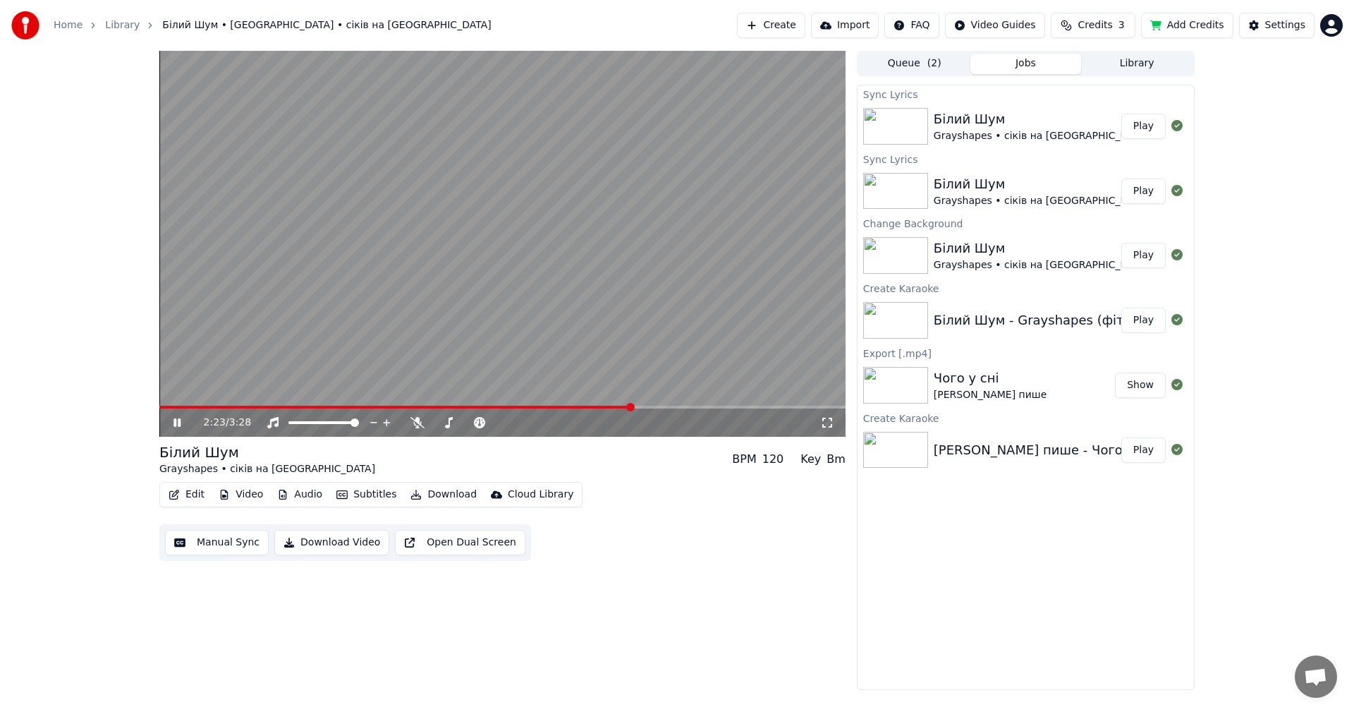
click at [175, 424] on icon at bounding box center [176, 422] width 7 height 8
click at [194, 495] on button "Edit" at bounding box center [186, 494] width 47 height 20
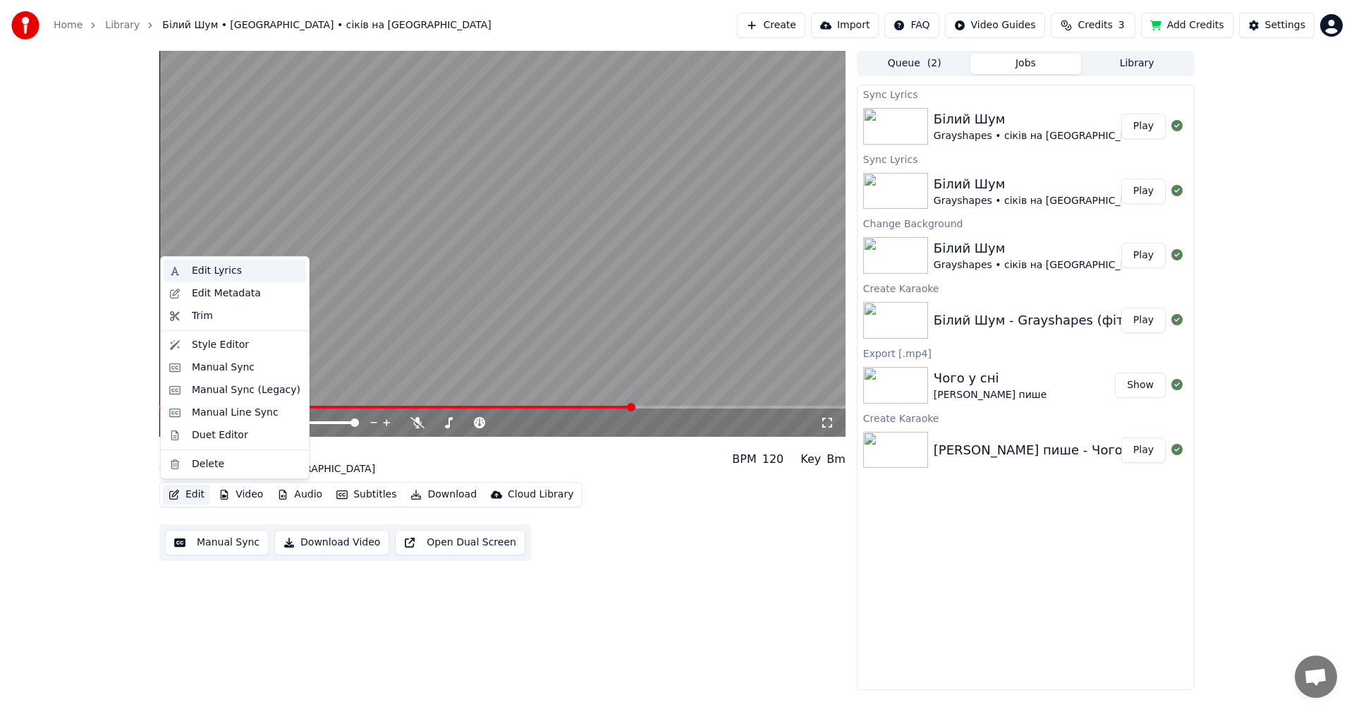
click at [221, 269] on div "Edit Lyrics" at bounding box center [217, 271] width 50 height 14
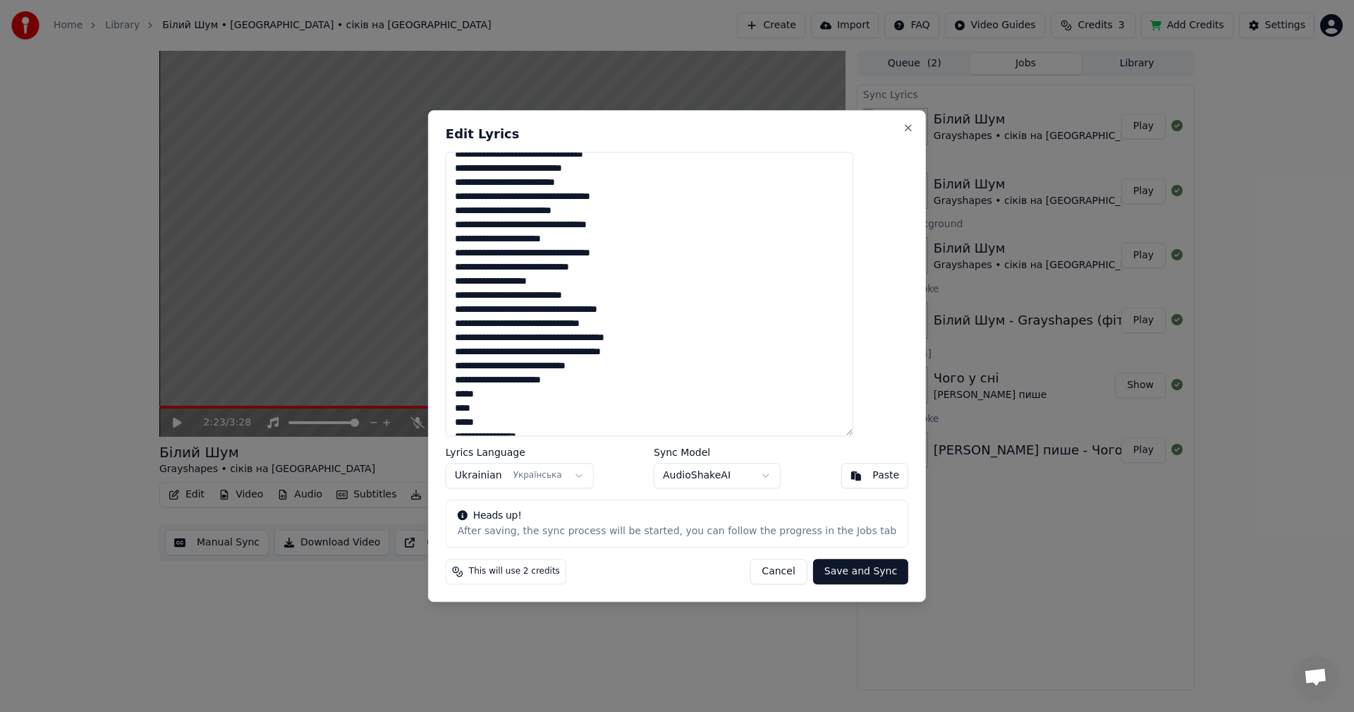
scroll to position [353, 0]
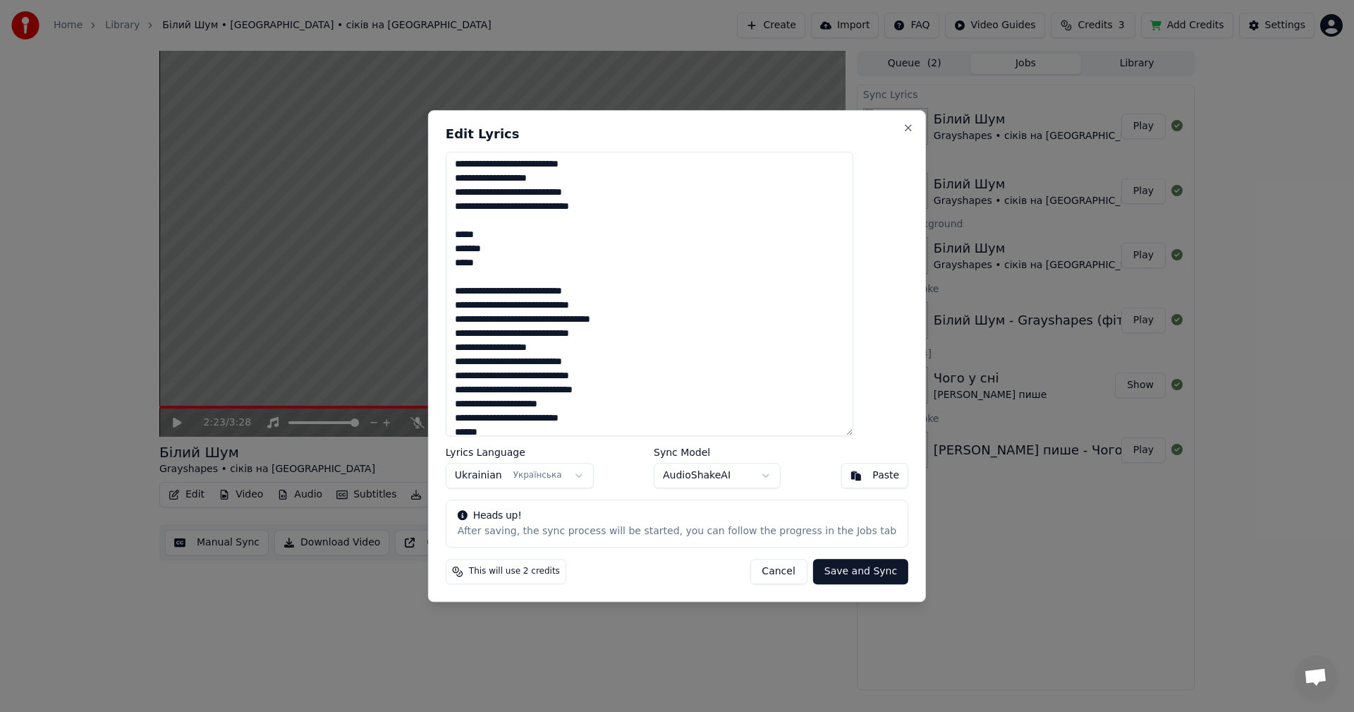
drag, startPoint x: 498, startPoint y: 234, endPoint x: 474, endPoint y: 233, distance: 24.0
click at [474, 233] on textarea at bounding box center [650, 294] width 408 height 285
drag, startPoint x: 496, startPoint y: 268, endPoint x: 480, endPoint y: 264, distance: 15.9
click at [480, 264] on textarea at bounding box center [650, 294] width 408 height 285
click at [485, 277] on textarea at bounding box center [650, 294] width 408 height 285
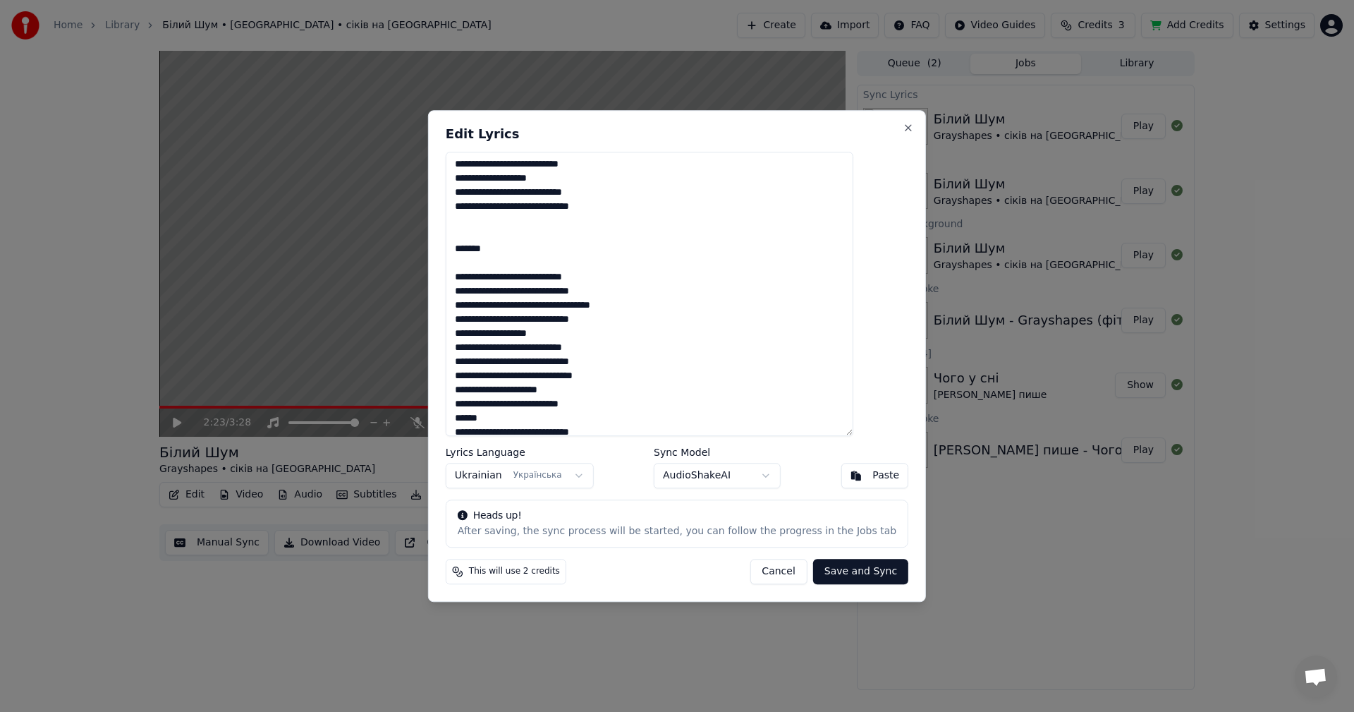
click at [494, 240] on textarea at bounding box center [650, 294] width 408 height 285
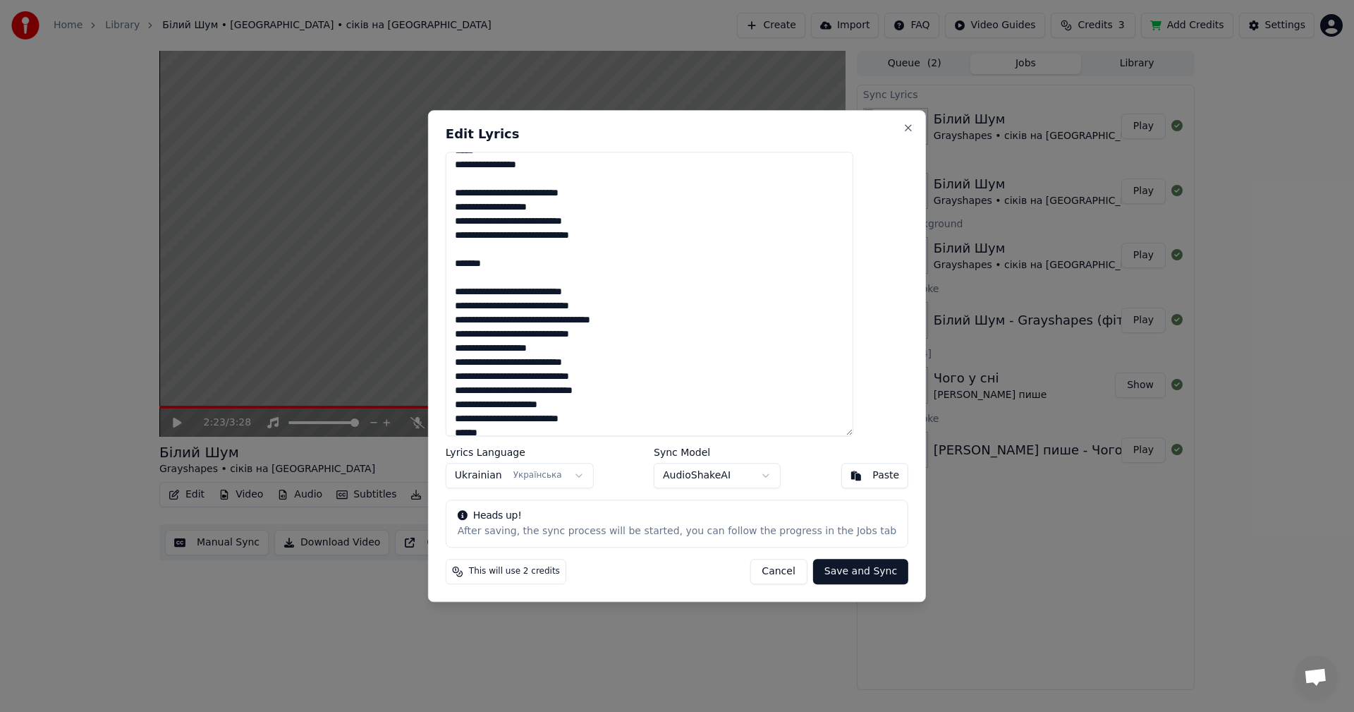
scroll to position [212, 0]
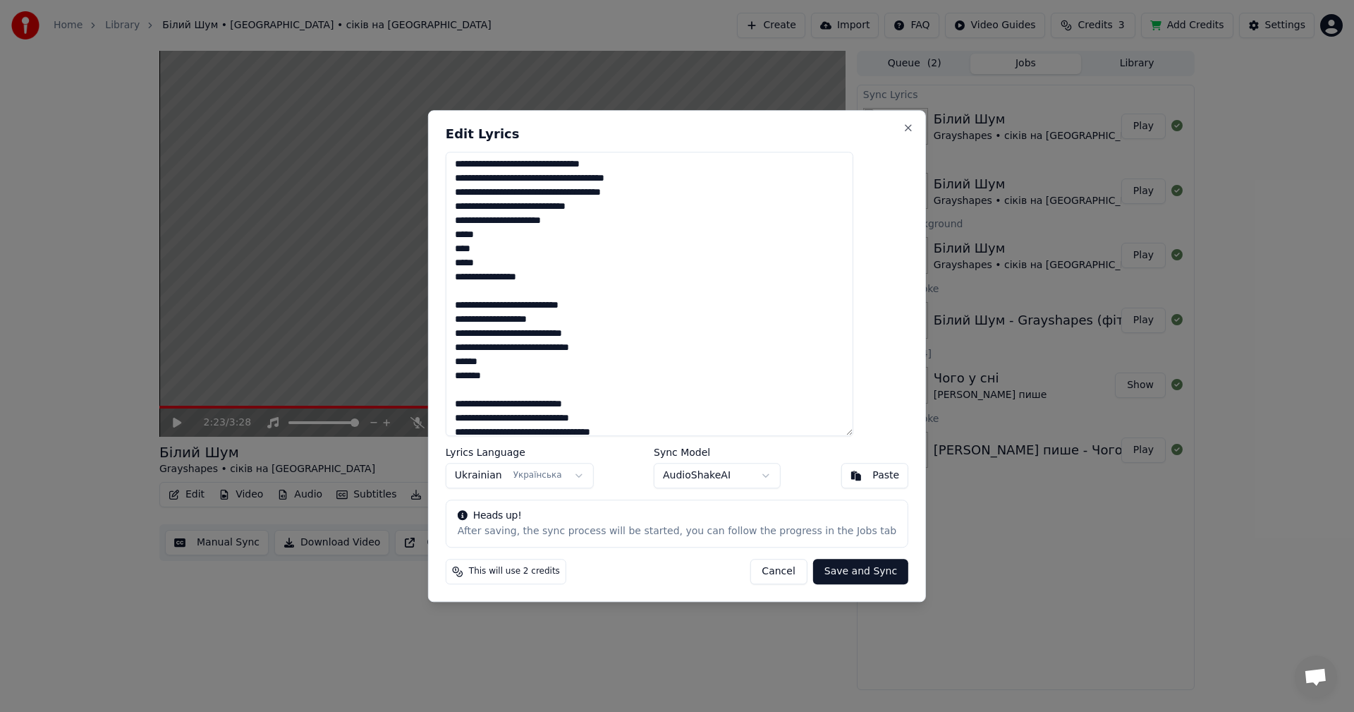
drag, startPoint x: 501, startPoint y: 234, endPoint x: 480, endPoint y: 232, distance: 21.3
click at [480, 232] on textarea at bounding box center [650, 294] width 408 height 285
drag, startPoint x: 500, startPoint y: 264, endPoint x: 482, endPoint y: 260, distance: 18.1
click at [482, 260] on textarea at bounding box center [650, 294] width 408 height 285
click at [523, 229] on textarea at bounding box center [650, 294] width 408 height 285
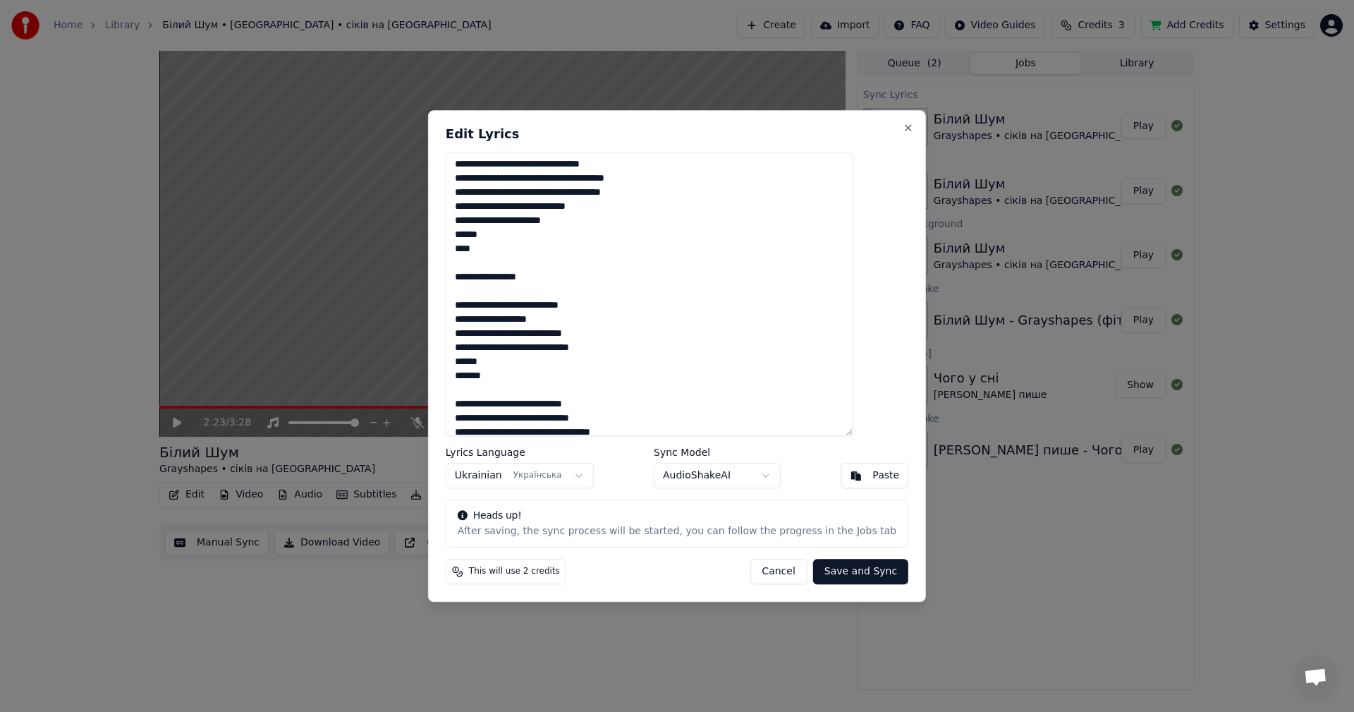
click at [598, 224] on textarea at bounding box center [650, 294] width 408 height 285
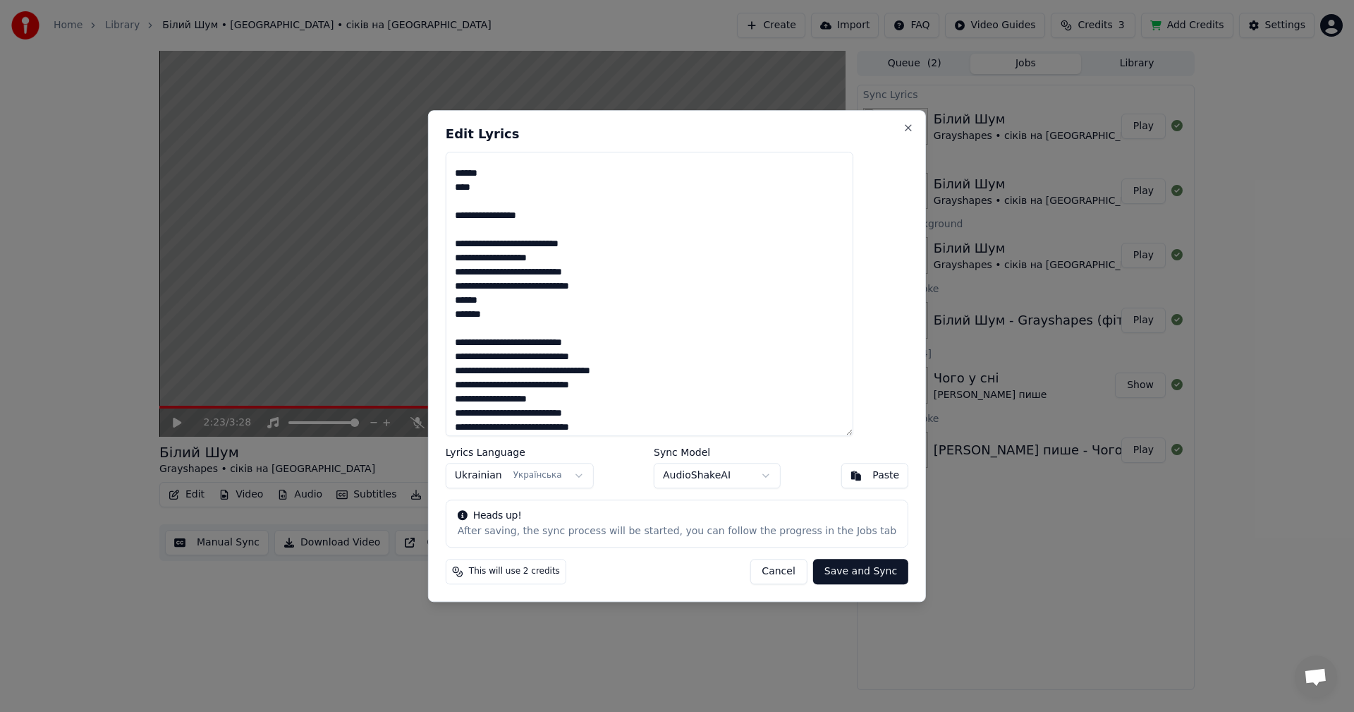
click at [655, 288] on textarea at bounding box center [650, 294] width 408 height 285
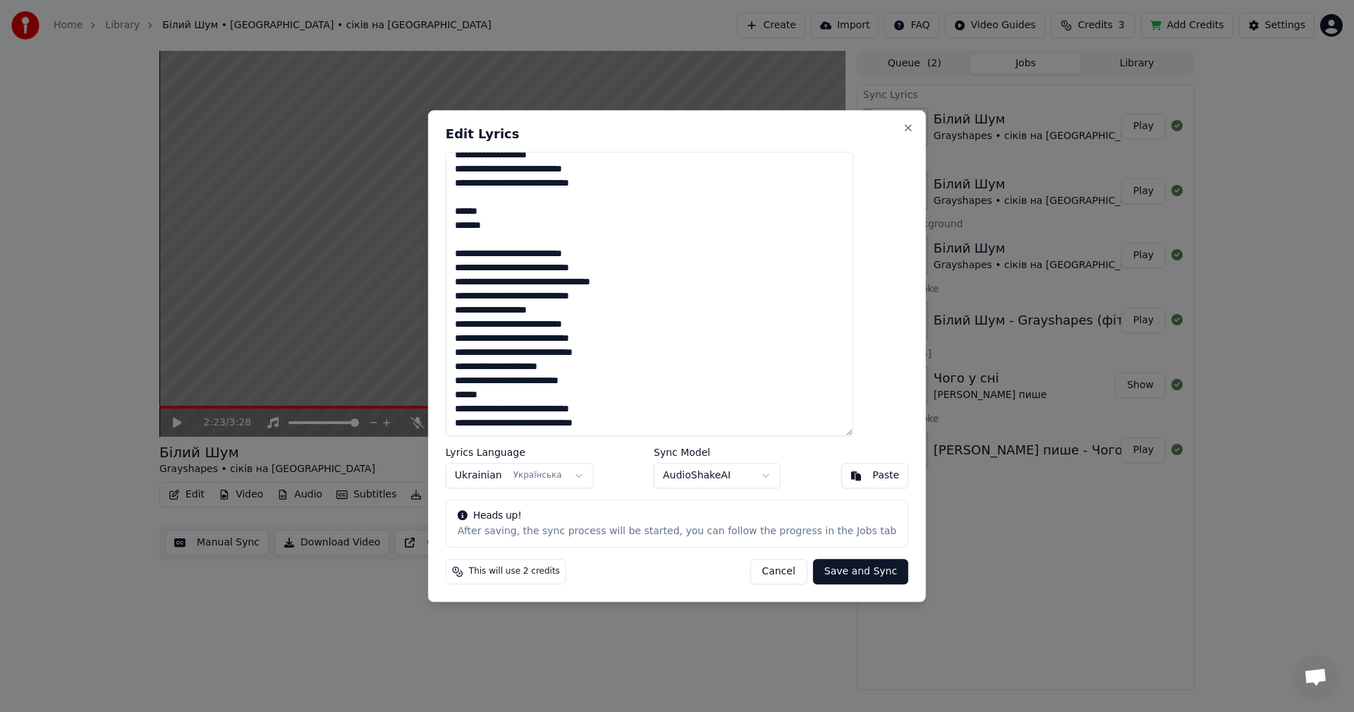
type textarea "**********"
click at [828, 572] on button "Save and Sync" at bounding box center [860, 570] width 95 height 25
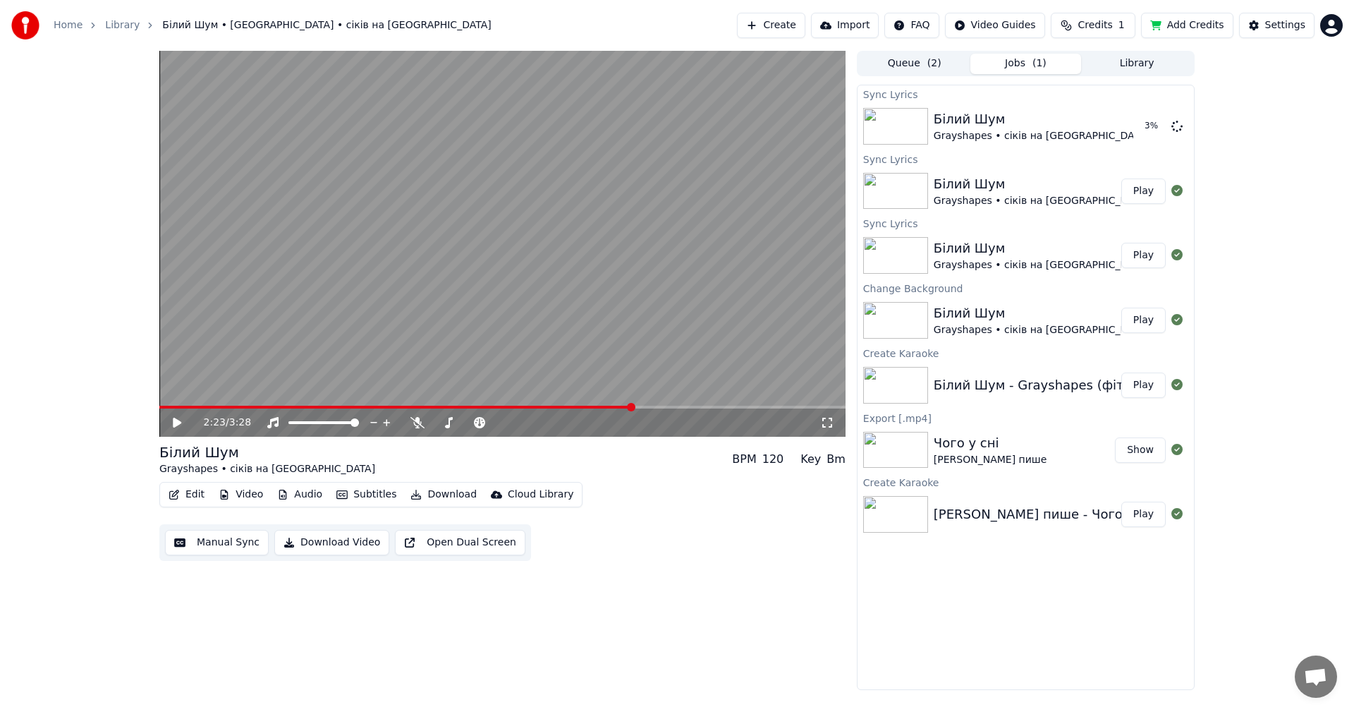
click at [1226, 578] on div "2:23 / 3:28 Білий Шум Grayshapes • сіків на мейн BPM 120 Key Bm Edit Video Audi…" at bounding box center [677, 370] width 1354 height 639
click at [553, 407] on span at bounding box center [356, 406] width 395 height 3
click at [491, 406] on span at bounding box center [359, 406] width 401 height 3
click at [458, 406] on span at bounding box center [309, 406] width 300 height 3
click at [178, 418] on icon at bounding box center [187, 422] width 33 height 11
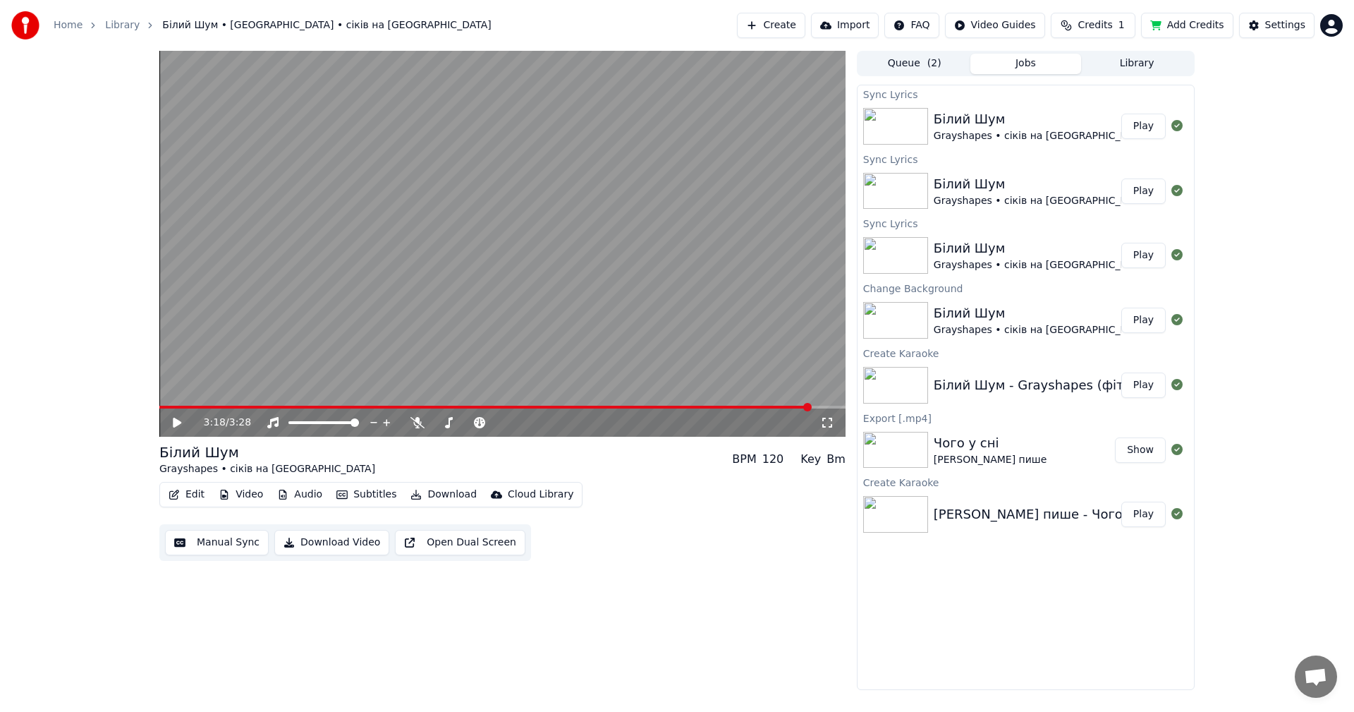
click at [320, 545] on button "Download Video" at bounding box center [331, 542] width 115 height 25
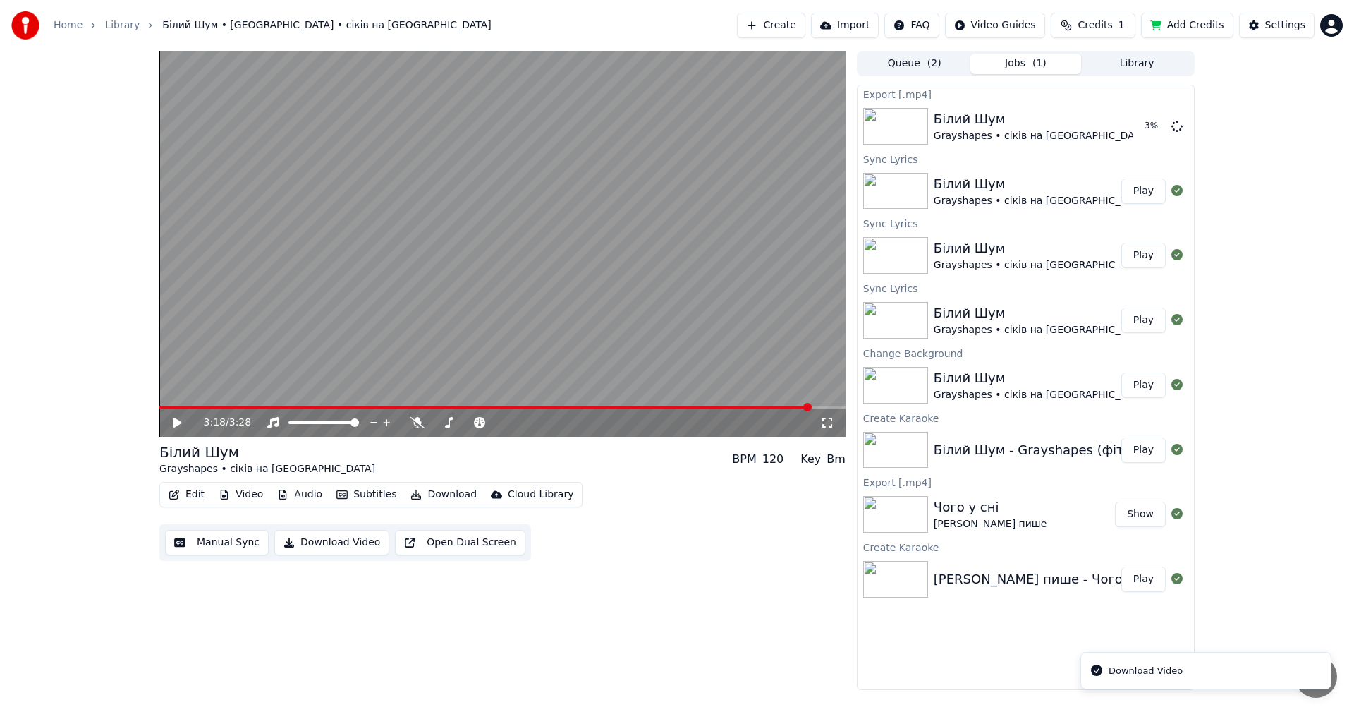
click at [1297, 220] on div "3:18 / 3:28 Білий Шум Grayshapes • сіків на мейн BPM 120 Key Bm Edit Video Audi…" at bounding box center [677, 370] width 1354 height 639
click at [1147, 123] on button "Show" at bounding box center [1140, 126] width 51 height 25
